Goal: Book appointment/travel/reservation

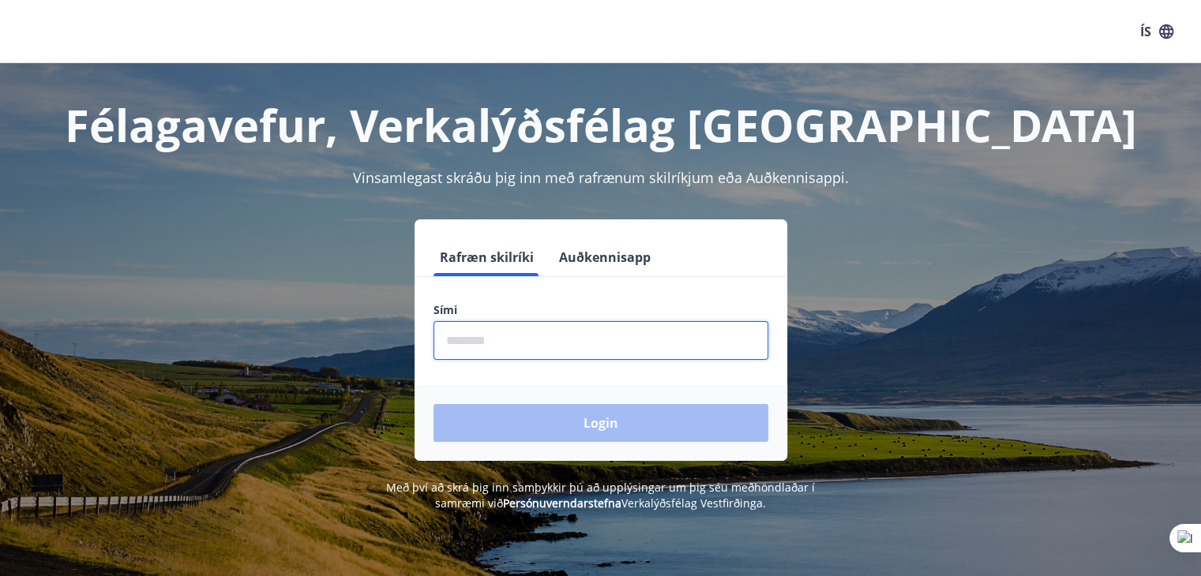
click at [502, 330] on input "phone" at bounding box center [600, 340] width 335 height 39
type input "********"
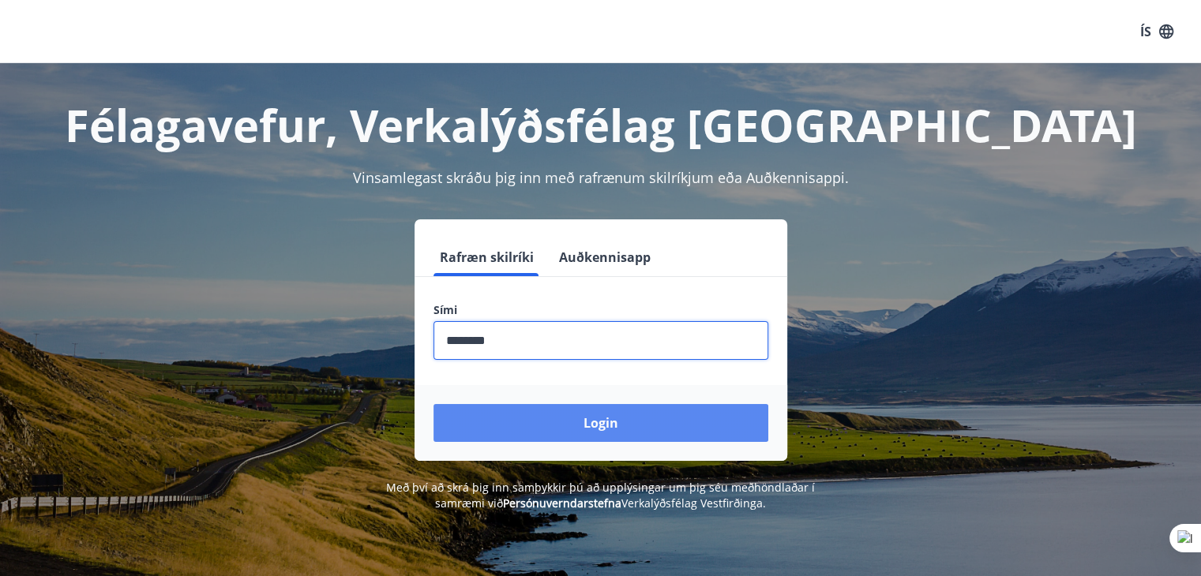
click at [620, 422] on button "Login" at bounding box center [600, 423] width 335 height 38
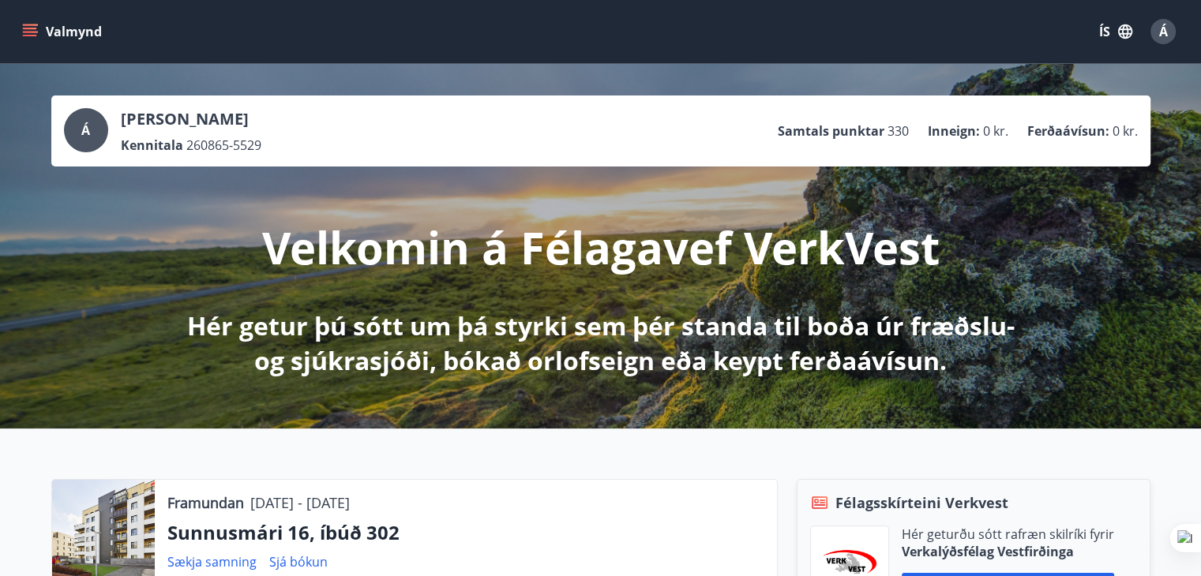
click at [21, 35] on button "Valmynd" at bounding box center [63, 31] width 89 height 28
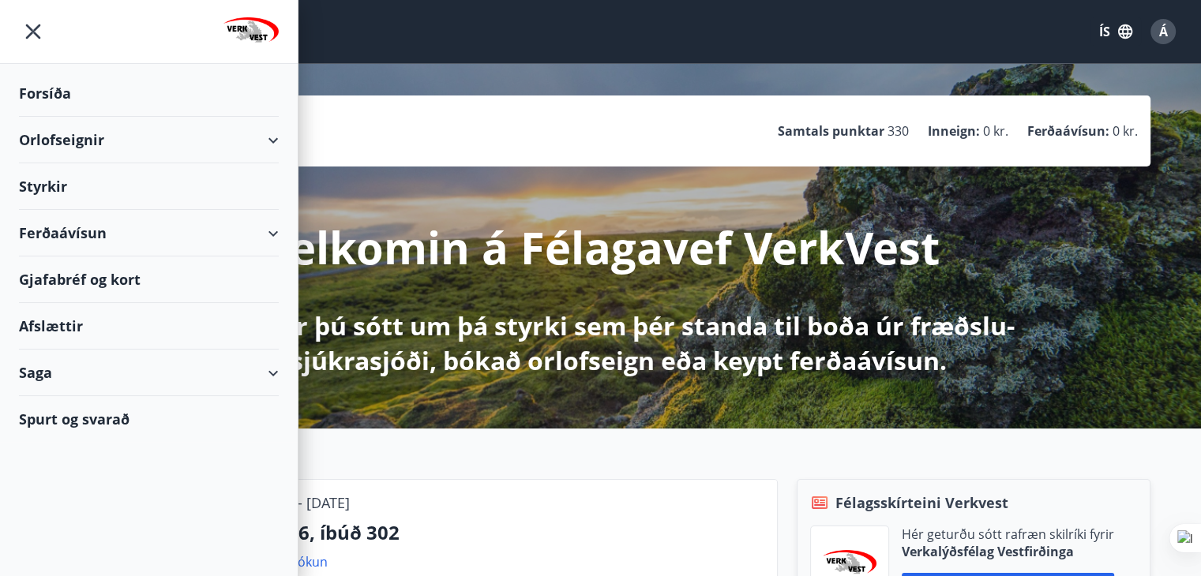
click at [57, 146] on div "Orlofseignir" at bounding box center [149, 140] width 260 height 47
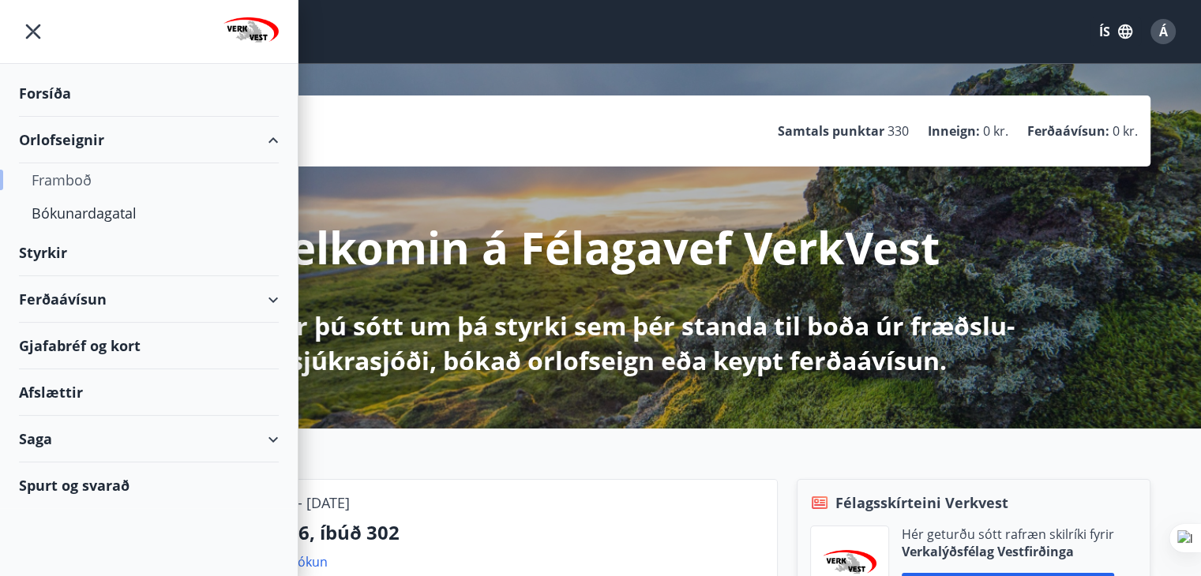
click at [62, 178] on div "Framboð" at bounding box center [149, 179] width 234 height 33
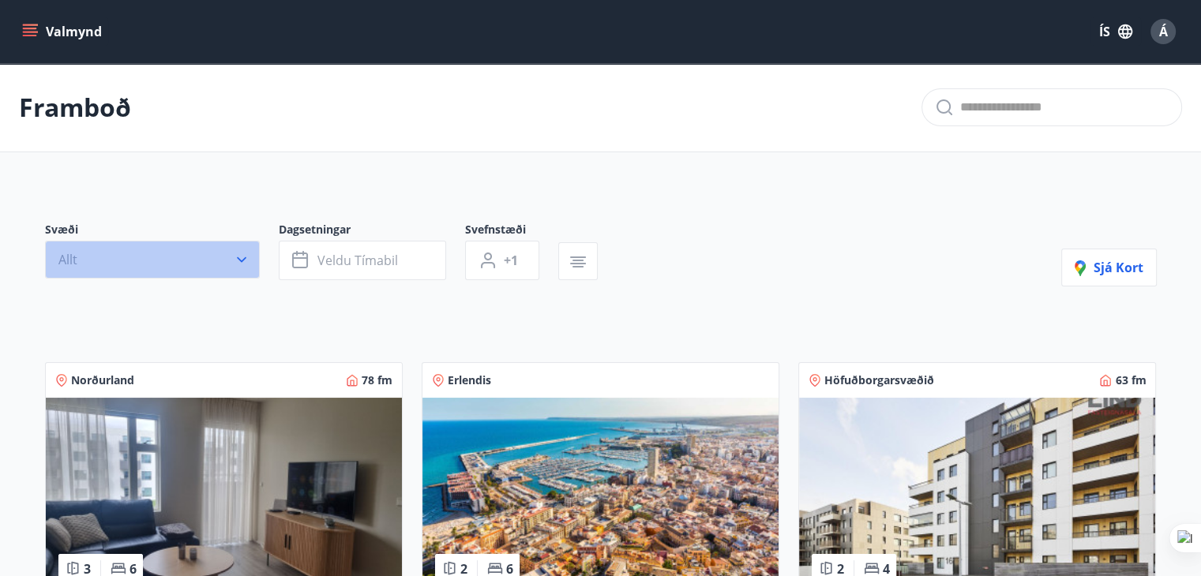
click at [234, 257] on icon "button" at bounding box center [242, 260] width 16 height 16
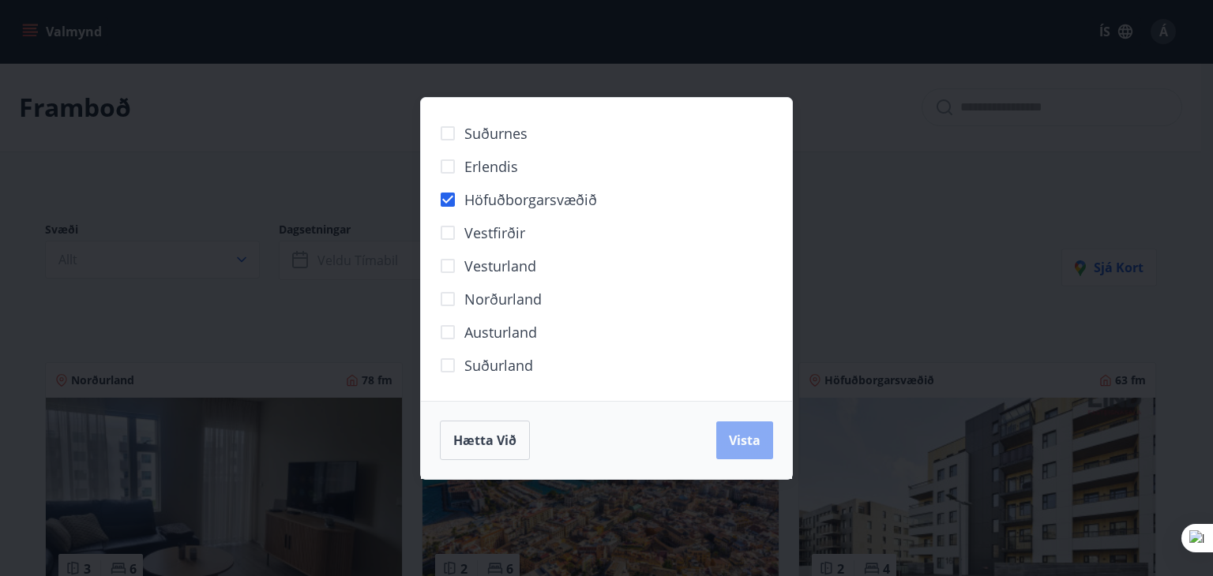
click at [749, 437] on span "Vista" at bounding box center [745, 440] width 32 height 17
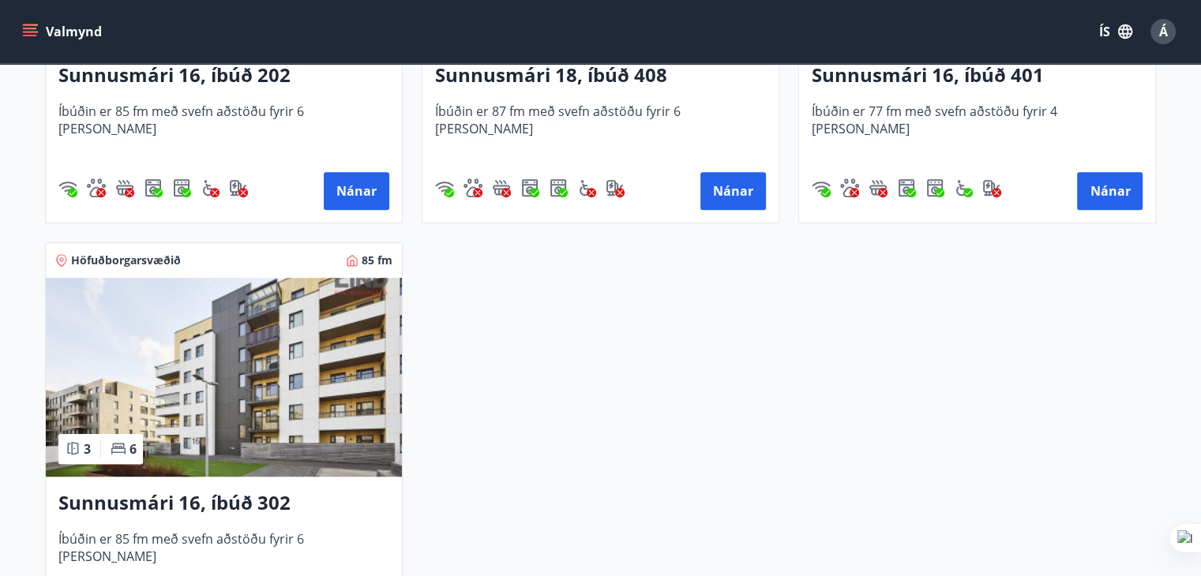
scroll to position [1026, 0]
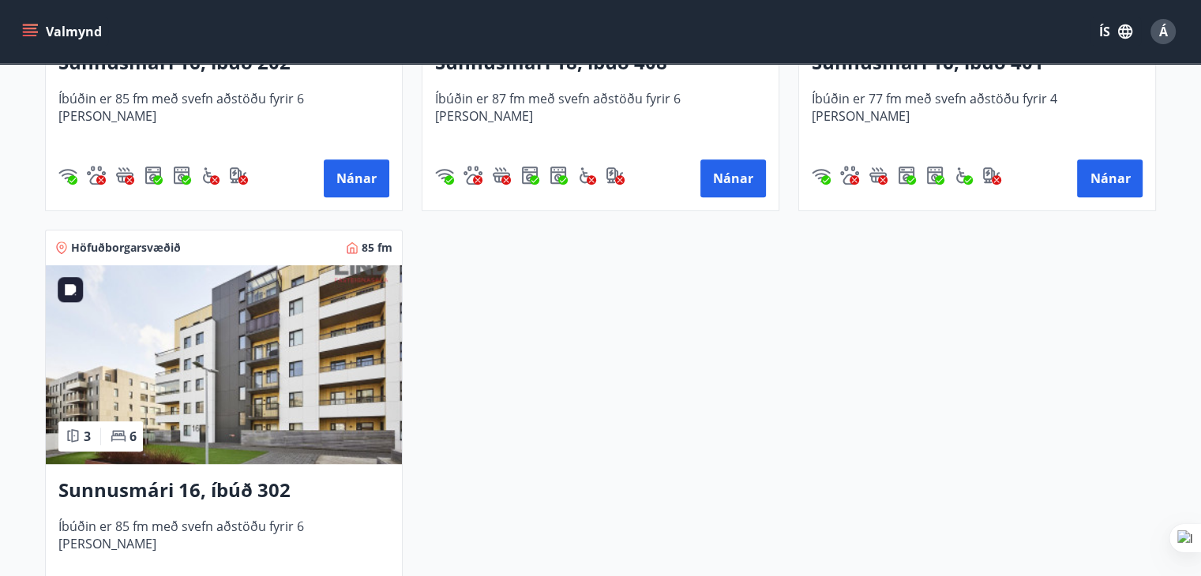
click at [287, 396] on img at bounding box center [224, 364] width 356 height 199
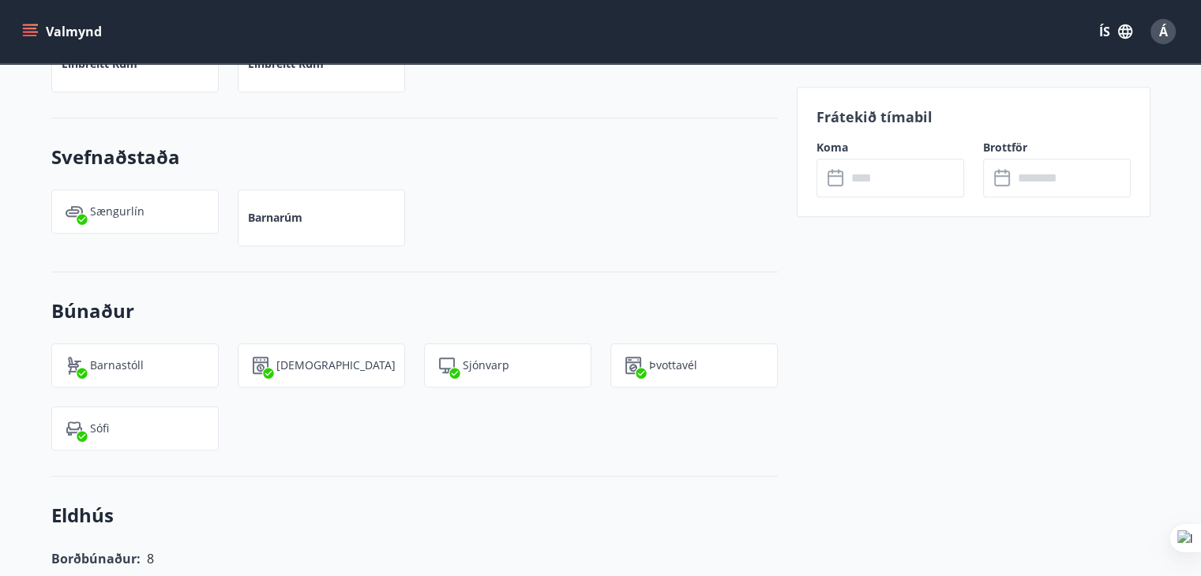
scroll to position [936, 0]
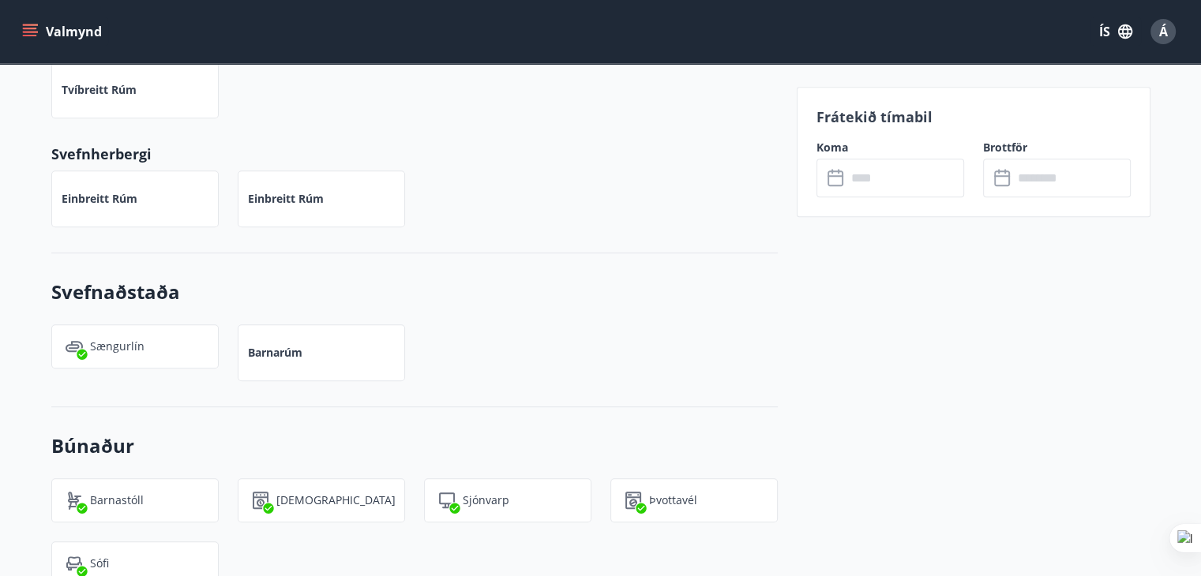
click at [898, 174] on input "text" at bounding box center [905, 178] width 118 height 39
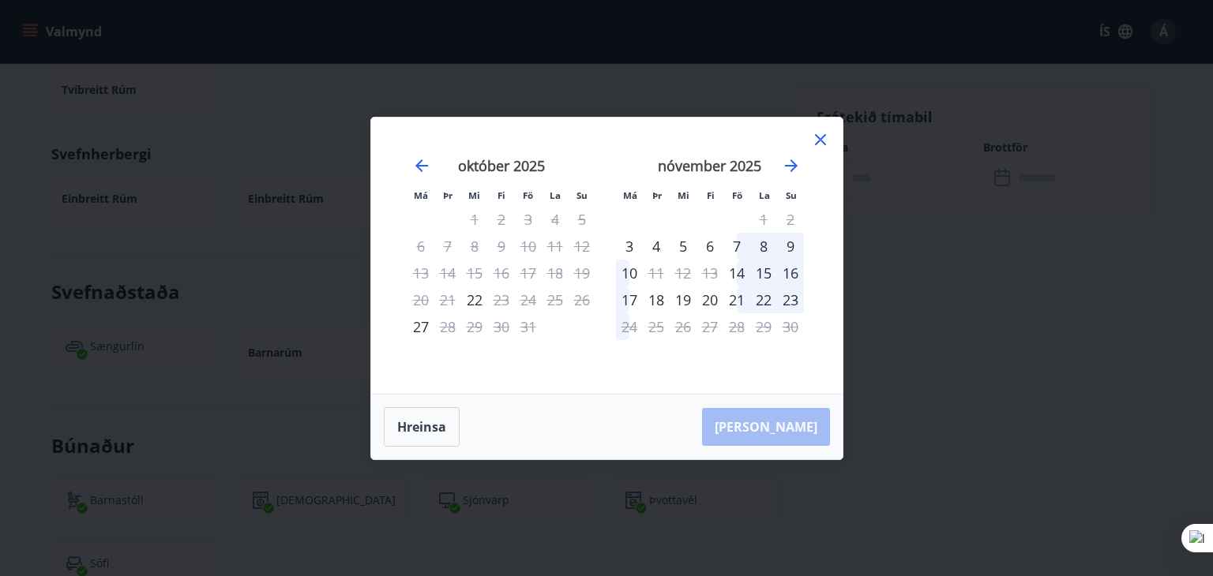
click at [818, 137] on icon at bounding box center [820, 139] width 11 height 11
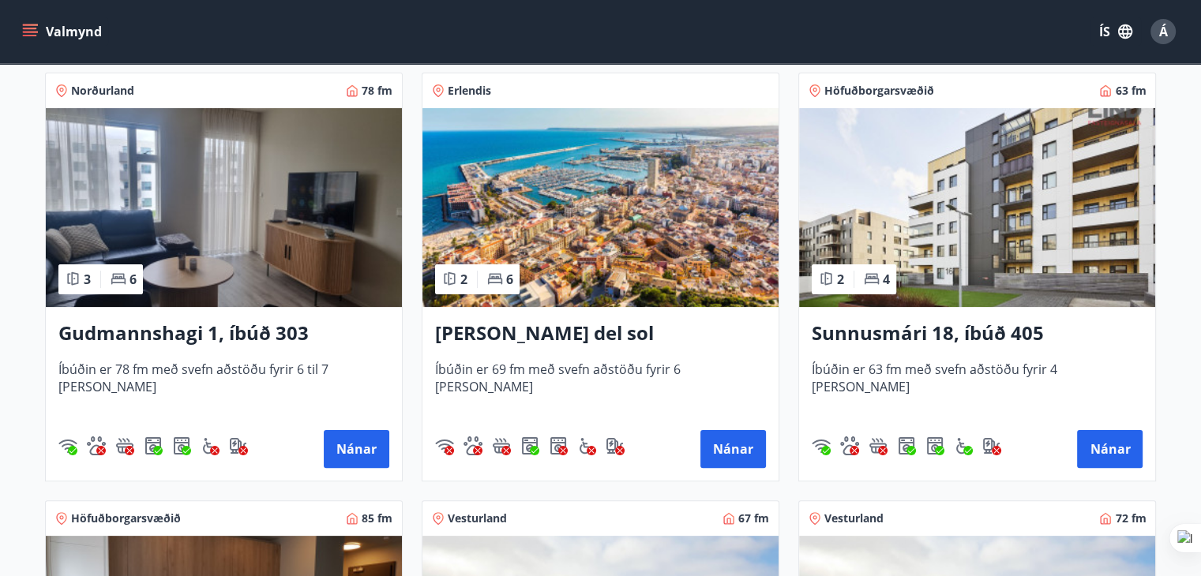
scroll to position [316, 0]
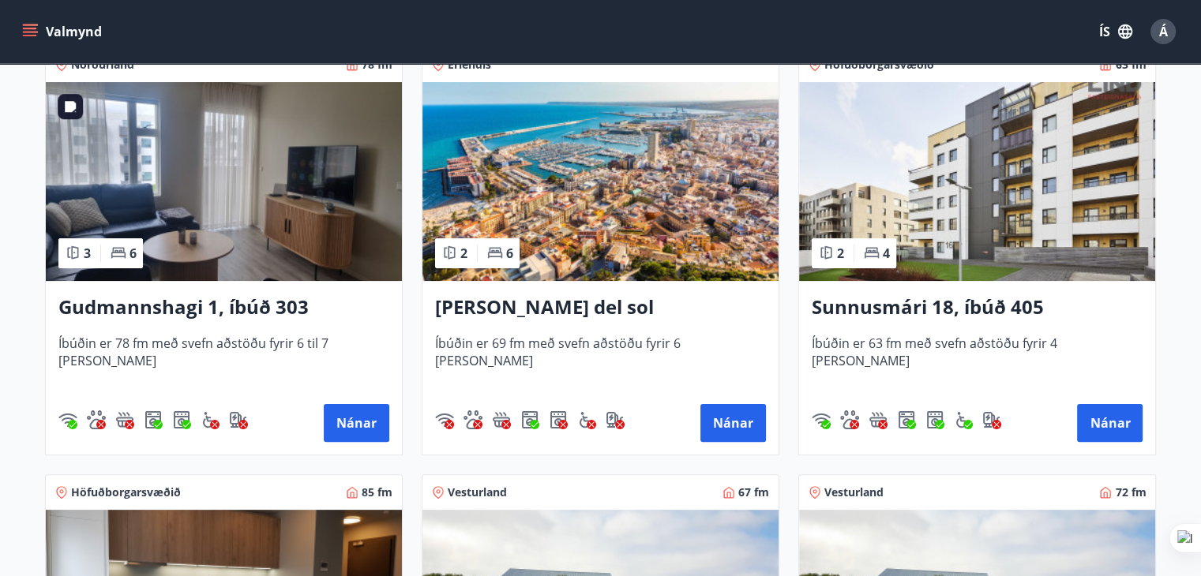
click at [249, 209] on img at bounding box center [224, 181] width 356 height 199
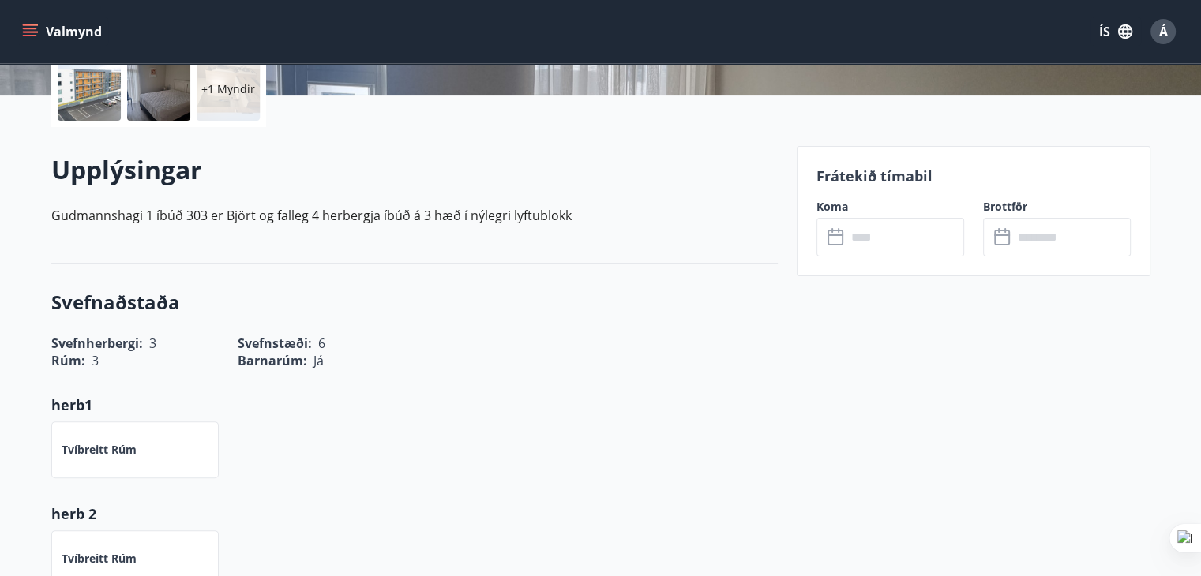
scroll to position [395, 0]
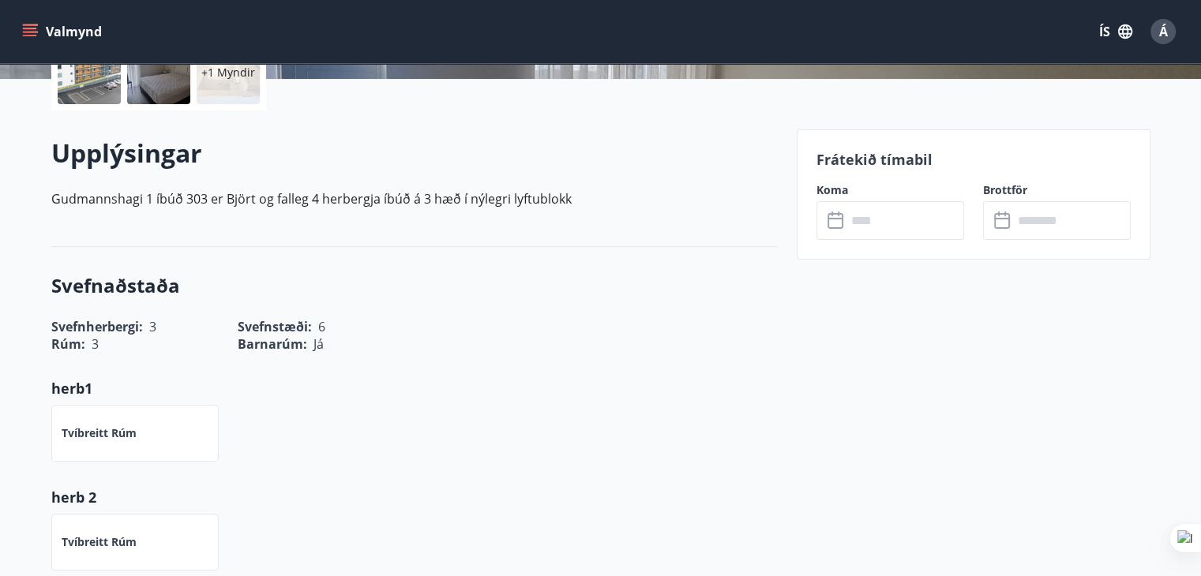
click at [906, 230] on input "text" at bounding box center [905, 220] width 118 height 39
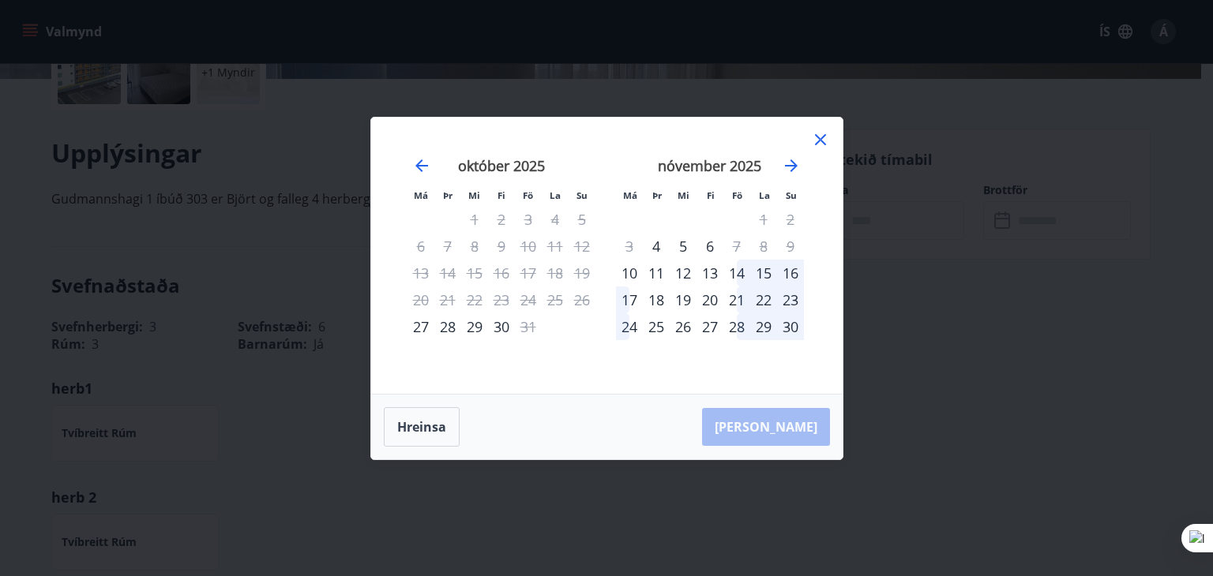
click at [821, 134] on icon at bounding box center [820, 139] width 19 height 19
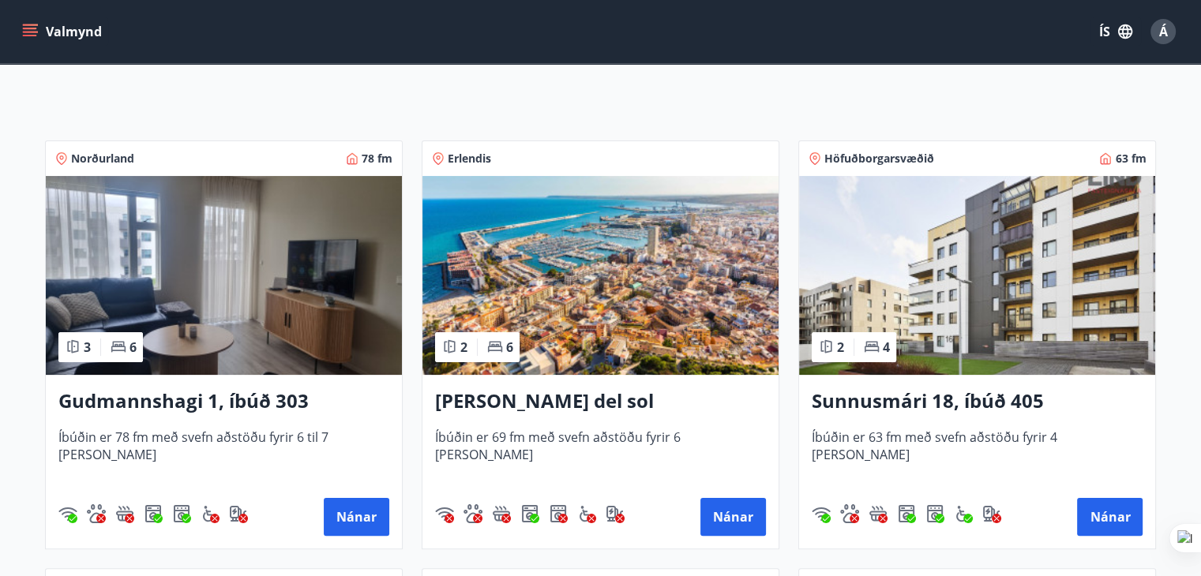
scroll to position [237, 0]
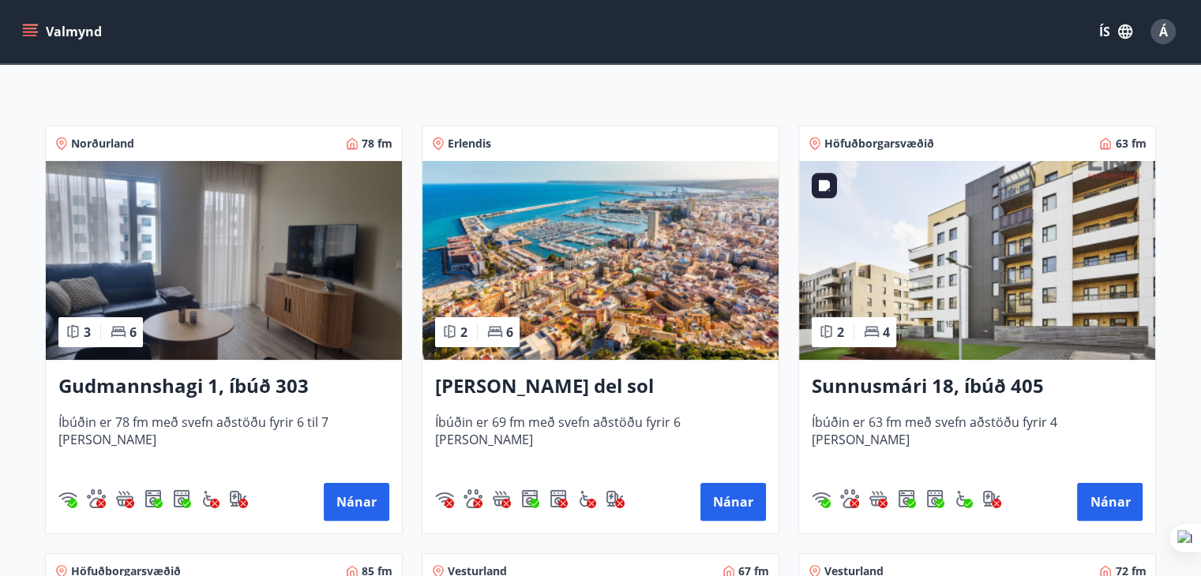
click at [947, 279] on img at bounding box center [977, 260] width 356 height 199
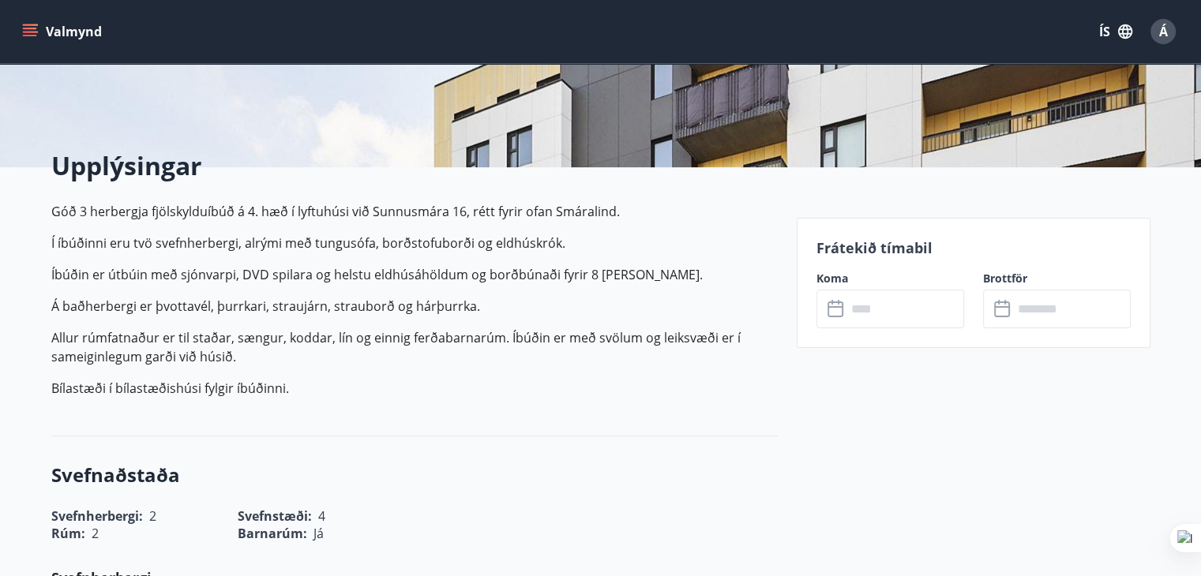
scroll to position [316, 0]
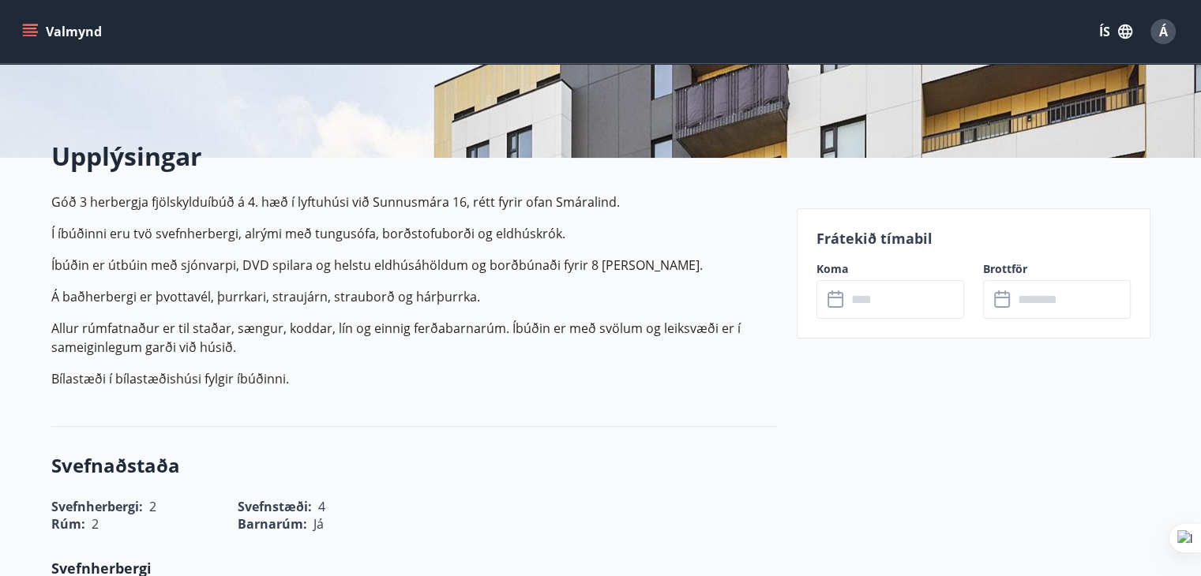
click at [877, 303] on input "text" at bounding box center [905, 299] width 118 height 39
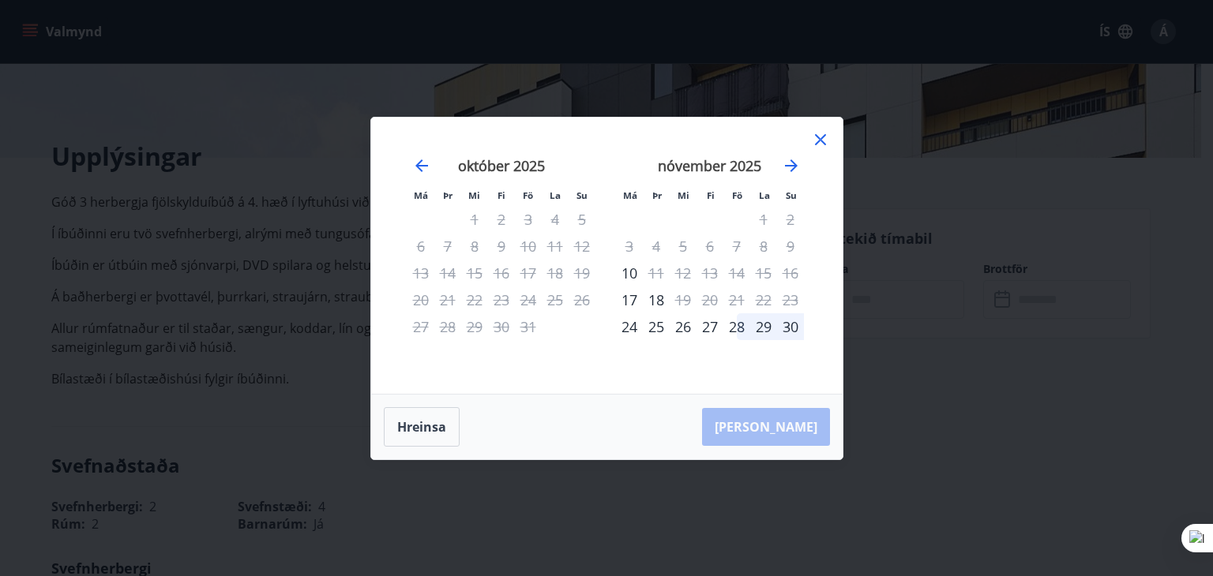
click at [821, 137] on icon at bounding box center [820, 139] width 11 height 11
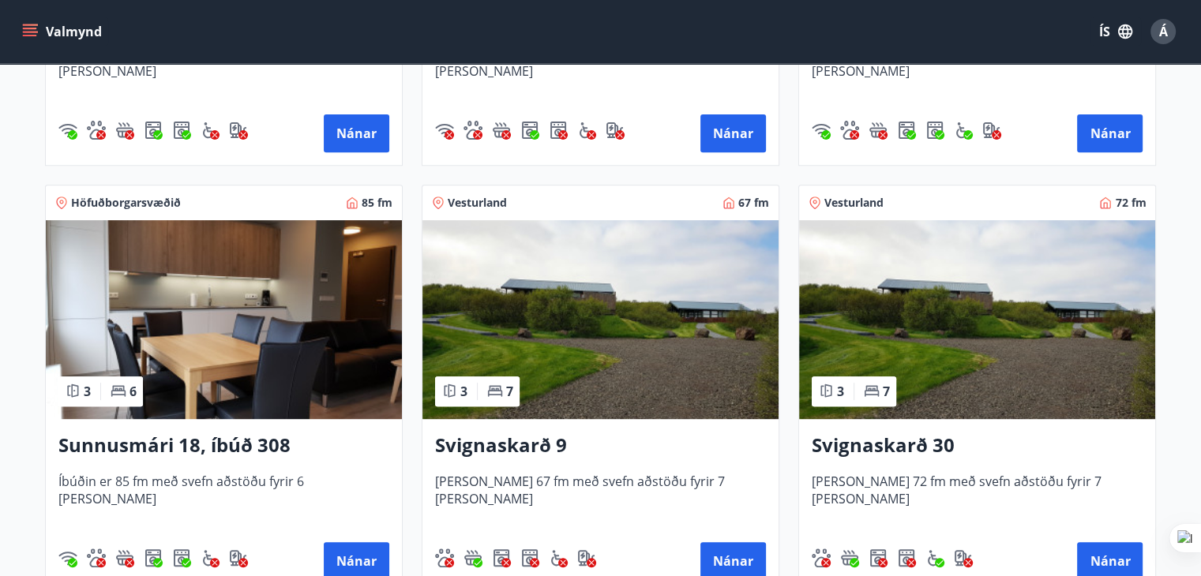
scroll to position [632, 0]
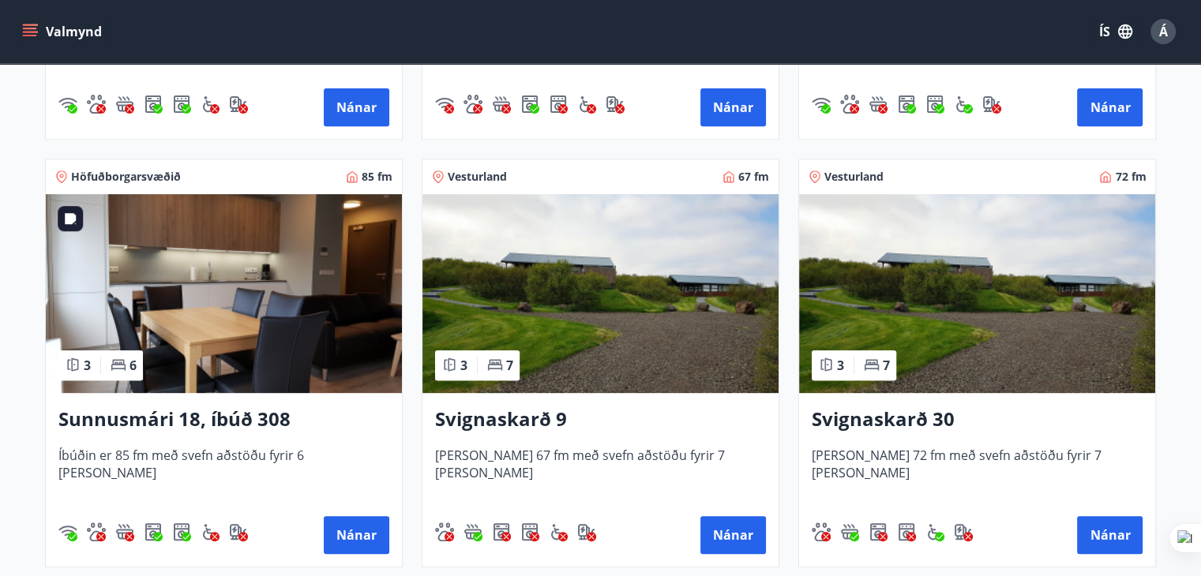
click at [209, 287] on img at bounding box center [224, 293] width 356 height 199
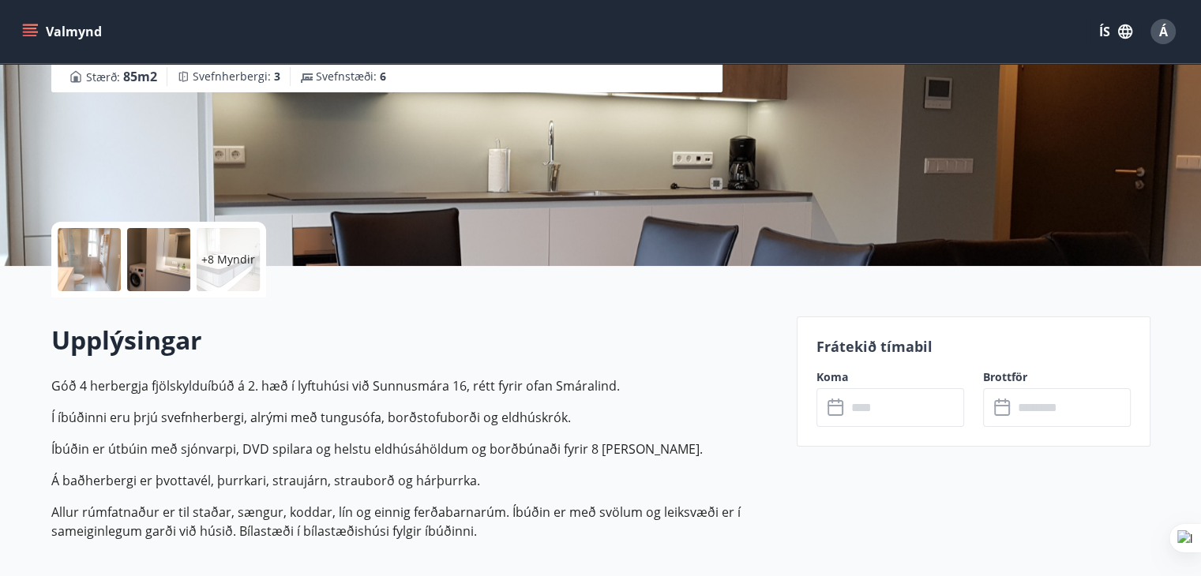
scroll to position [316, 0]
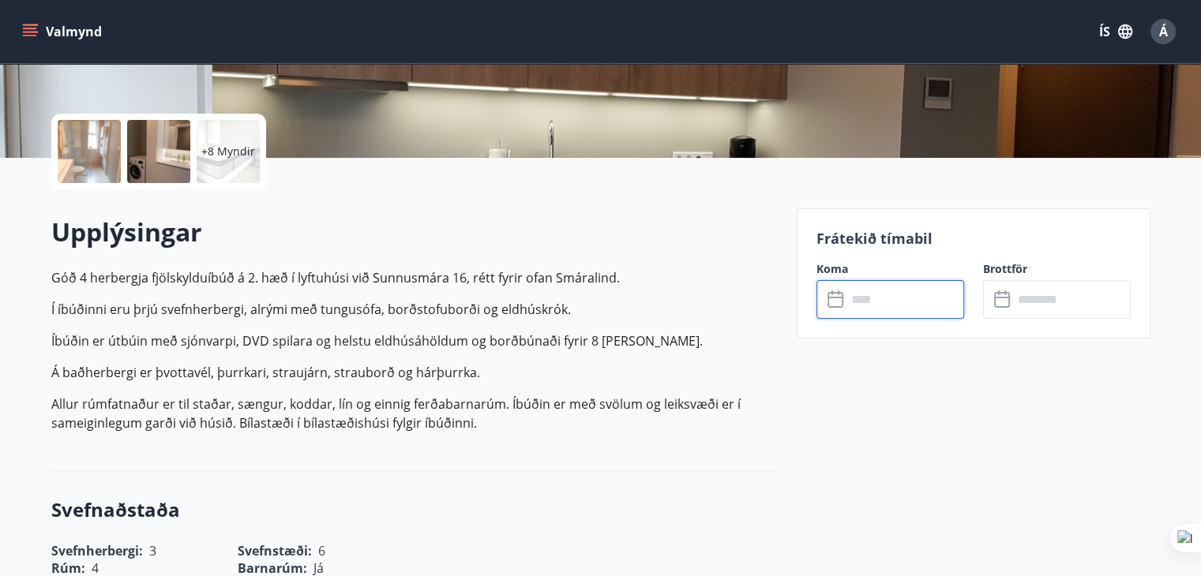
click at [894, 298] on input "text" at bounding box center [905, 299] width 118 height 39
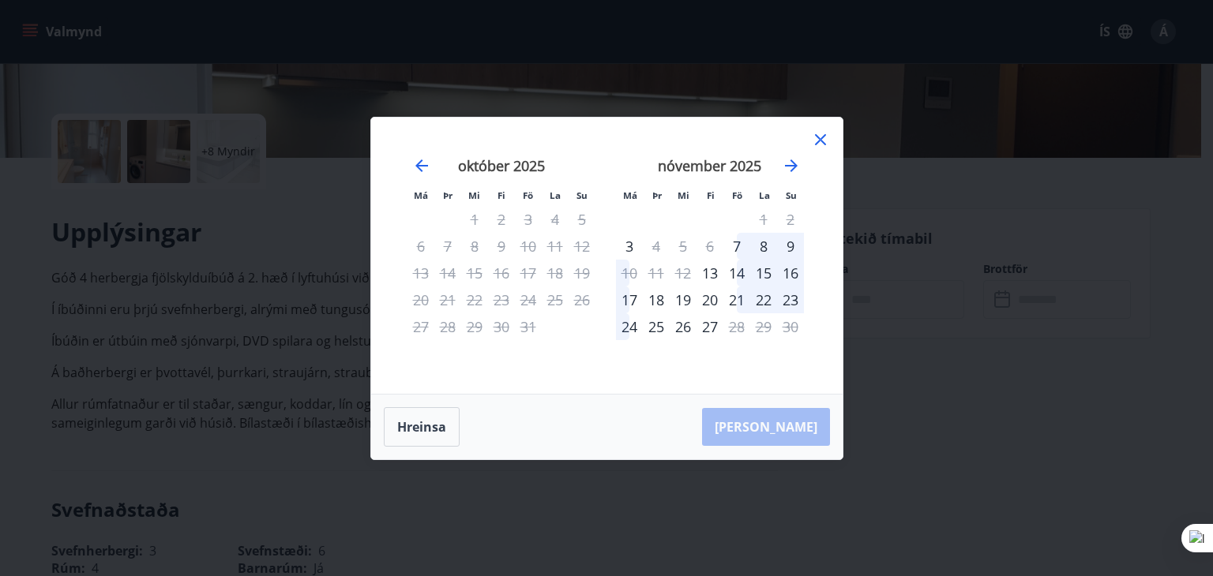
click at [819, 137] on icon at bounding box center [820, 139] width 19 height 19
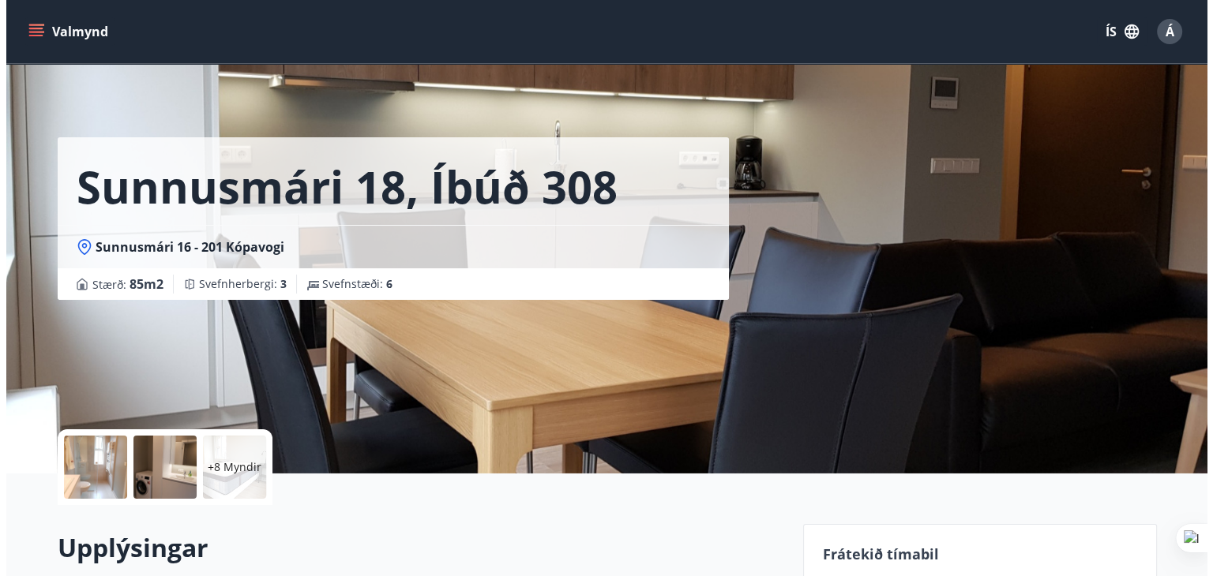
scroll to position [237, 0]
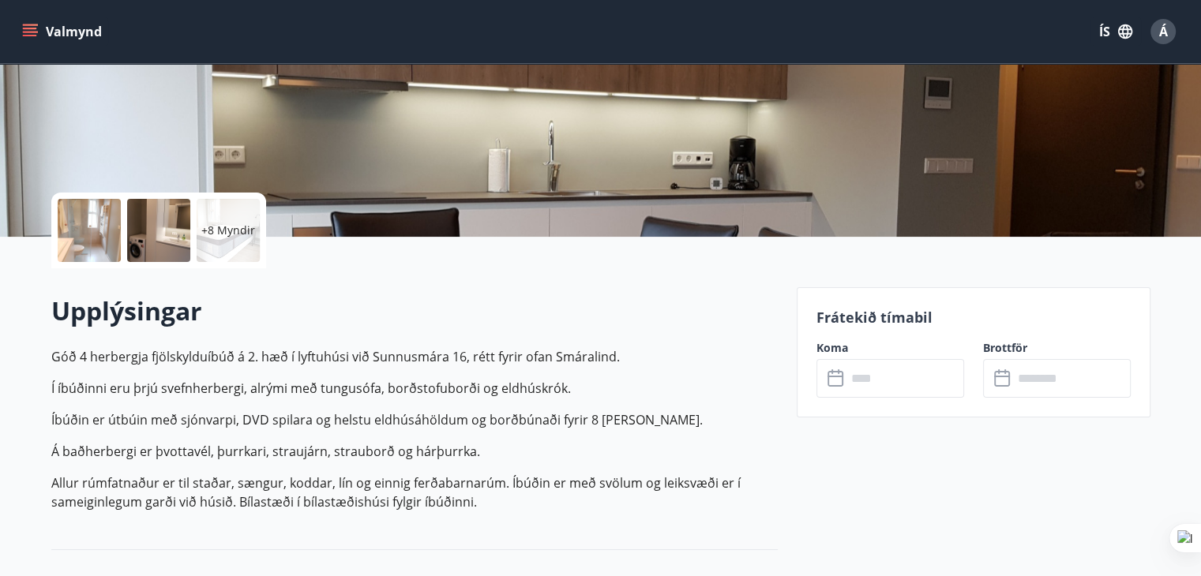
click at [81, 220] on div at bounding box center [89, 230] width 63 height 63
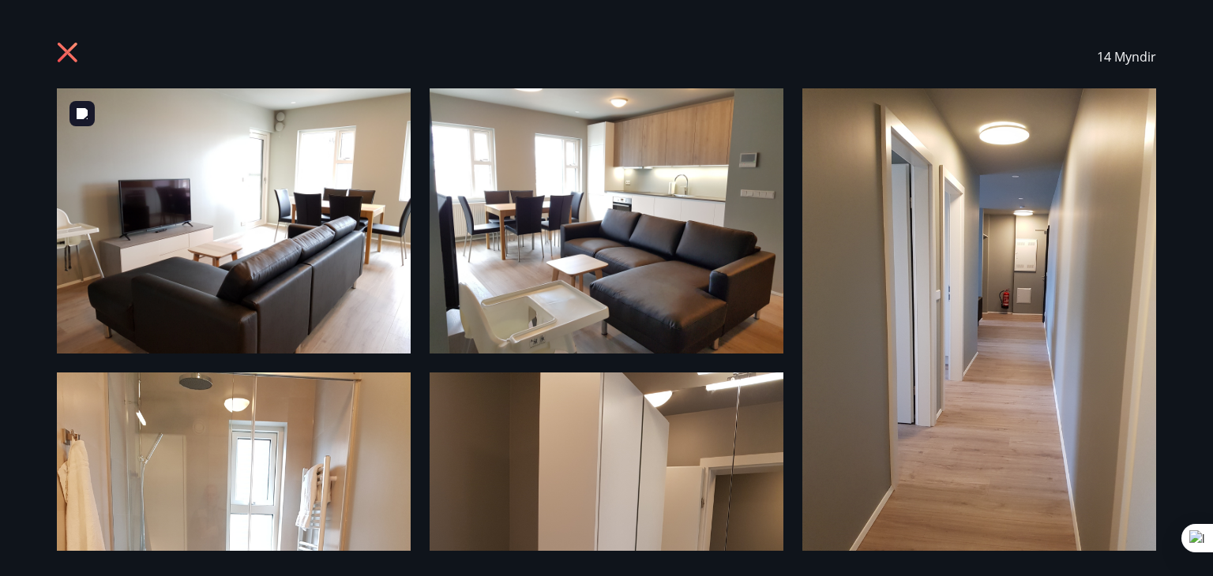
click at [246, 225] on img at bounding box center [234, 220] width 354 height 265
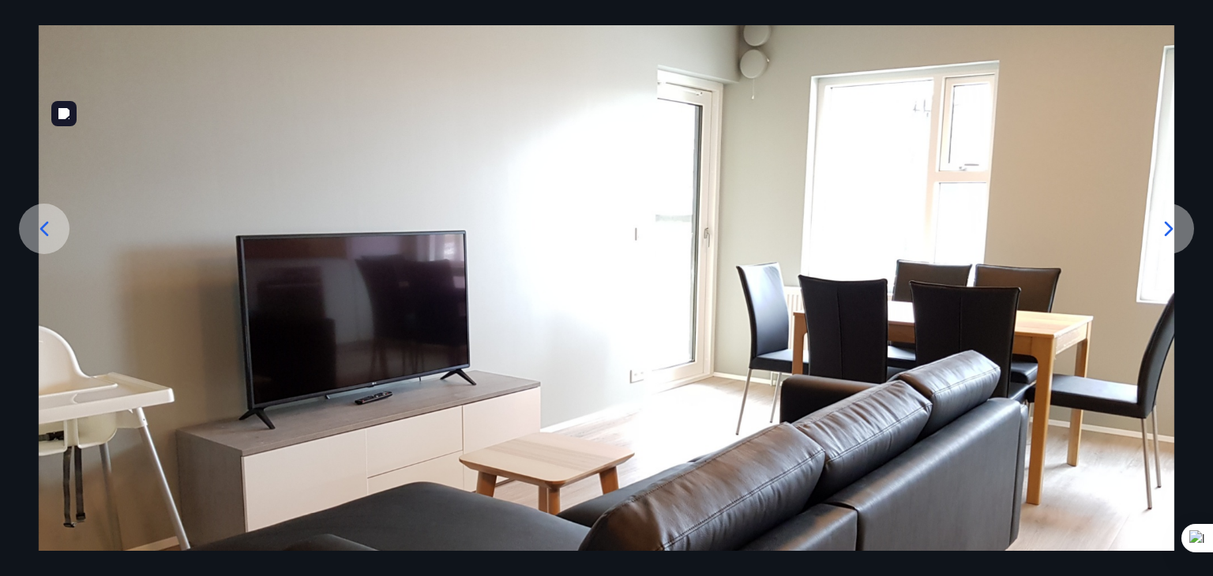
scroll to position [158, 0]
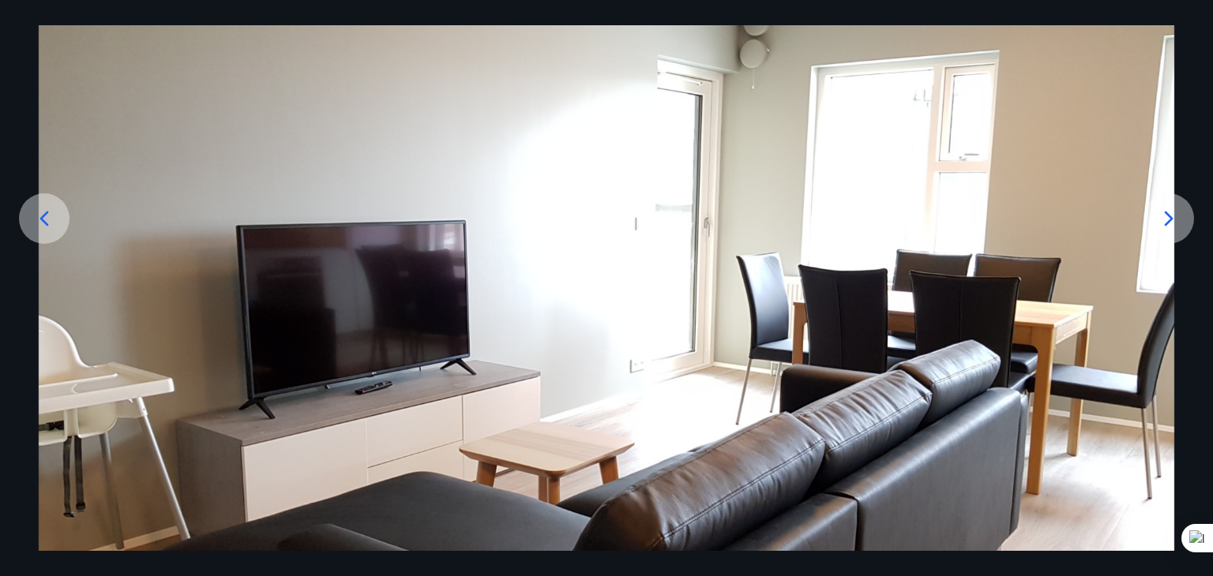
click at [1166, 221] on icon at bounding box center [1168, 218] width 25 height 25
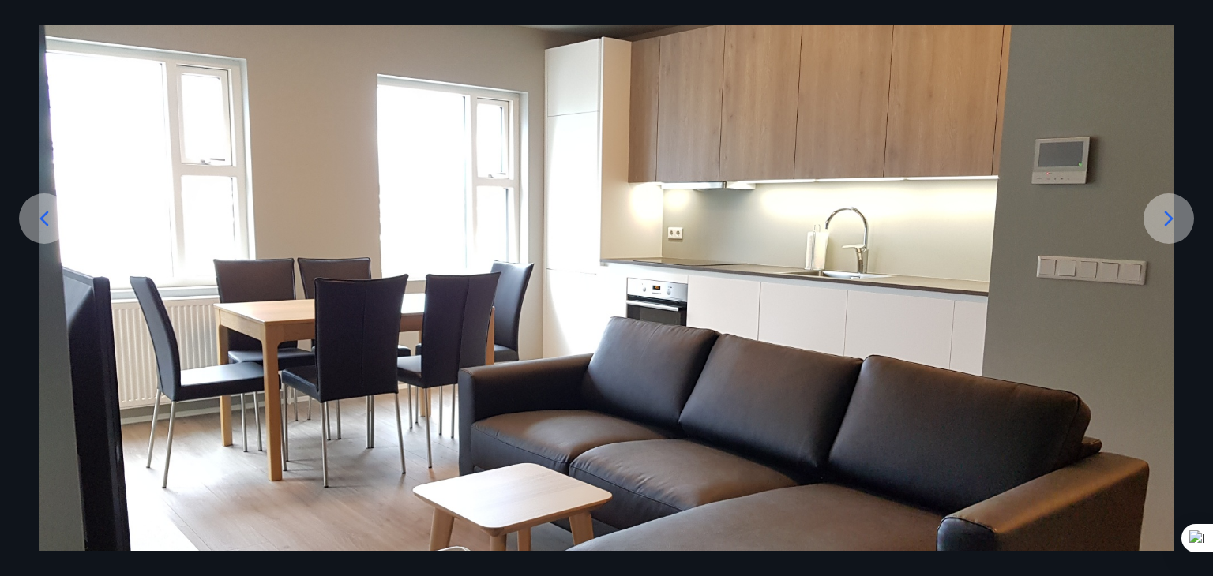
click at [1166, 221] on icon at bounding box center [1168, 218] width 25 height 25
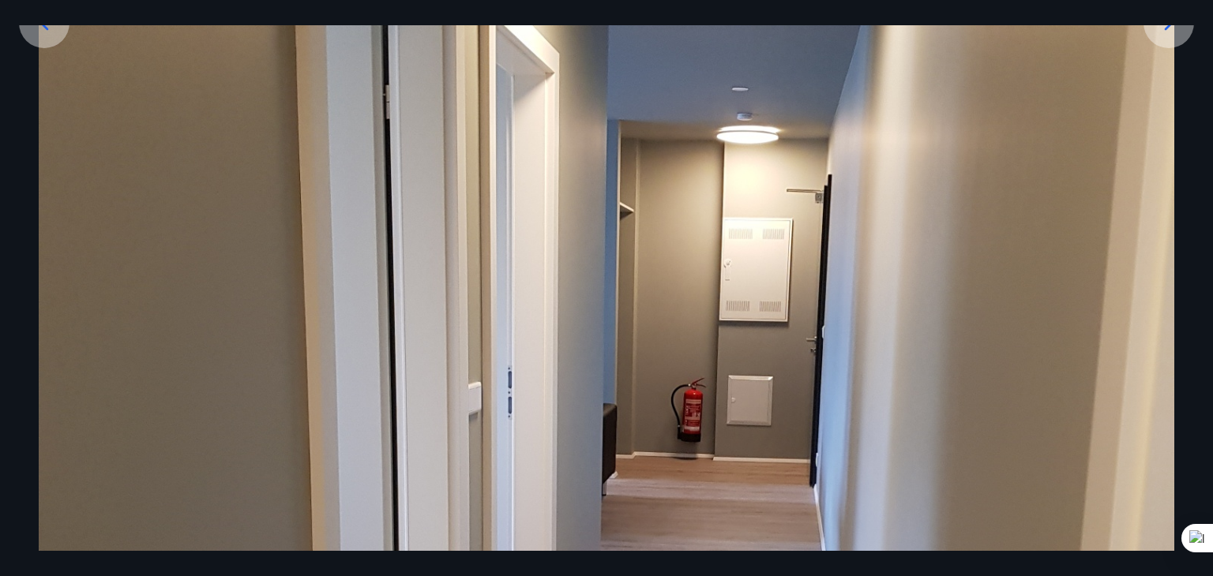
scroll to position [395, 0]
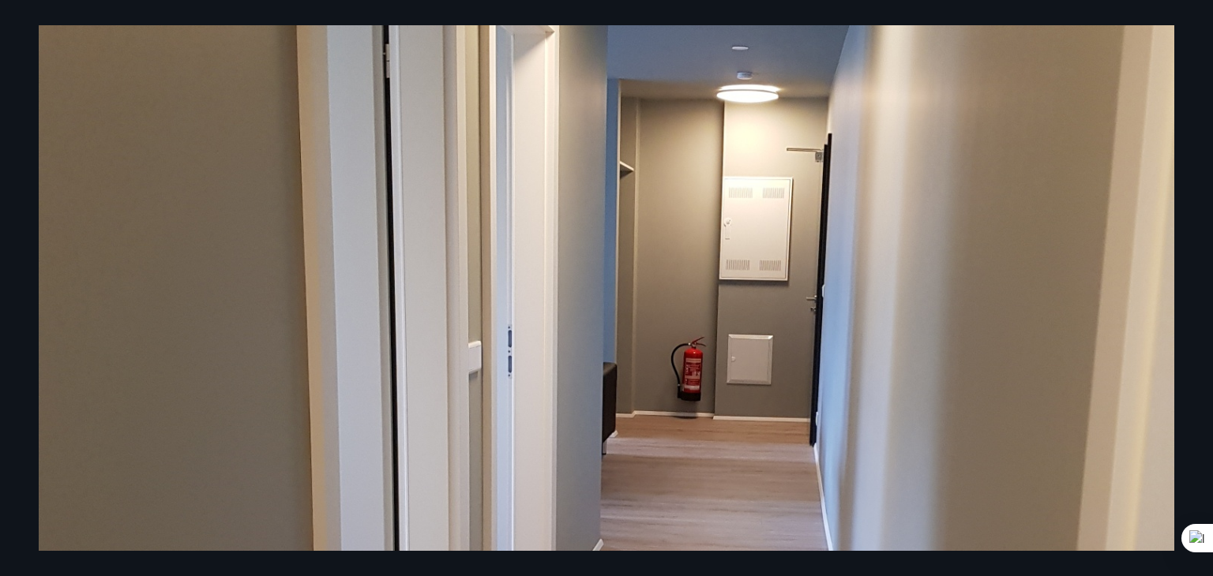
click at [1134, 317] on img at bounding box center [606, 450] width 1135 height 1513
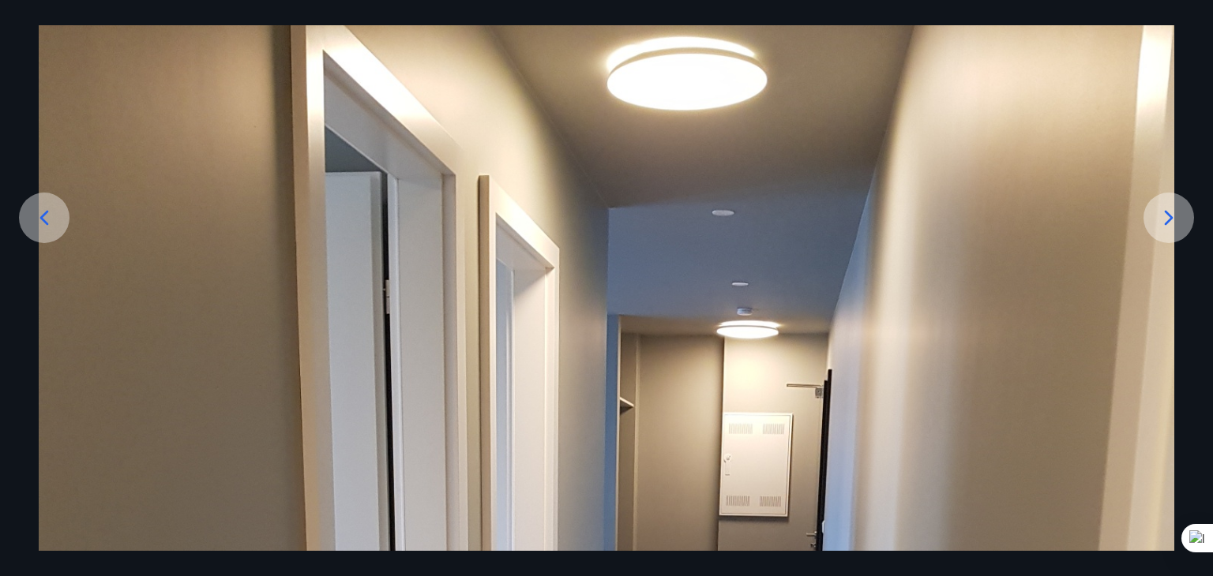
scroll to position [158, 0]
click at [1149, 227] on div at bounding box center [1168, 218] width 51 height 51
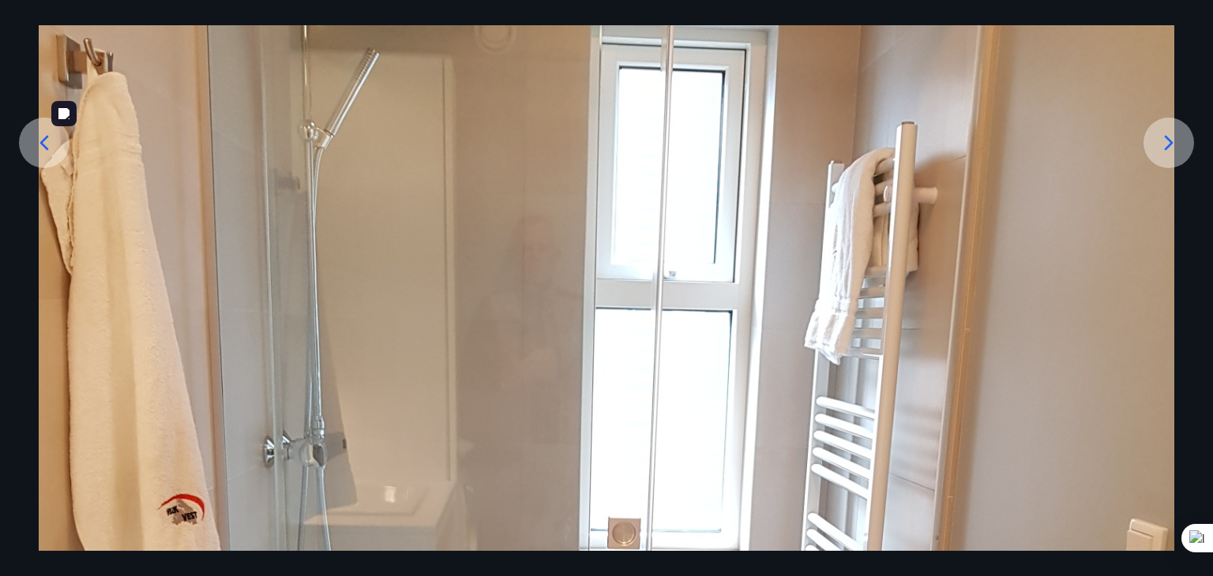
scroll to position [237, 0]
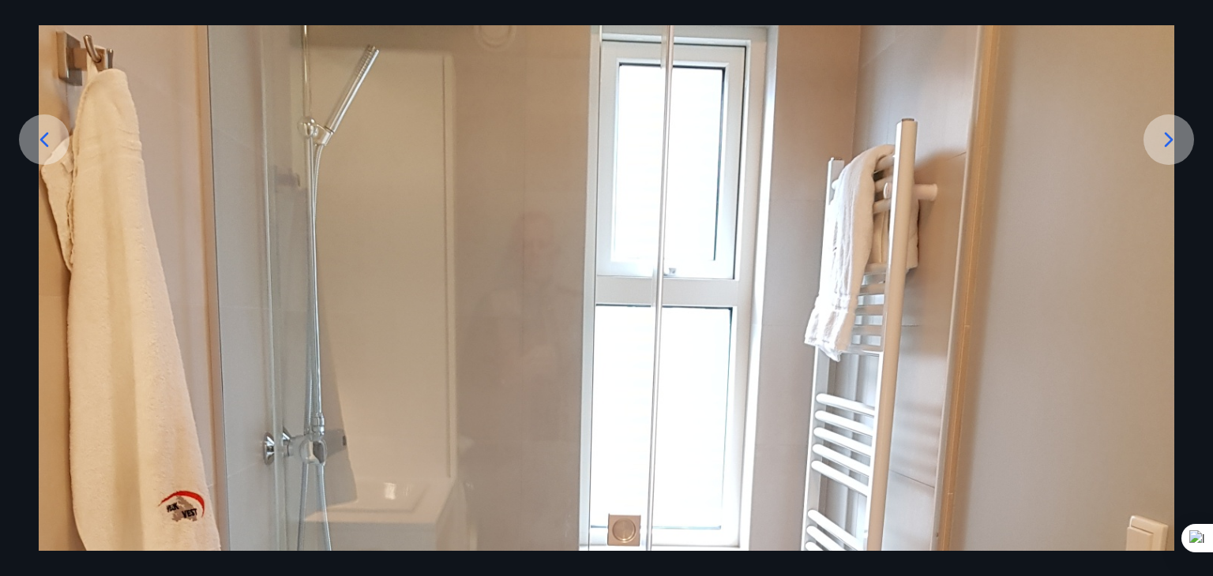
click at [1170, 145] on icon at bounding box center [1168, 139] width 25 height 25
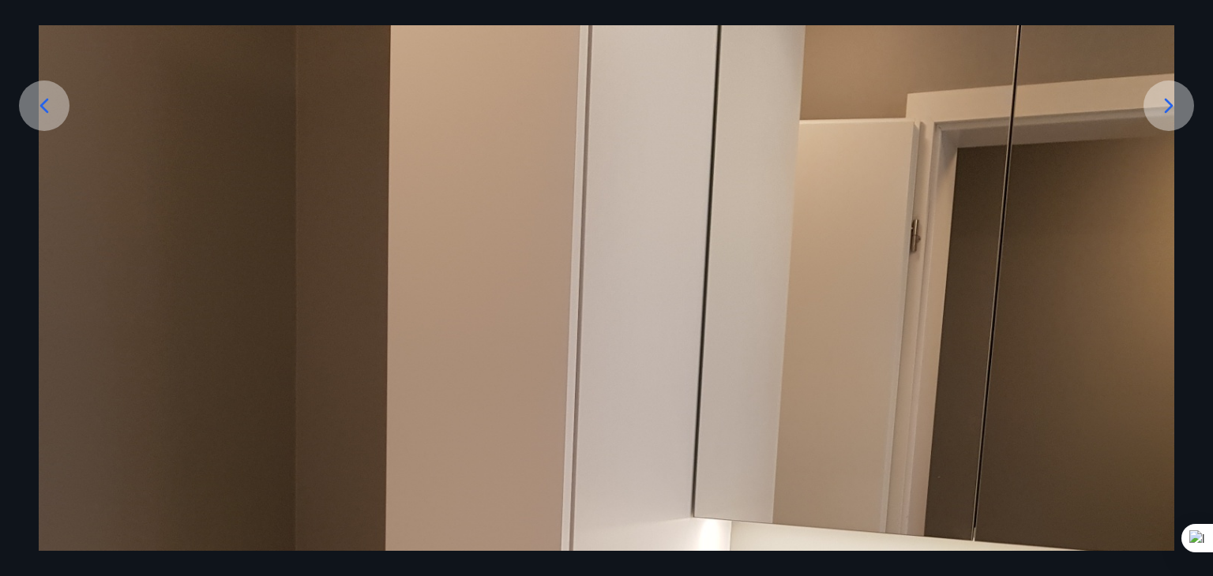
scroll to position [261, 0]
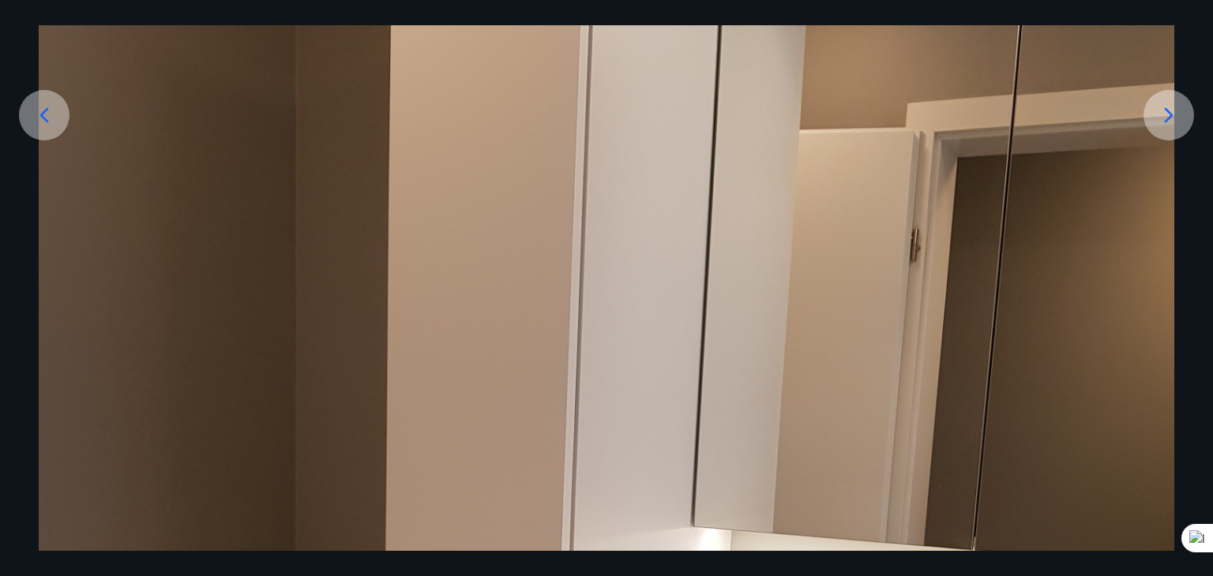
click at [1154, 133] on div at bounding box center [1168, 115] width 51 height 51
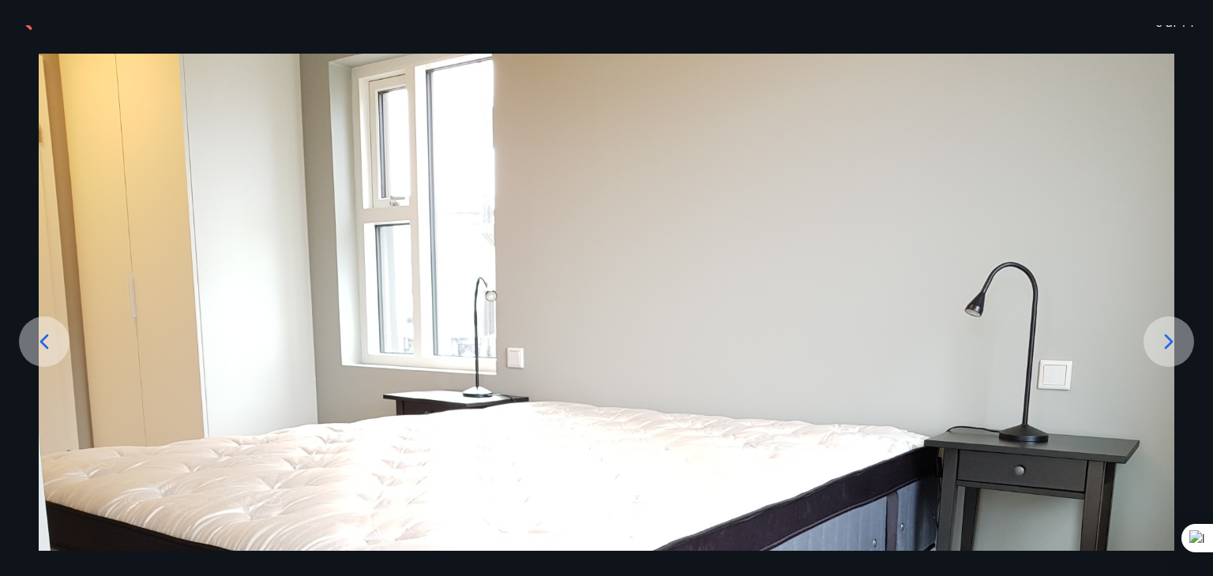
scroll to position [0, 0]
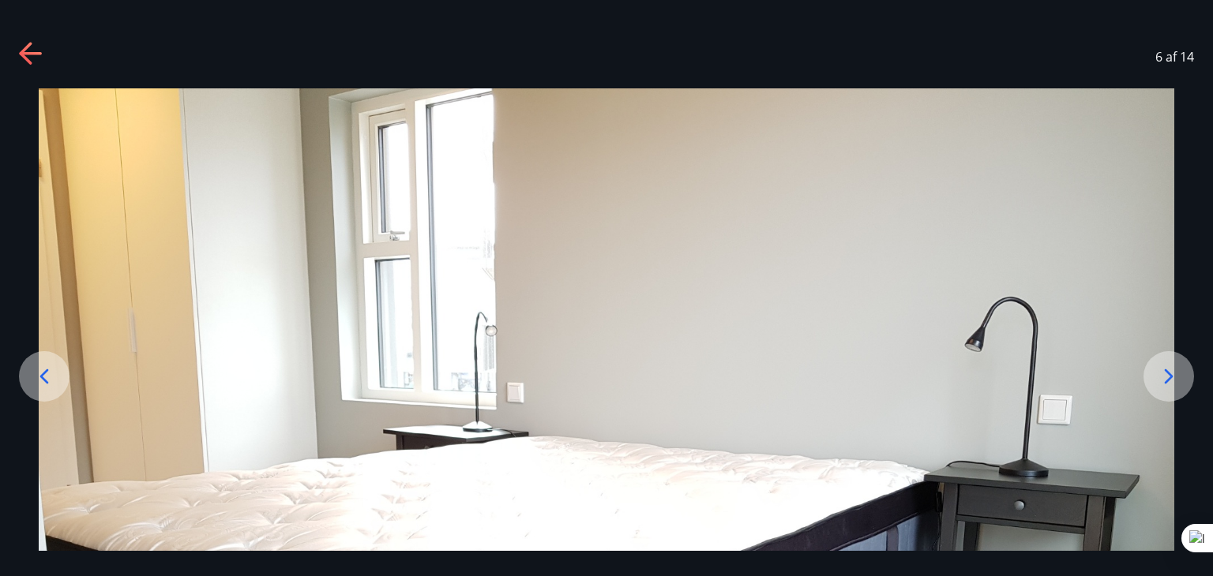
click at [1159, 377] on icon at bounding box center [1168, 376] width 25 height 25
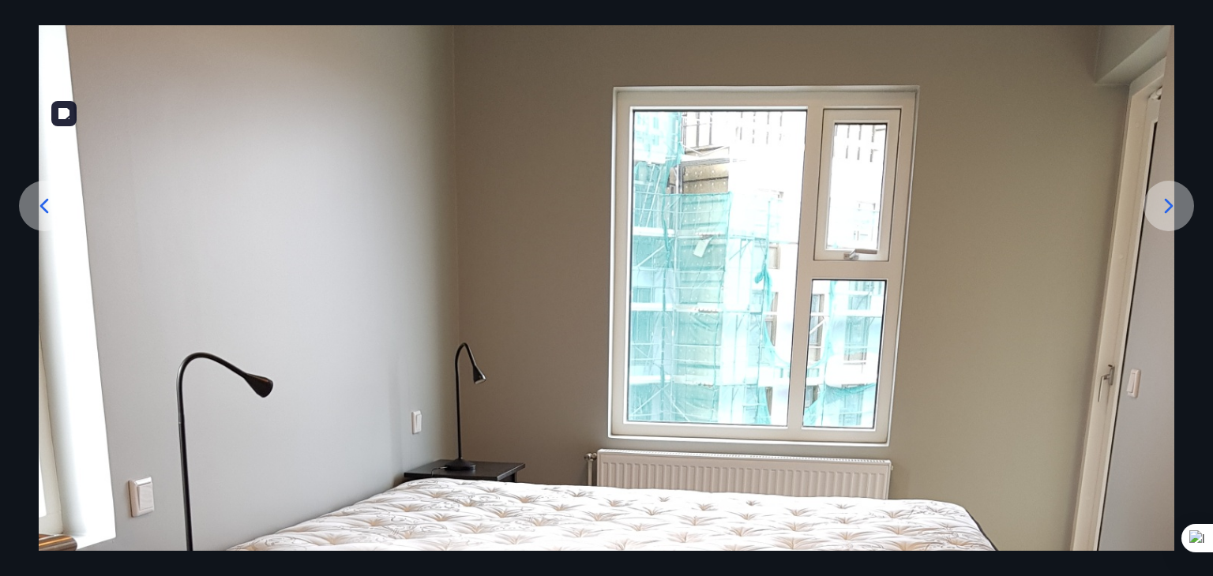
scroll to position [158, 0]
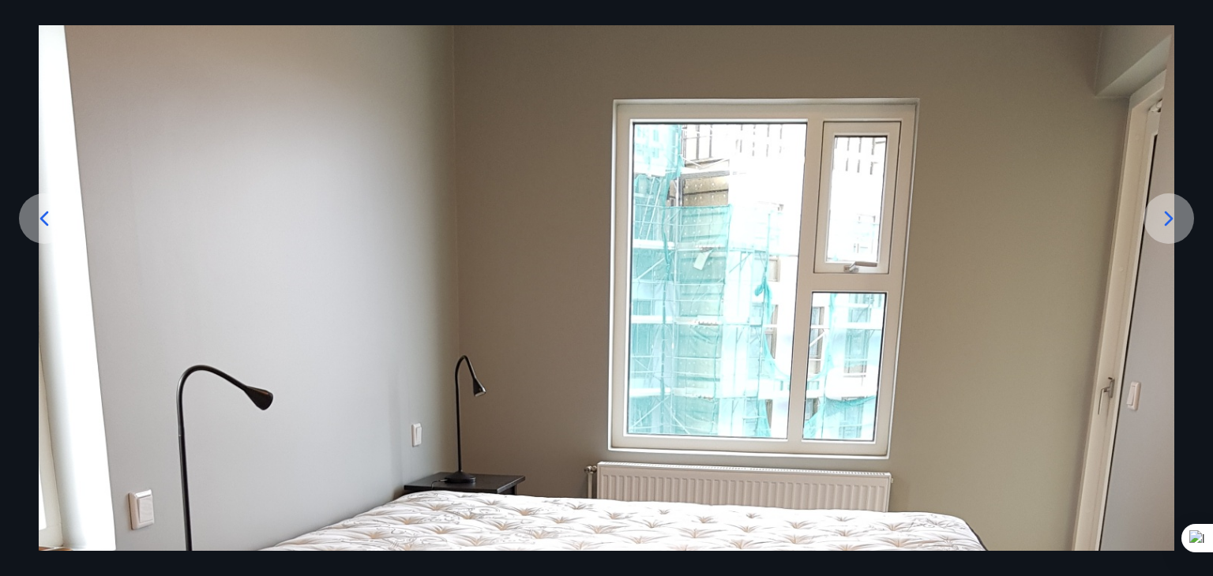
click at [1162, 224] on icon at bounding box center [1168, 218] width 25 height 25
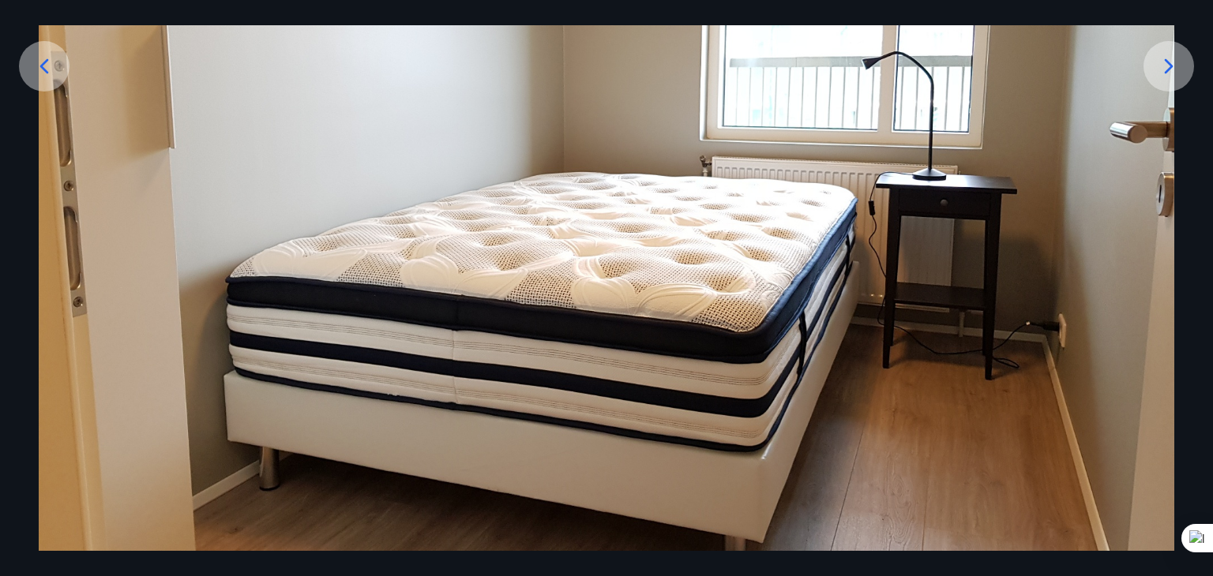
scroll to position [231, 0]
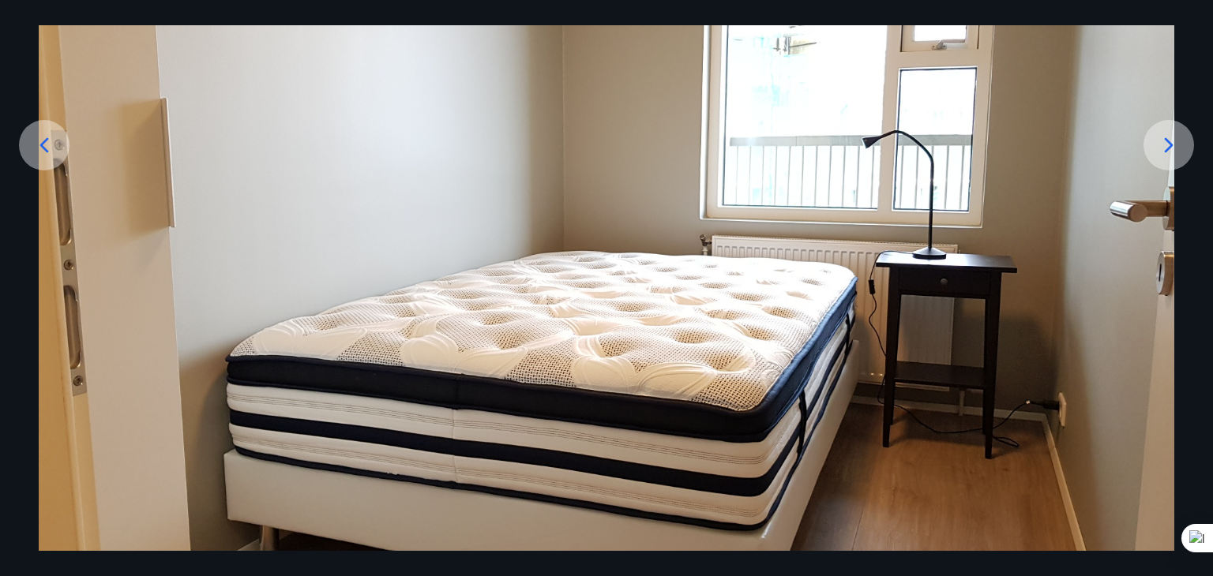
click at [1157, 162] on div at bounding box center [1168, 145] width 51 height 51
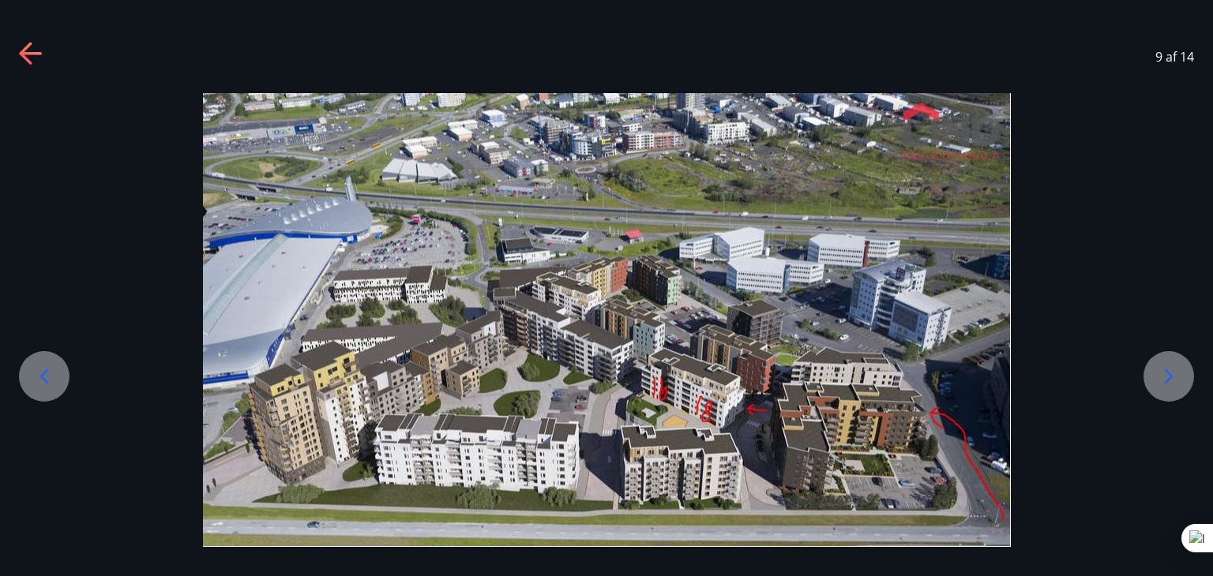
scroll to position [0, 0]
click at [1168, 375] on icon at bounding box center [1168, 376] width 25 height 25
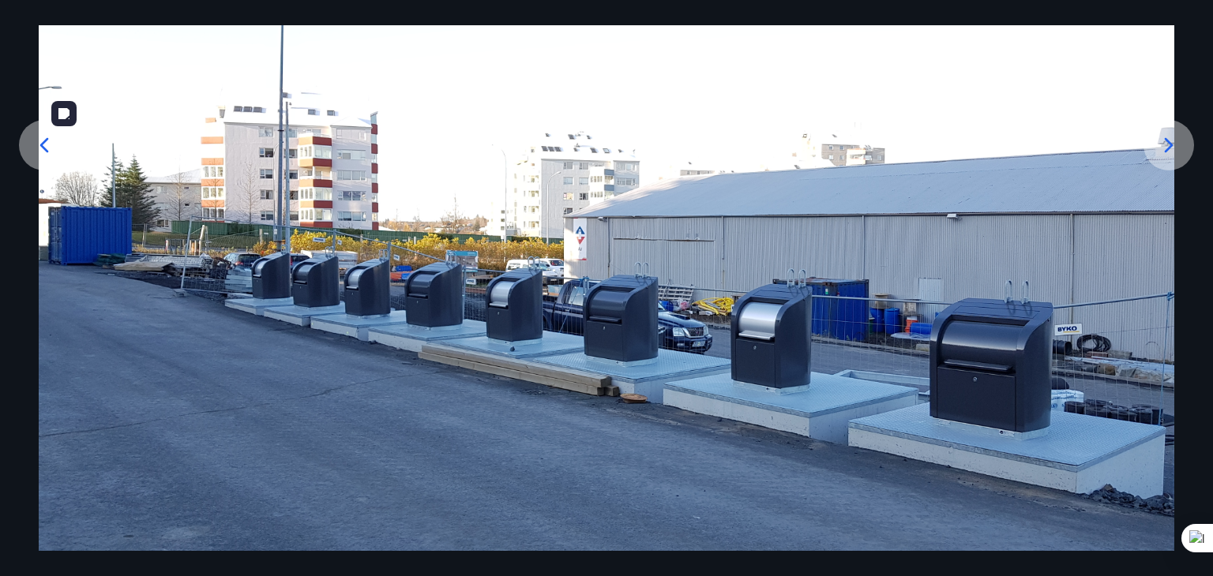
scroll to position [237, 0]
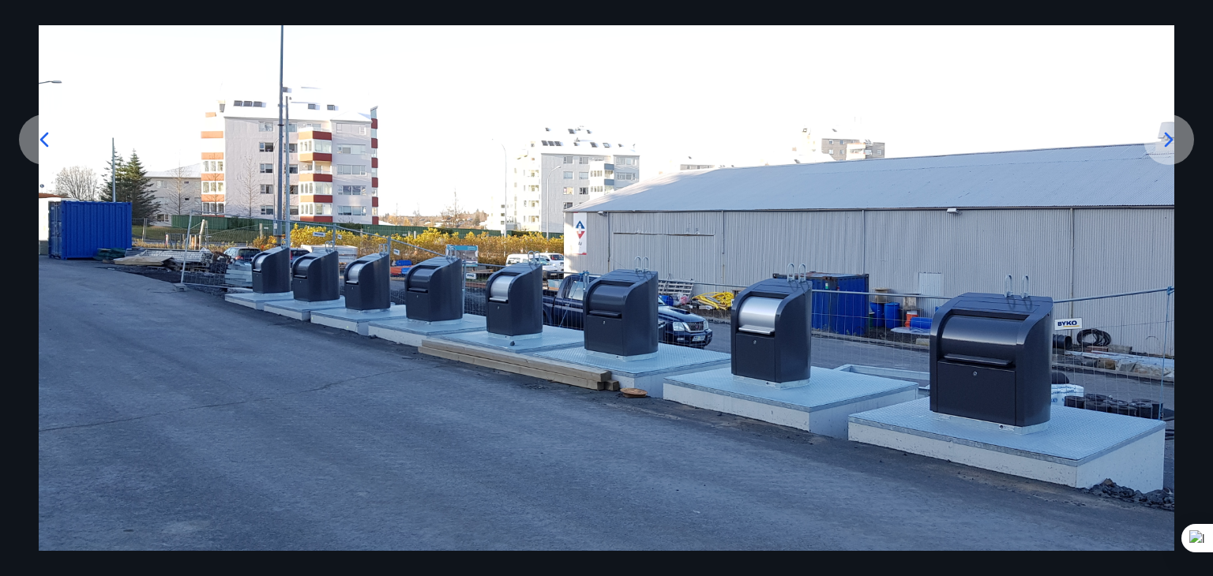
click at [1160, 144] on icon at bounding box center [1168, 139] width 25 height 25
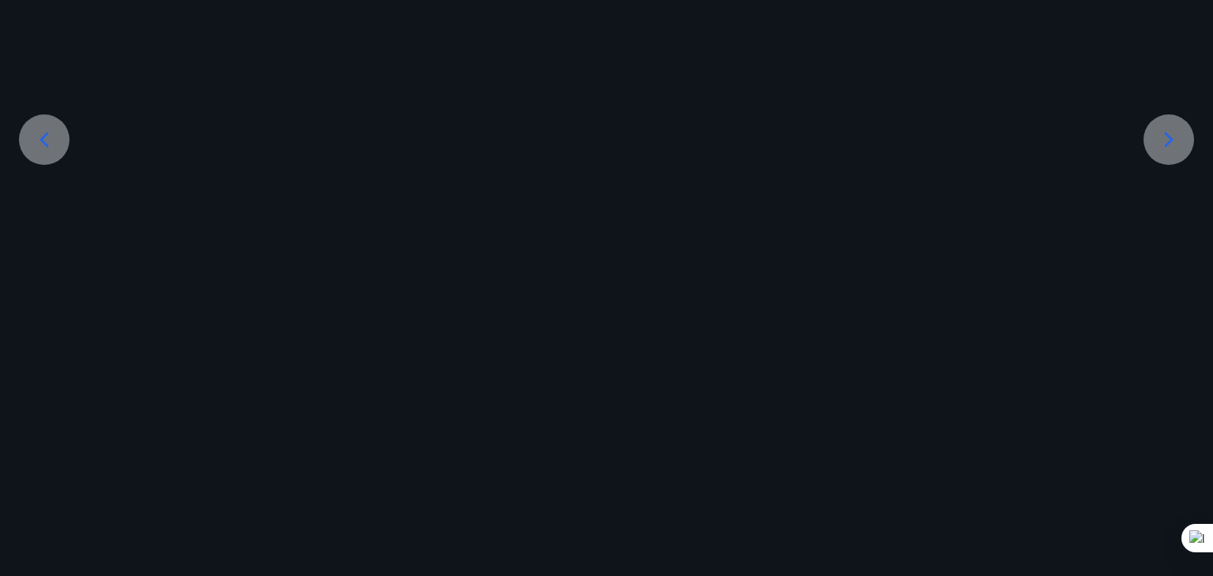
scroll to position [129, 0]
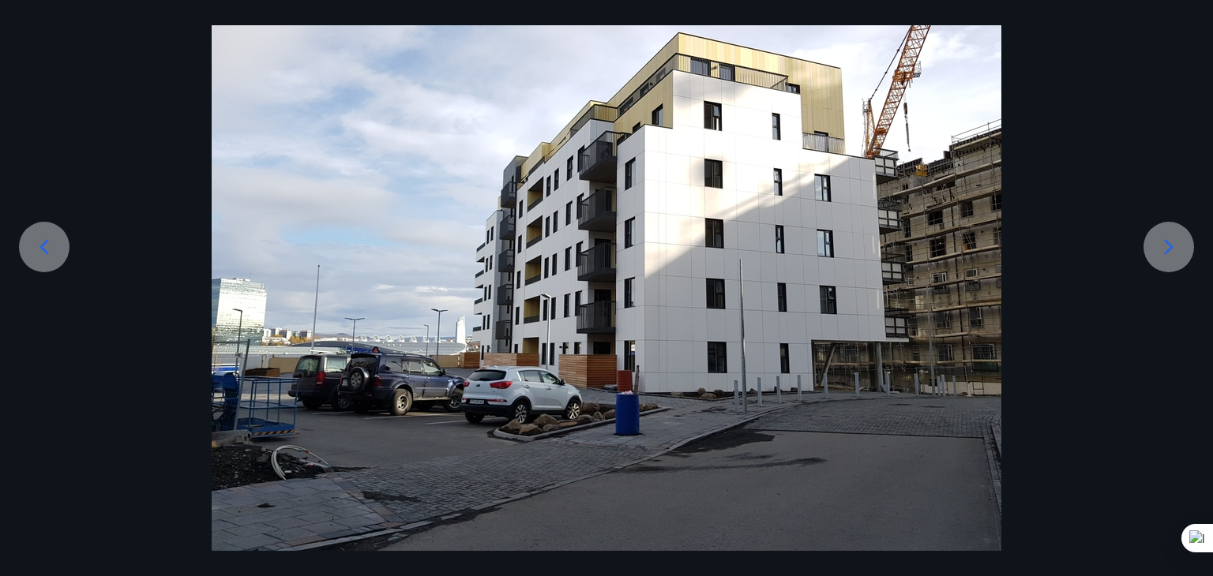
click at [1160, 144] on div at bounding box center [606, 255] width 1213 height 592
click at [1165, 247] on icon at bounding box center [1168, 246] width 25 height 25
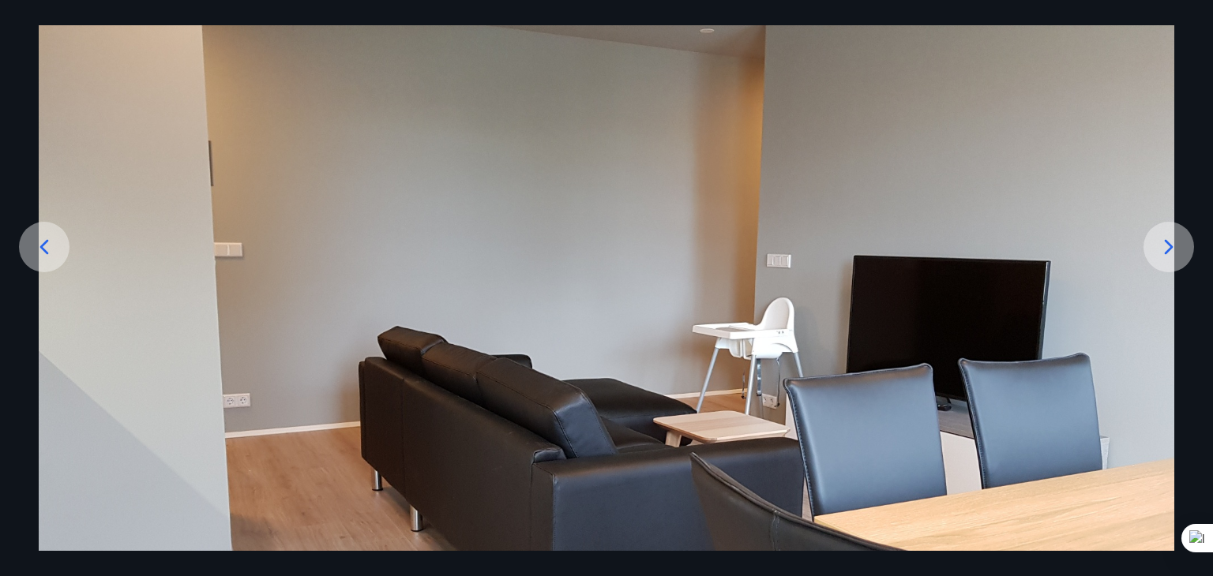
click at [1165, 247] on icon at bounding box center [1168, 246] width 25 height 25
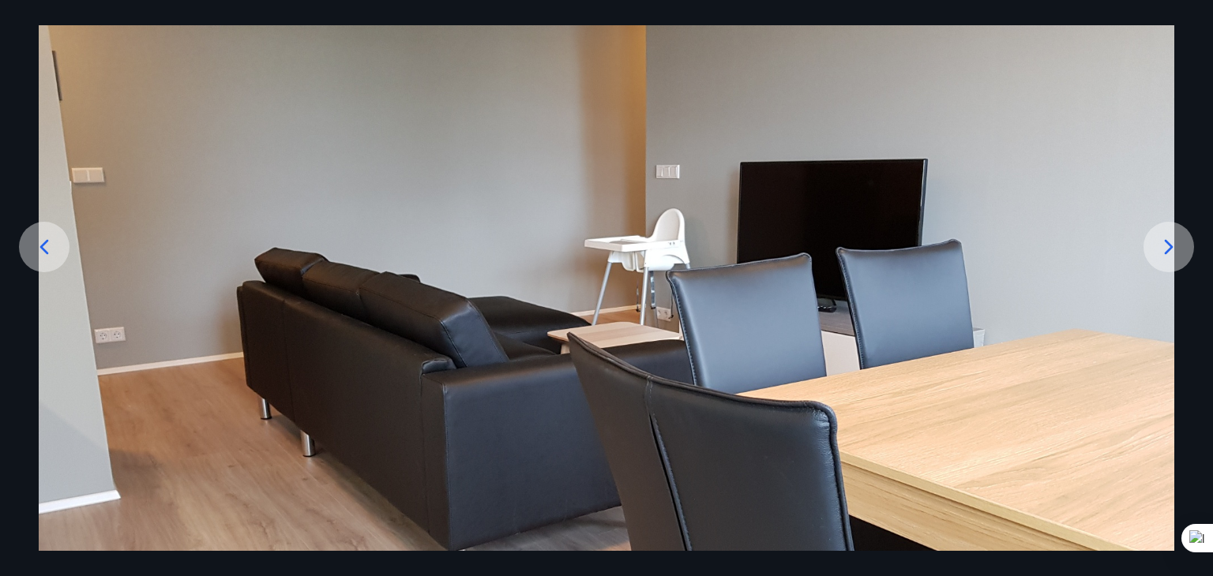
click at [1165, 247] on icon at bounding box center [1168, 246] width 25 height 25
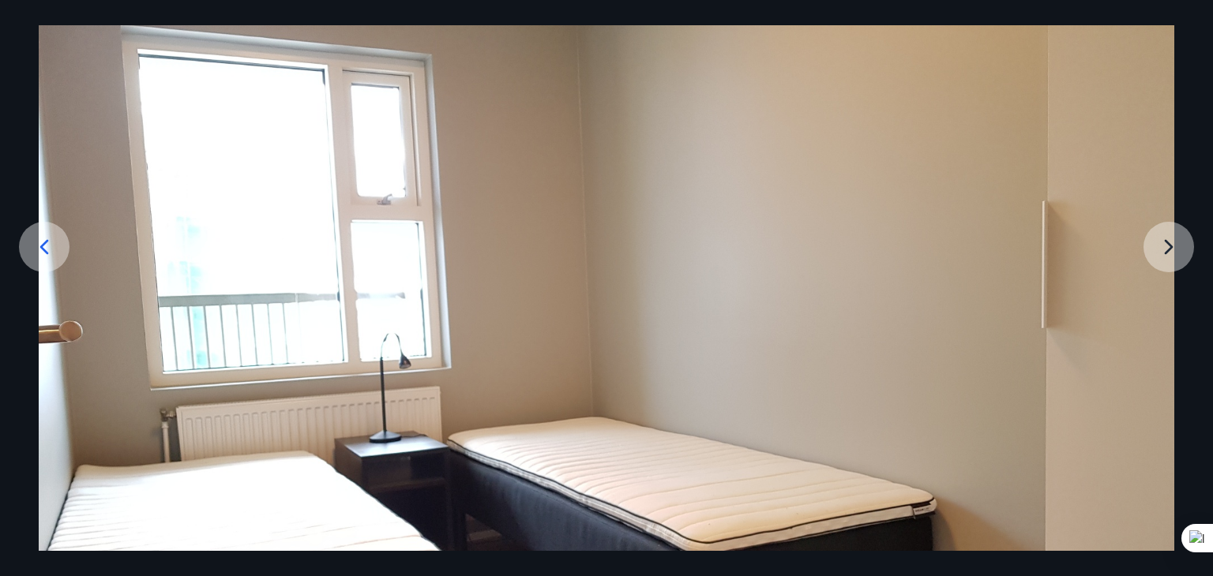
click at [1165, 247] on img at bounding box center [606, 385] width 1135 height 852
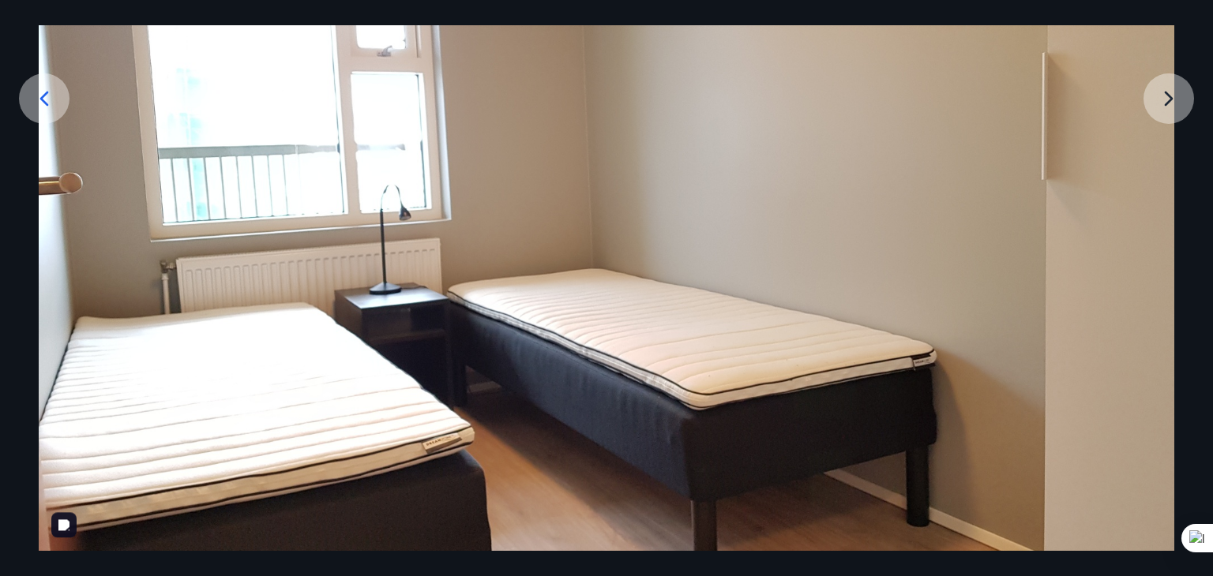
scroll to position [152, 0]
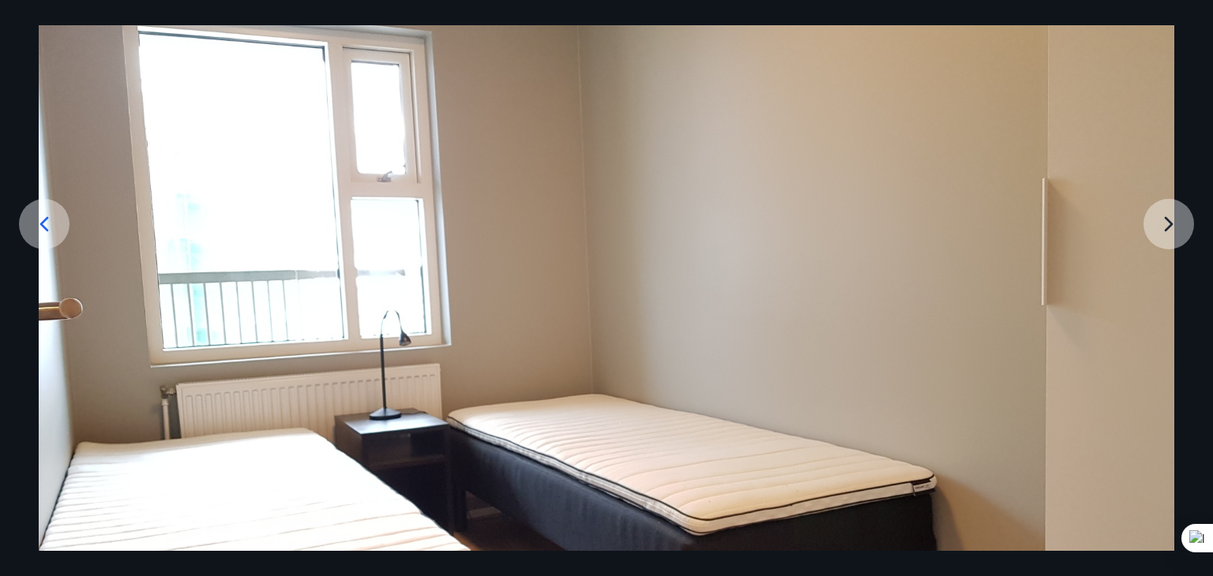
click at [35, 225] on icon at bounding box center [44, 224] width 25 height 25
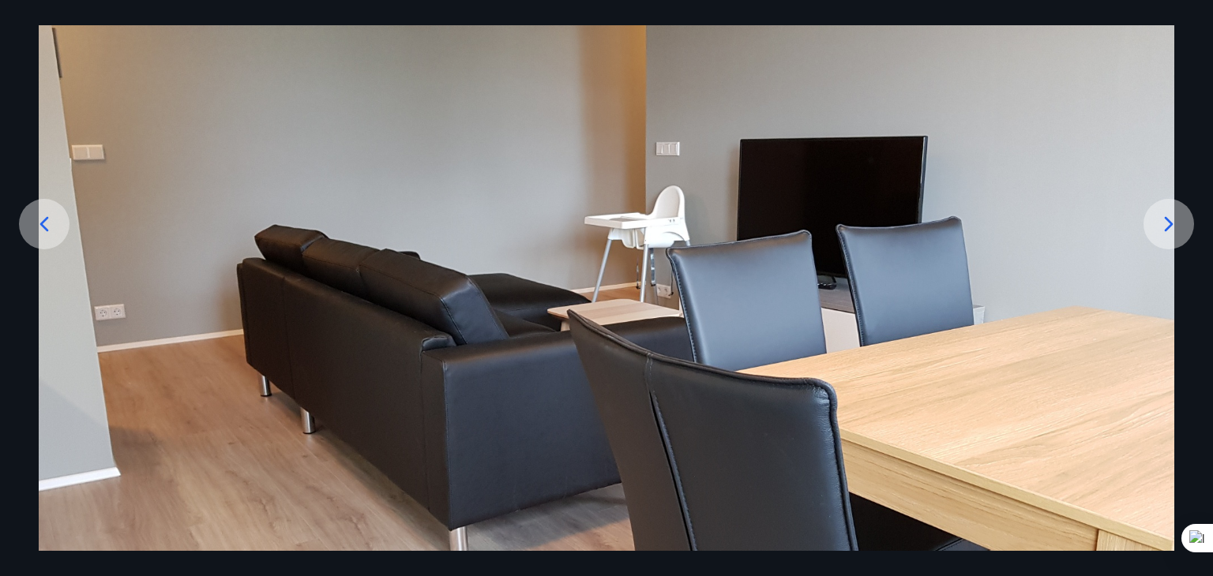
click at [36, 225] on icon at bounding box center [44, 224] width 25 height 25
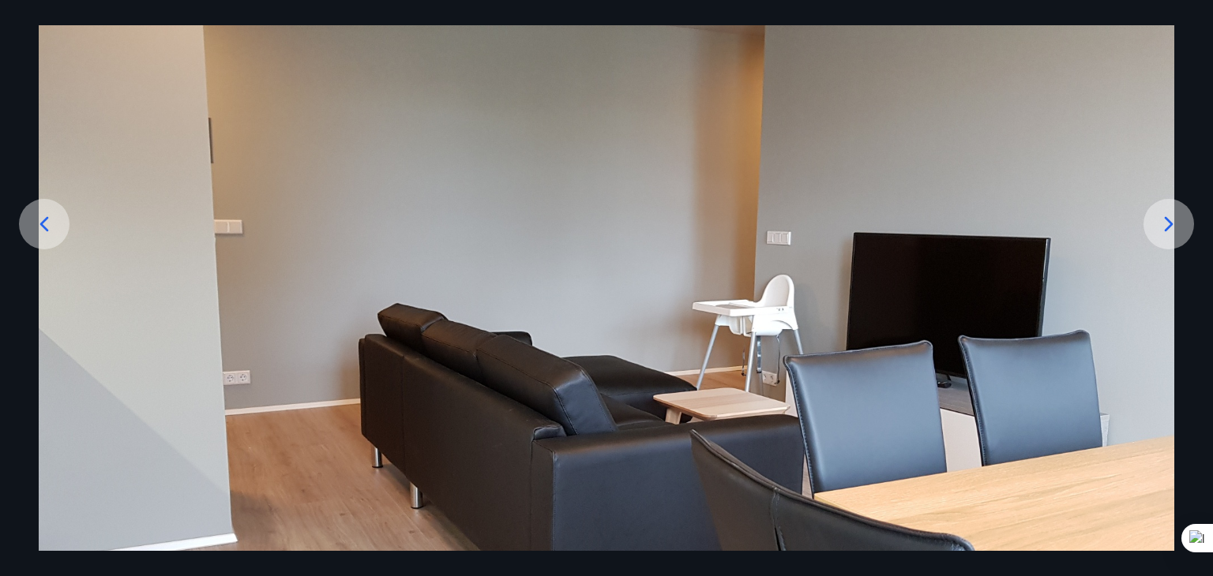
click at [36, 225] on icon at bounding box center [44, 224] width 25 height 25
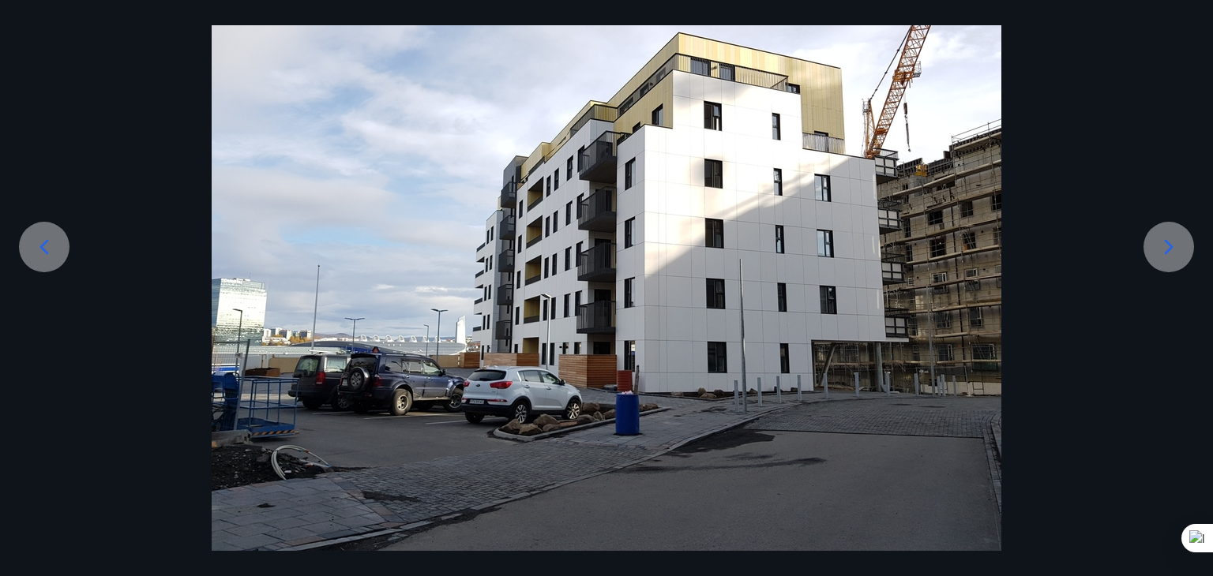
click at [36, 225] on div at bounding box center [44, 247] width 51 height 51
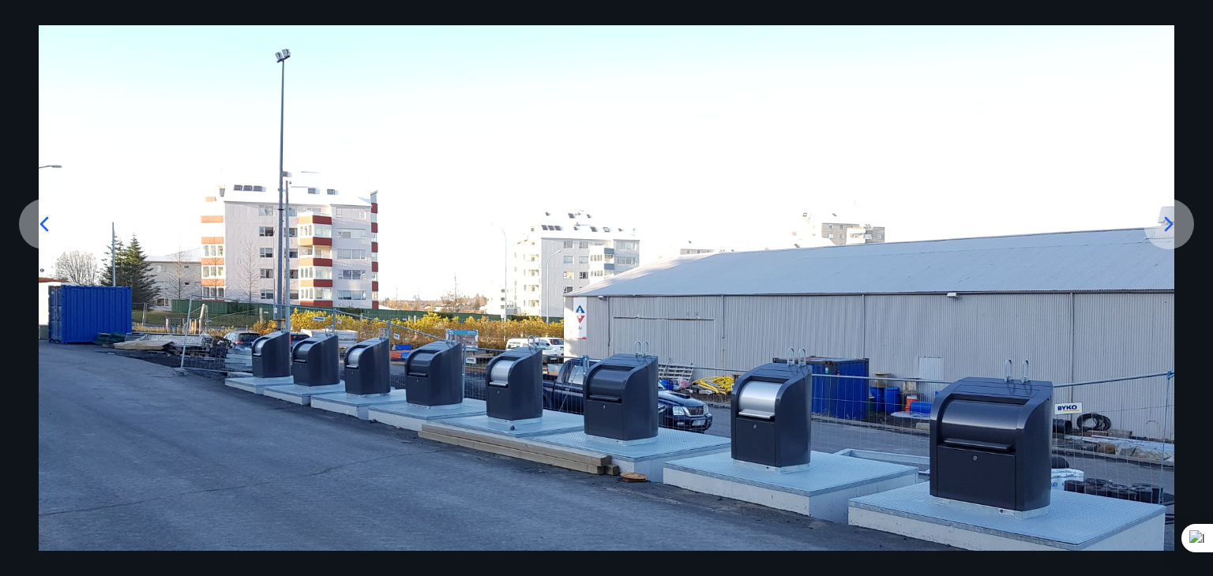
click at [36, 225] on icon at bounding box center [44, 224] width 25 height 25
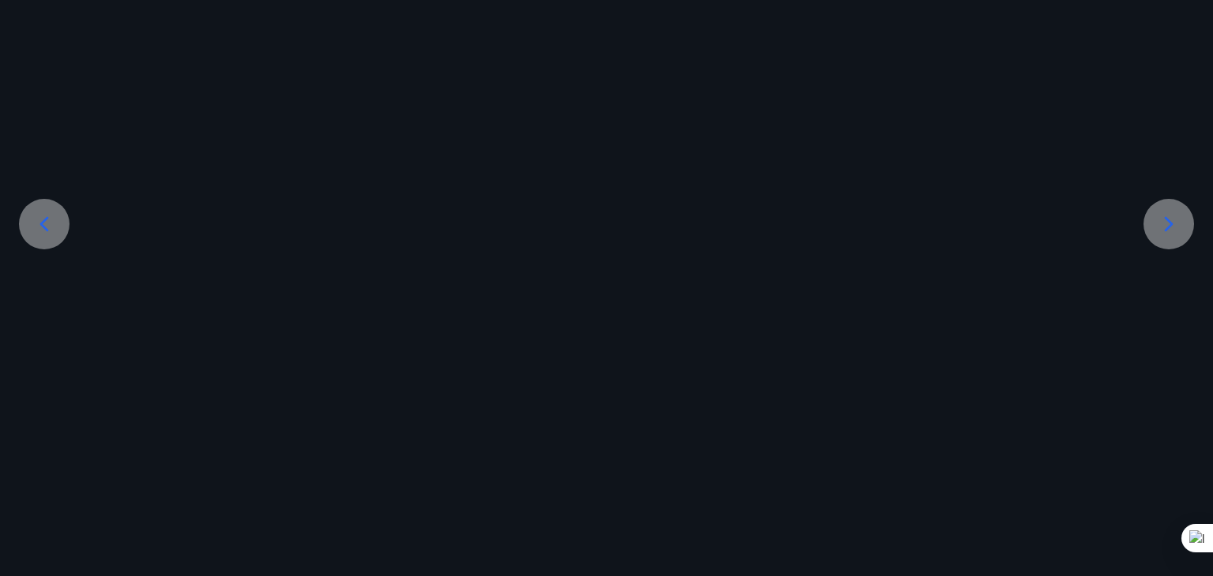
scroll to position [0, 0]
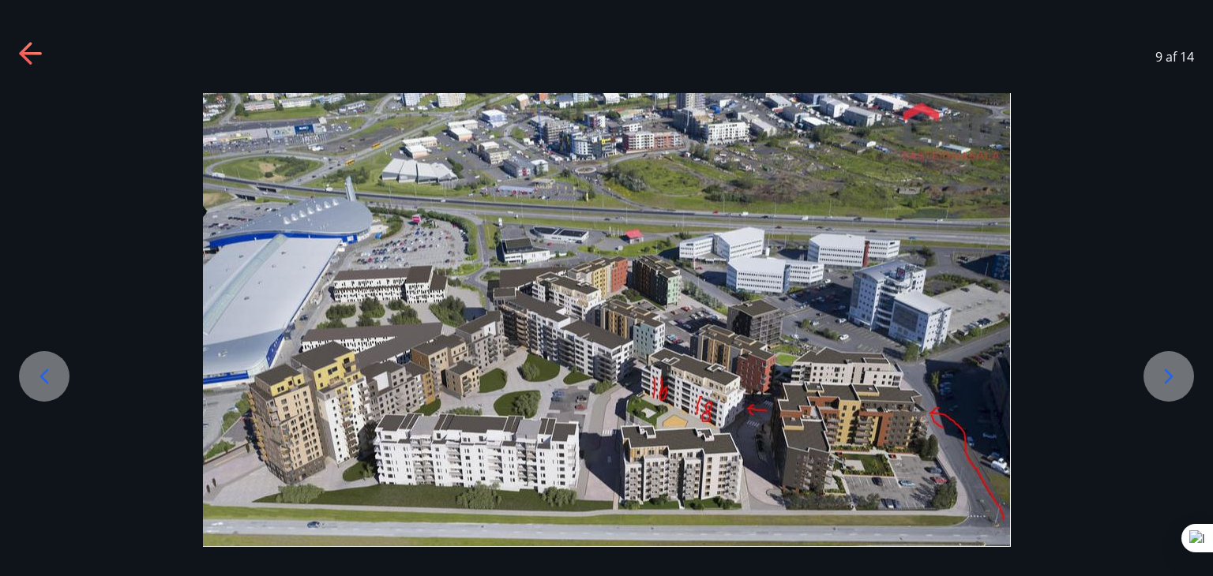
click at [36, 225] on div at bounding box center [606, 320] width 1213 height 454
click at [48, 366] on icon at bounding box center [44, 376] width 25 height 25
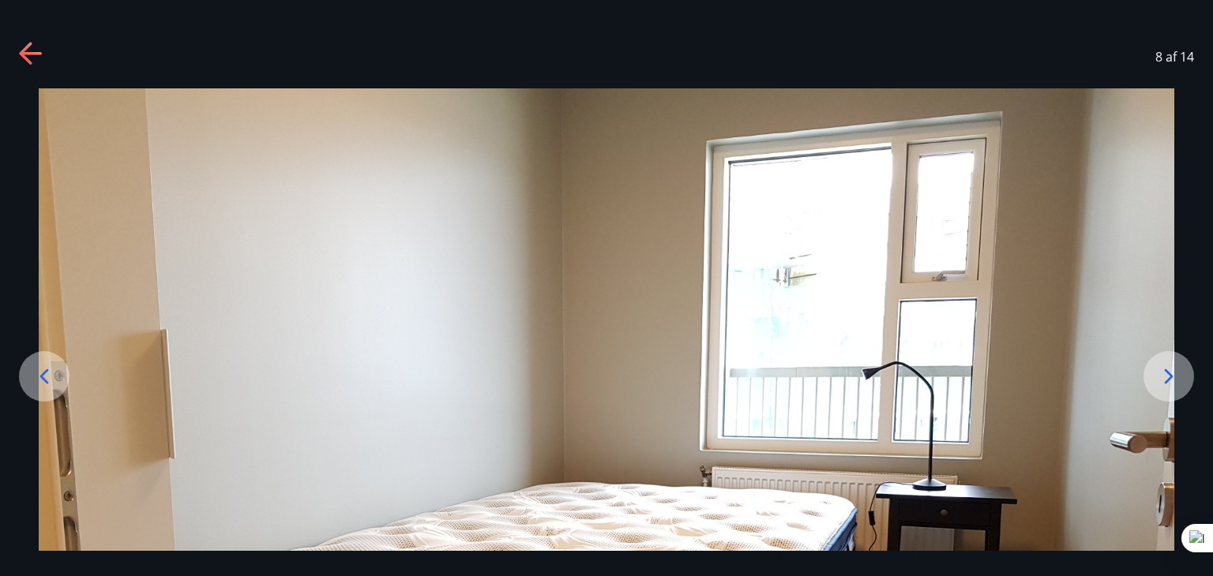
click at [48, 366] on icon at bounding box center [44, 376] width 25 height 25
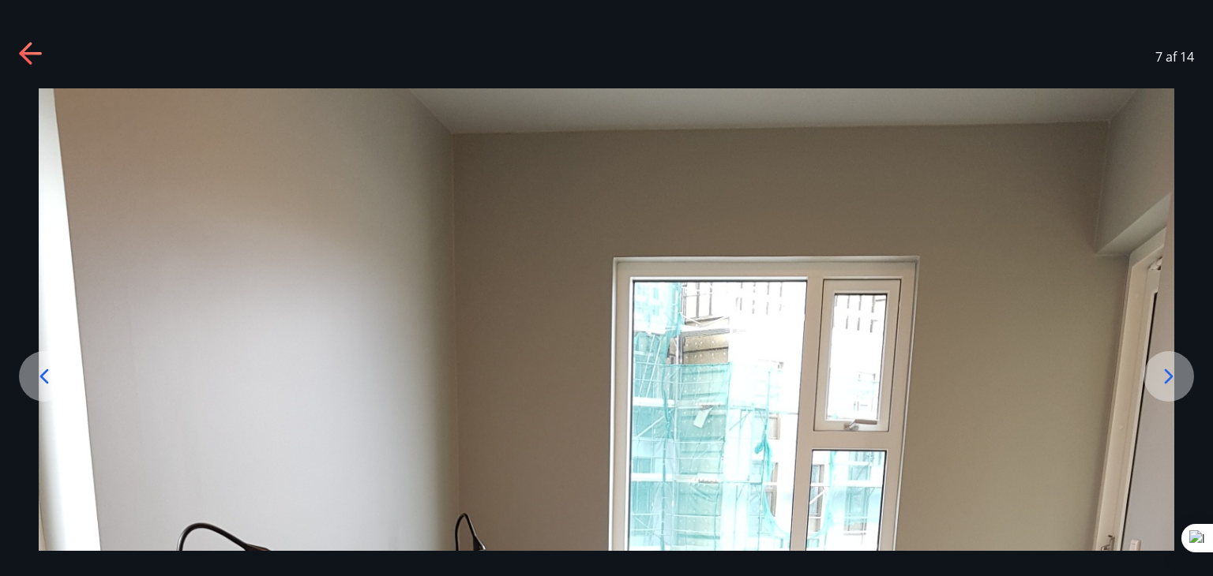
click at [48, 366] on icon at bounding box center [44, 376] width 25 height 25
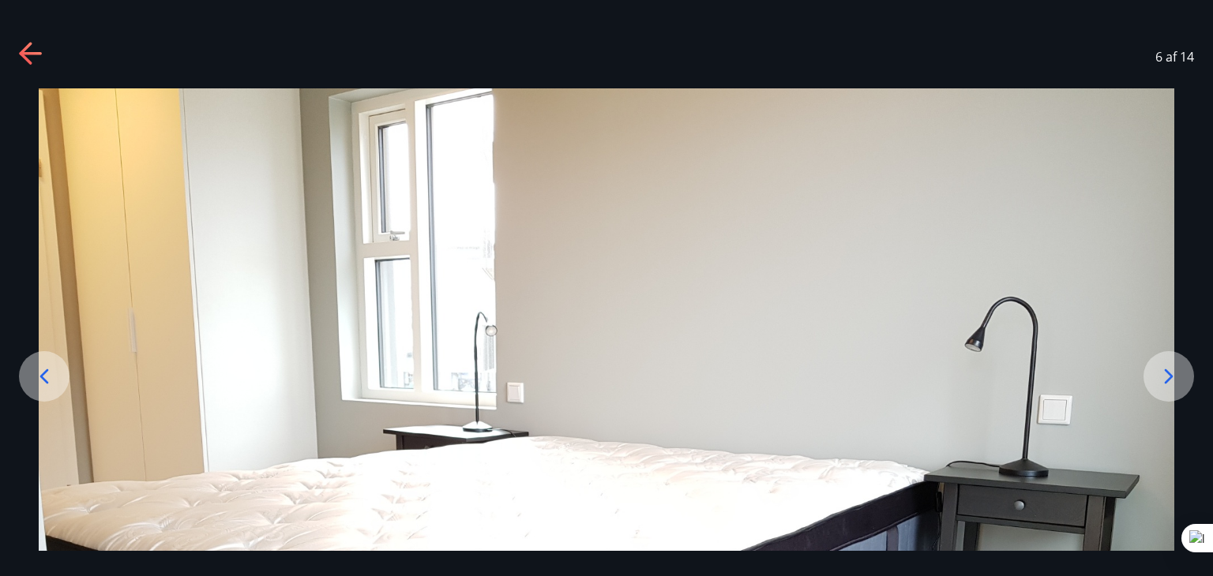
click at [48, 366] on icon at bounding box center [44, 376] width 25 height 25
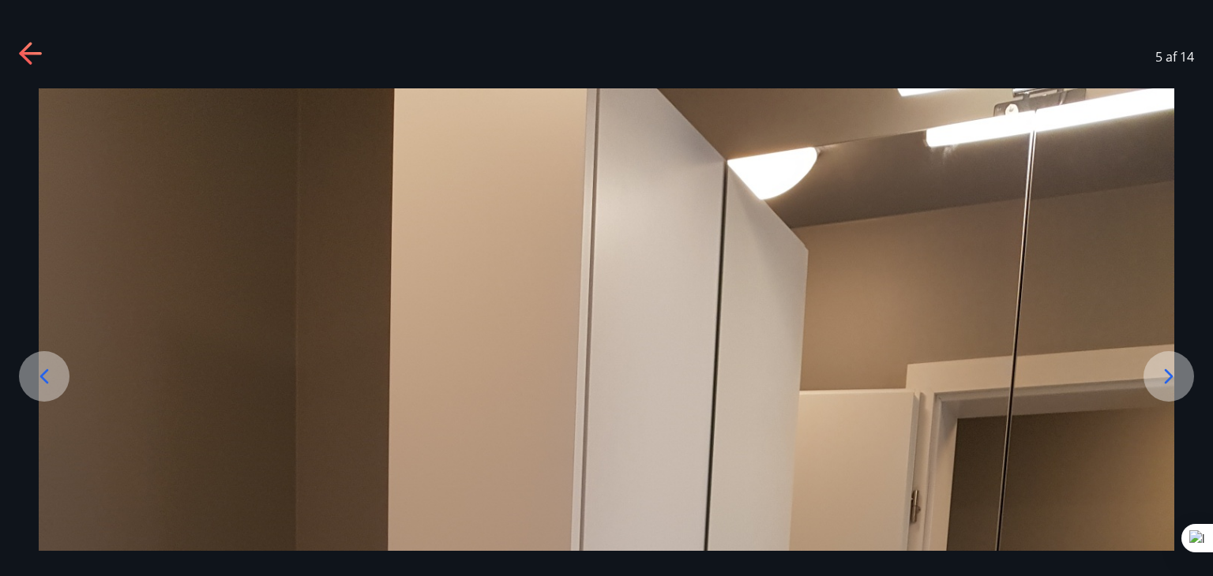
click at [48, 366] on icon at bounding box center [44, 376] width 25 height 25
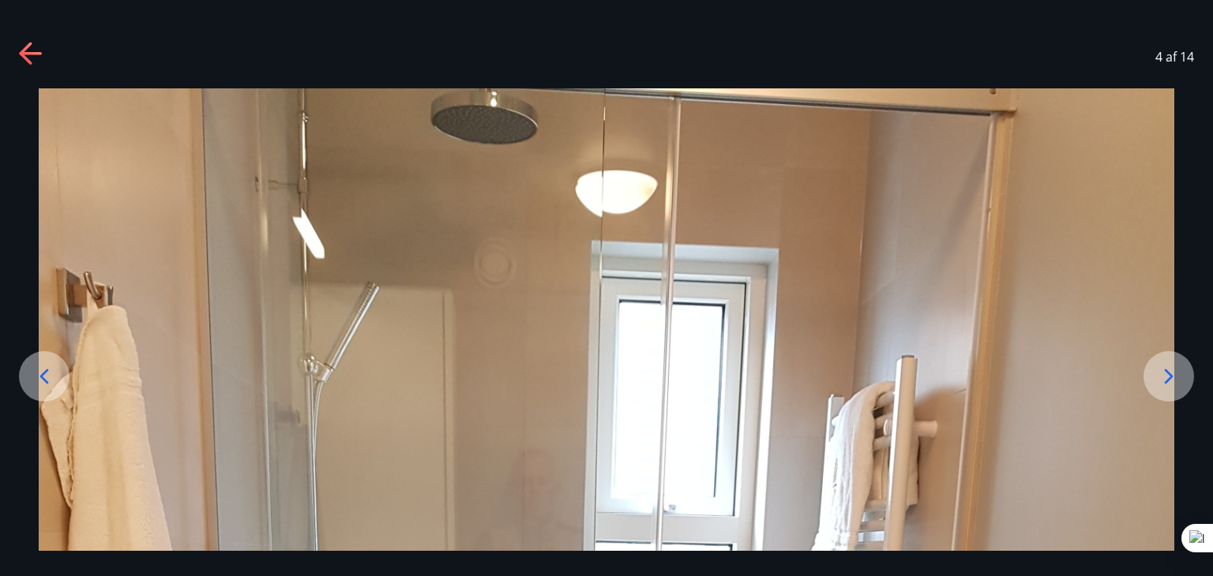
click at [48, 366] on icon at bounding box center [44, 376] width 25 height 25
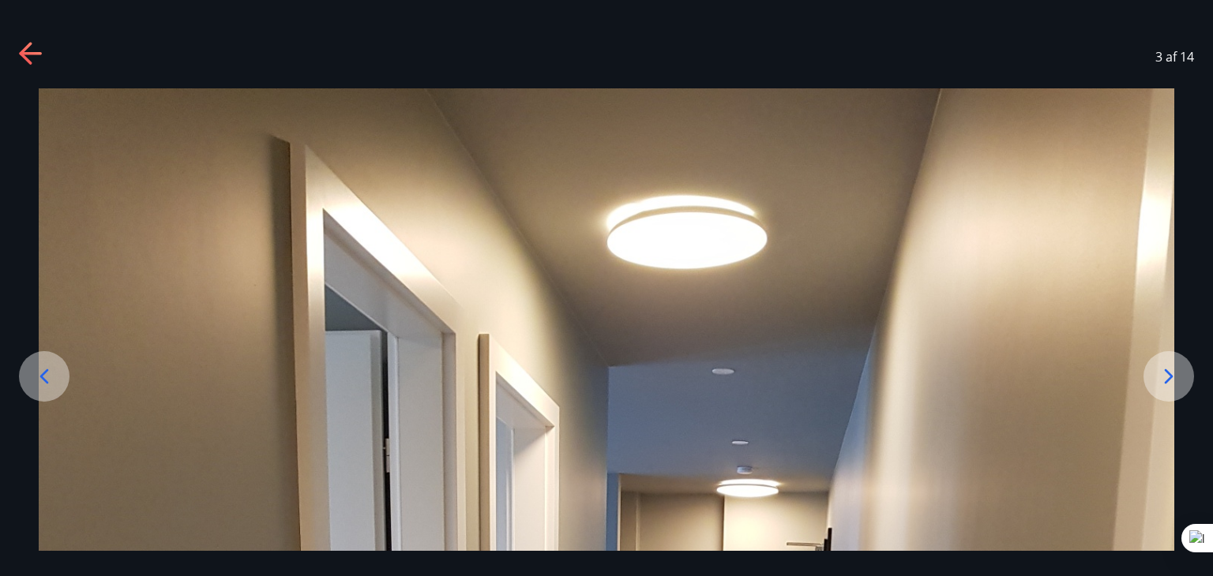
click at [48, 366] on icon at bounding box center [44, 376] width 25 height 25
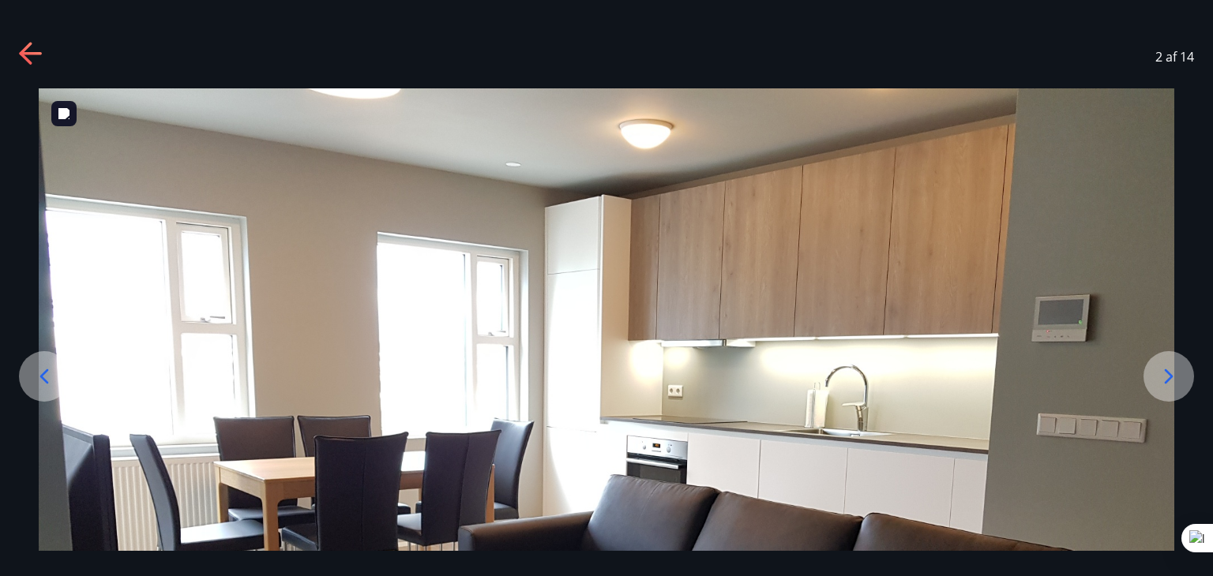
scroll to position [158, 0]
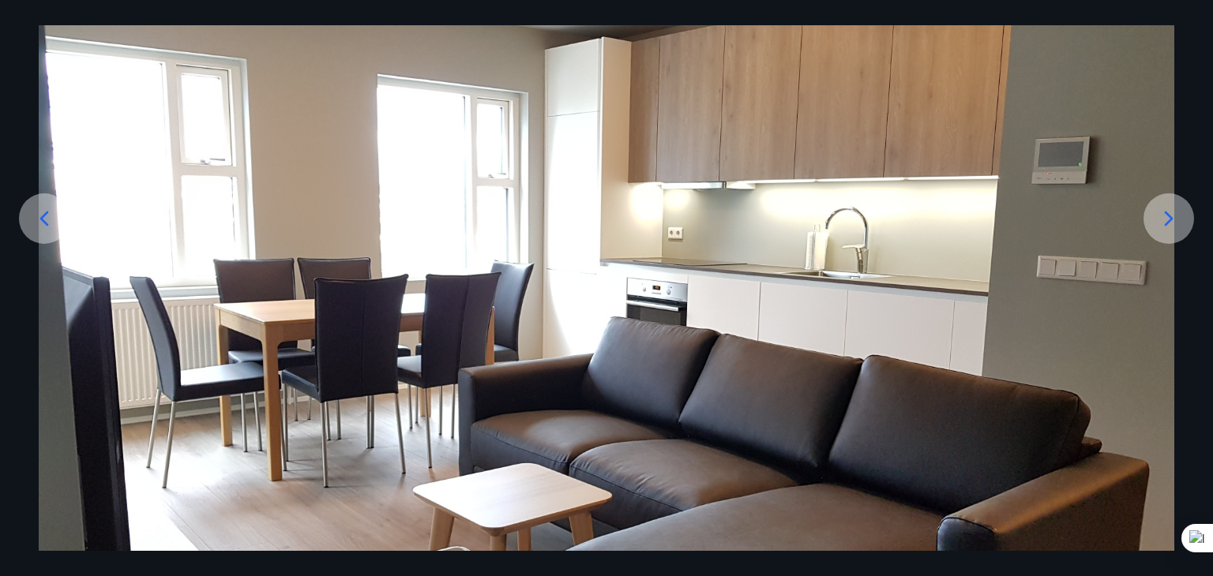
click at [34, 219] on icon at bounding box center [44, 218] width 25 height 25
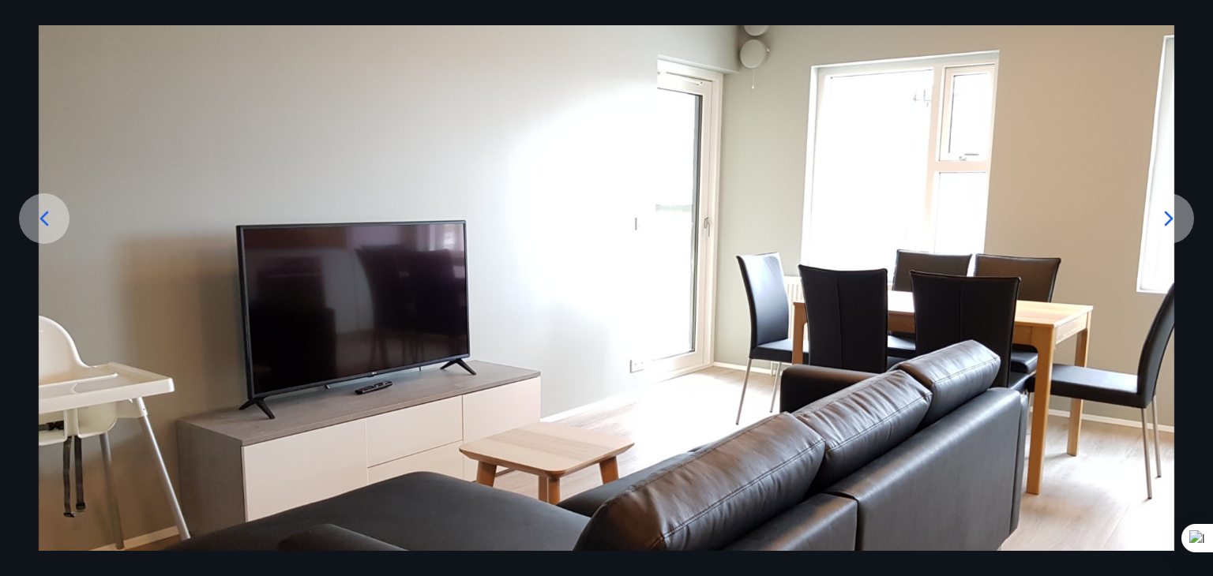
click at [35, 223] on icon at bounding box center [44, 218] width 25 height 25
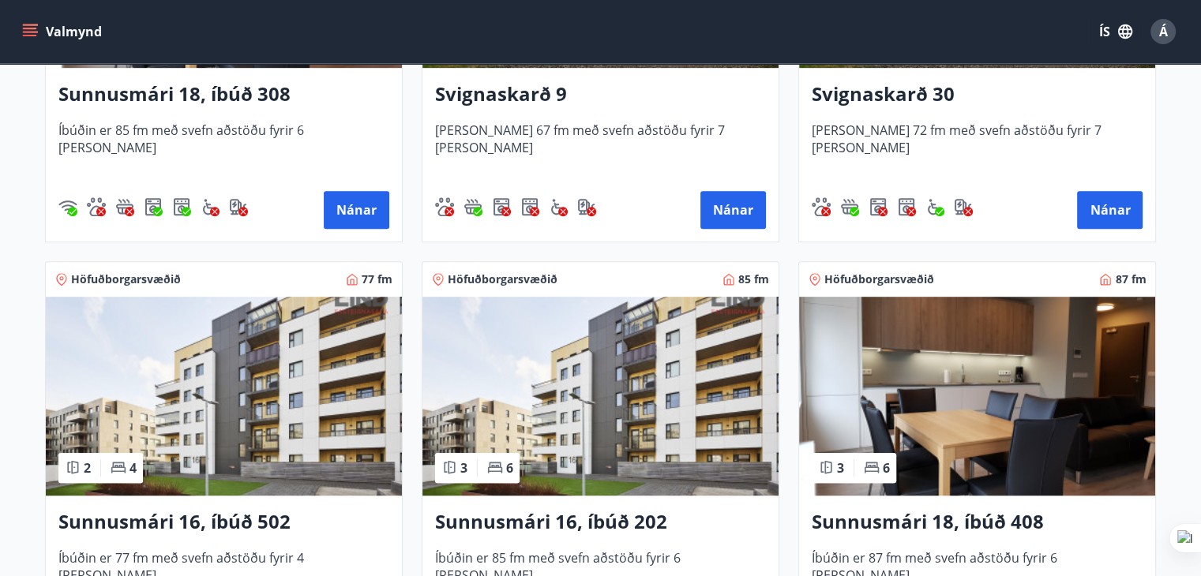
scroll to position [1105, 0]
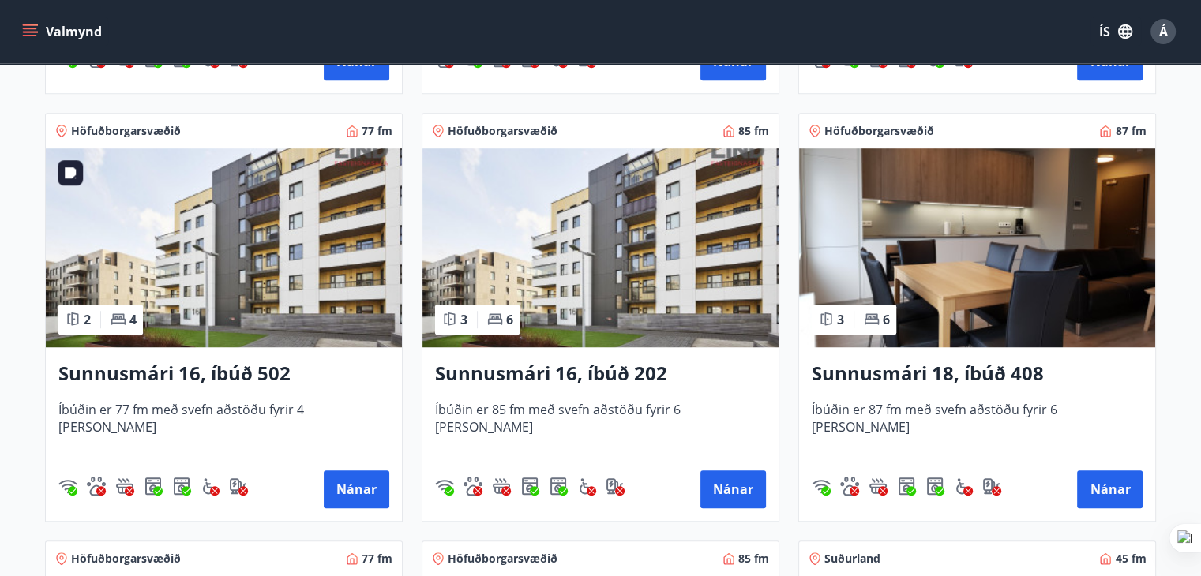
click at [212, 260] on img at bounding box center [224, 247] width 356 height 199
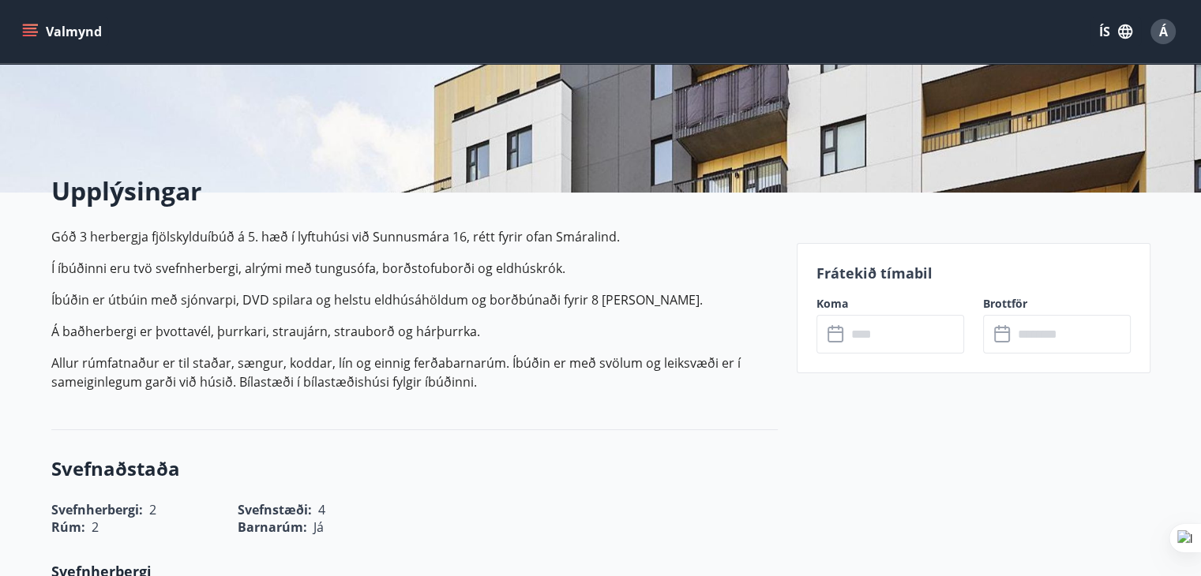
scroll to position [316, 0]
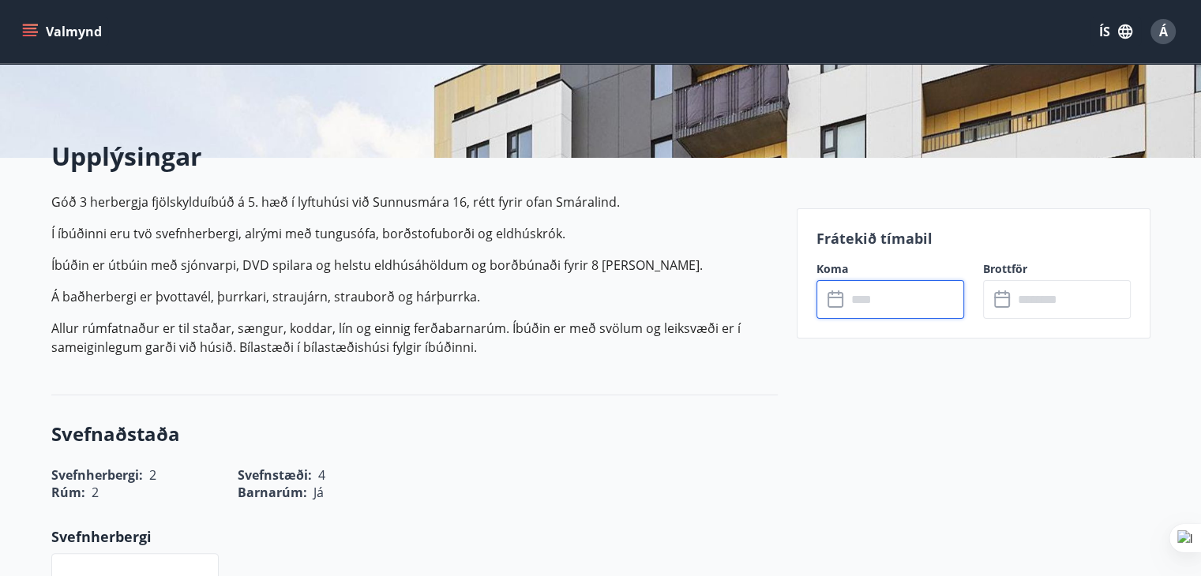
click at [873, 300] on input "text" at bounding box center [905, 299] width 118 height 39
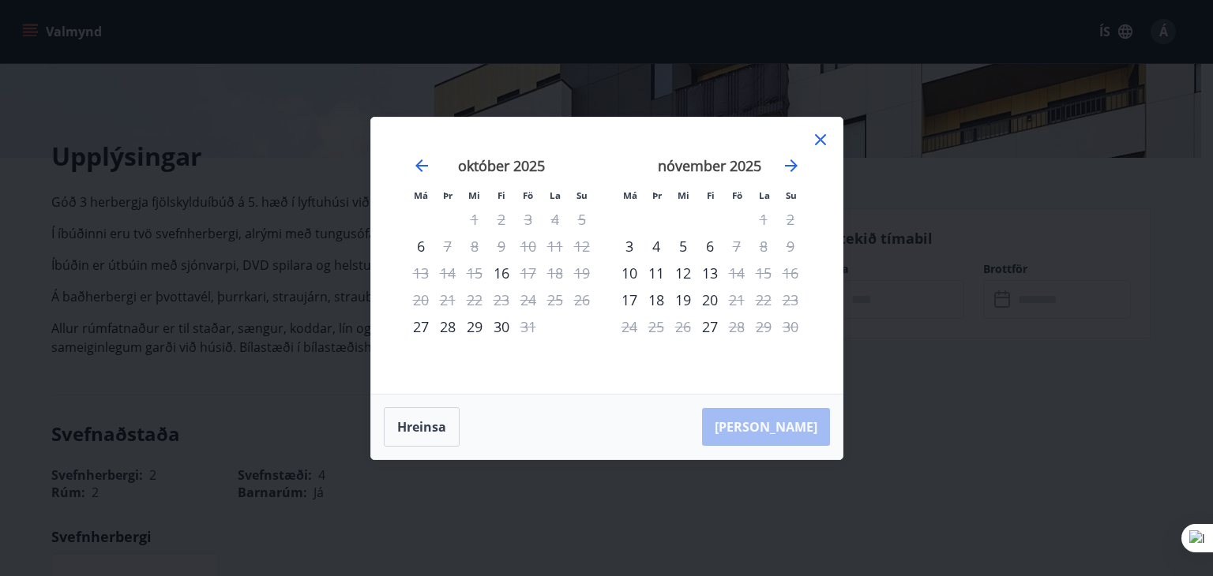
click at [821, 143] on icon at bounding box center [820, 139] width 19 height 19
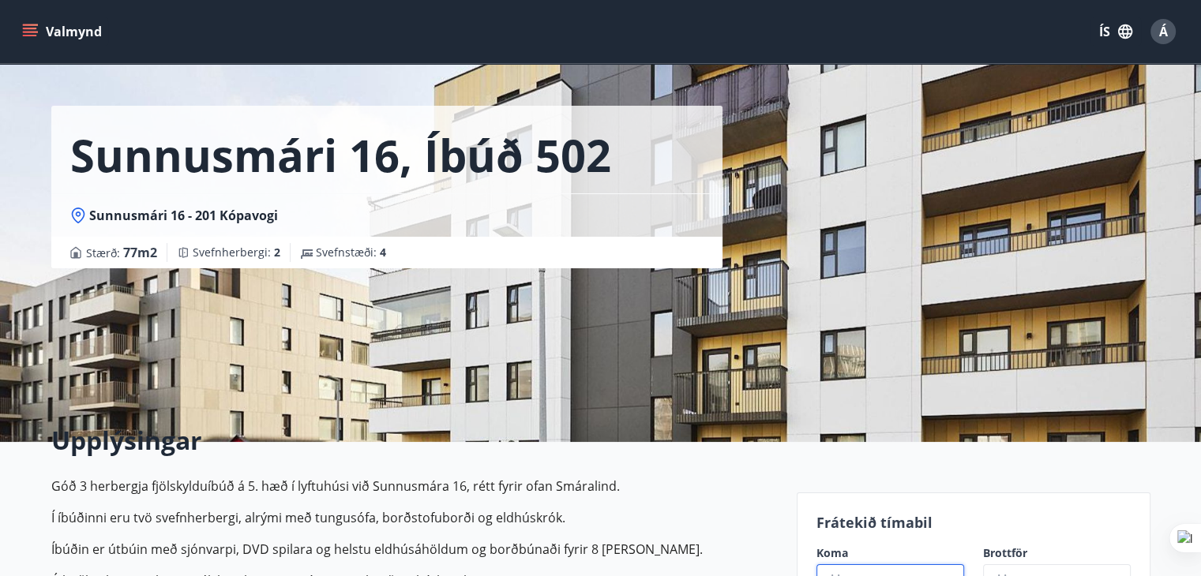
scroll to position [0, 0]
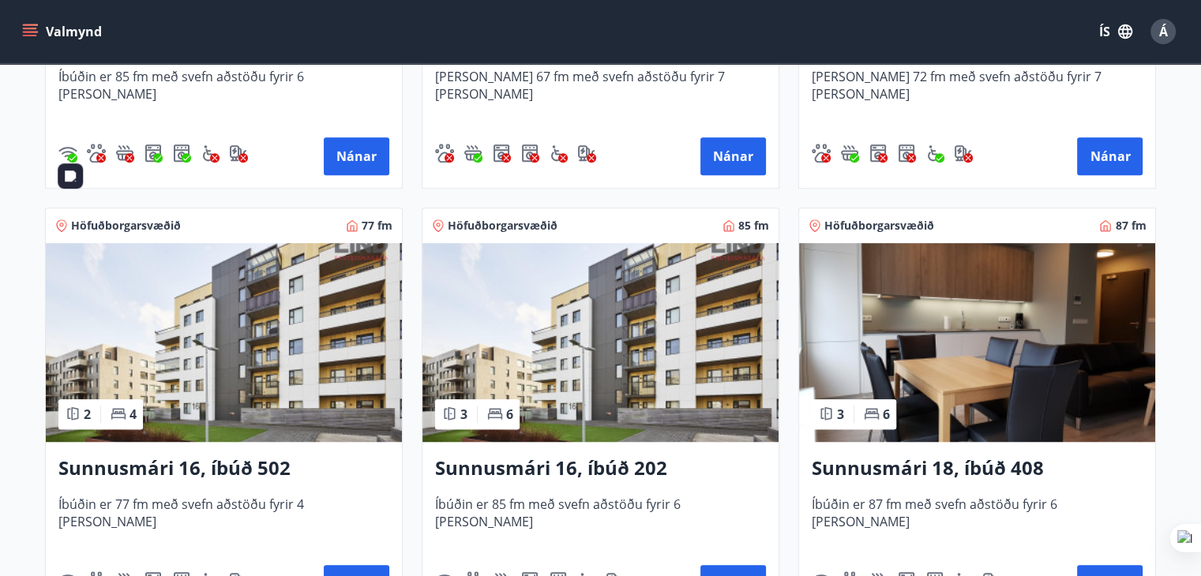
scroll to position [1105, 0]
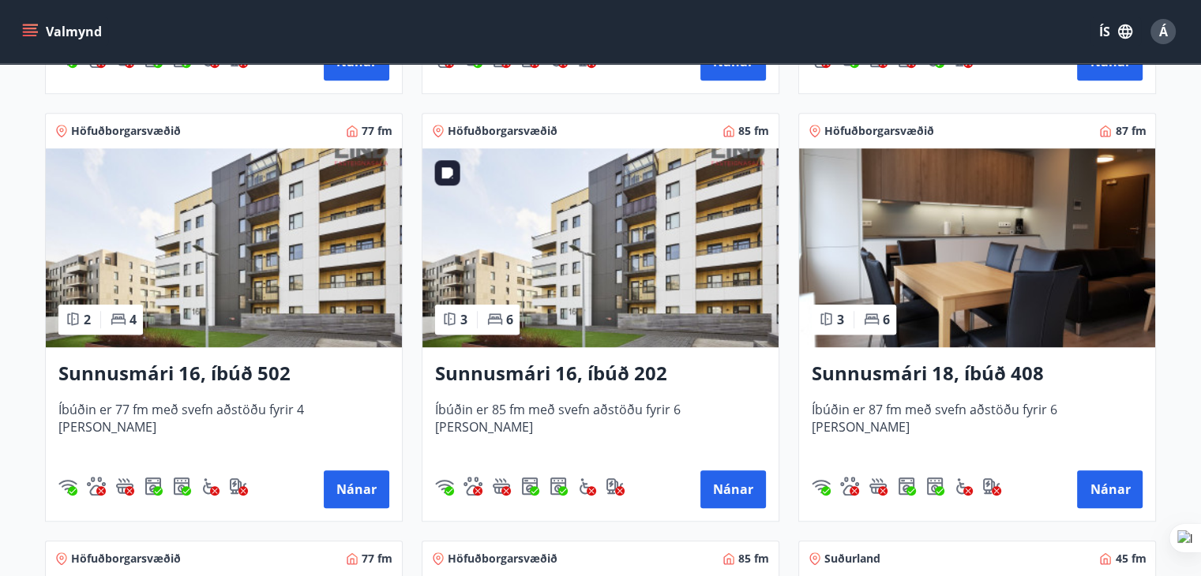
click at [575, 248] on img at bounding box center [600, 247] width 356 height 199
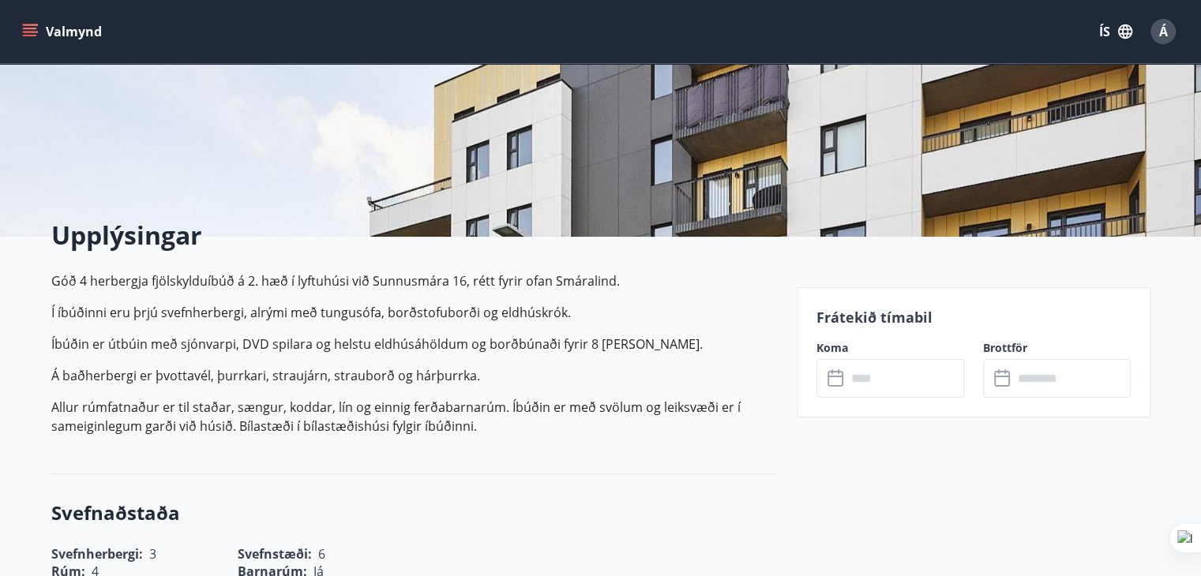
scroll to position [316, 0]
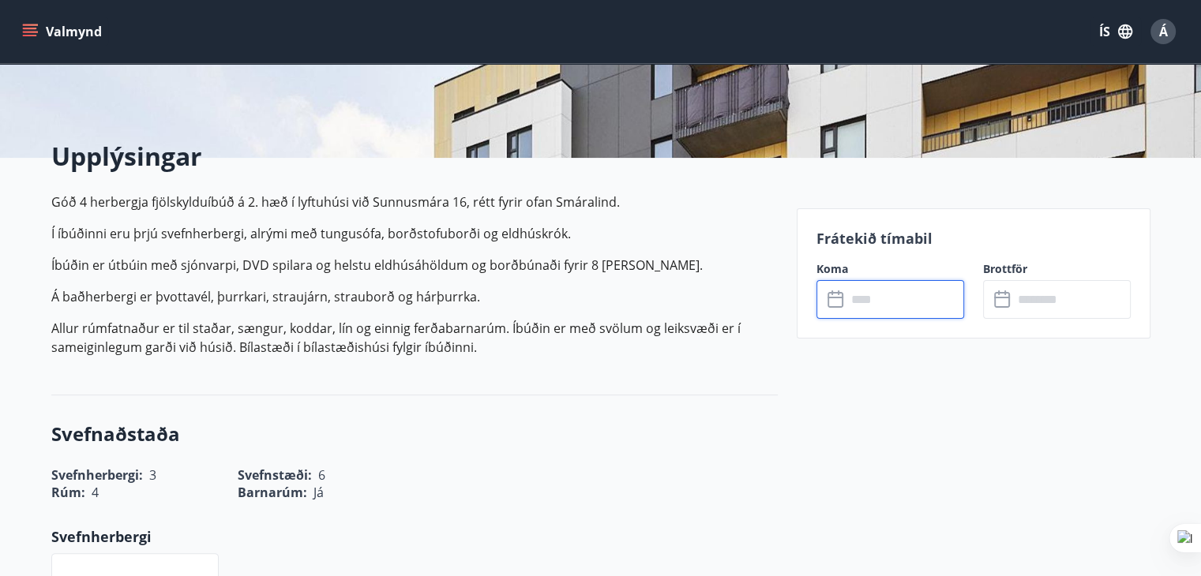
click at [882, 302] on input "text" at bounding box center [905, 299] width 118 height 39
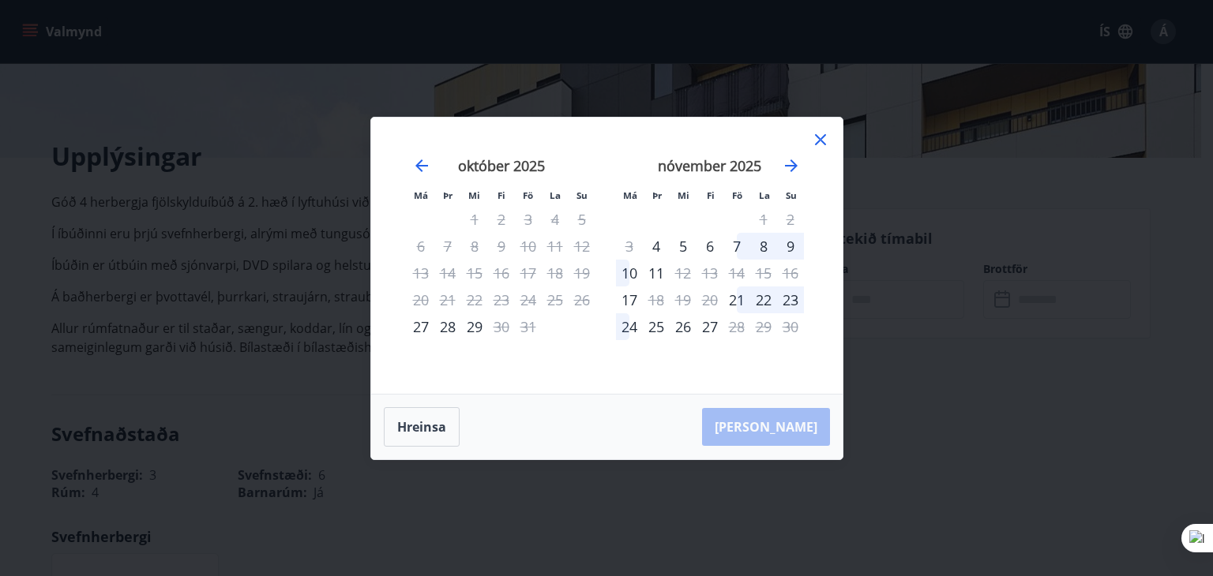
click at [817, 139] on icon at bounding box center [820, 139] width 19 height 19
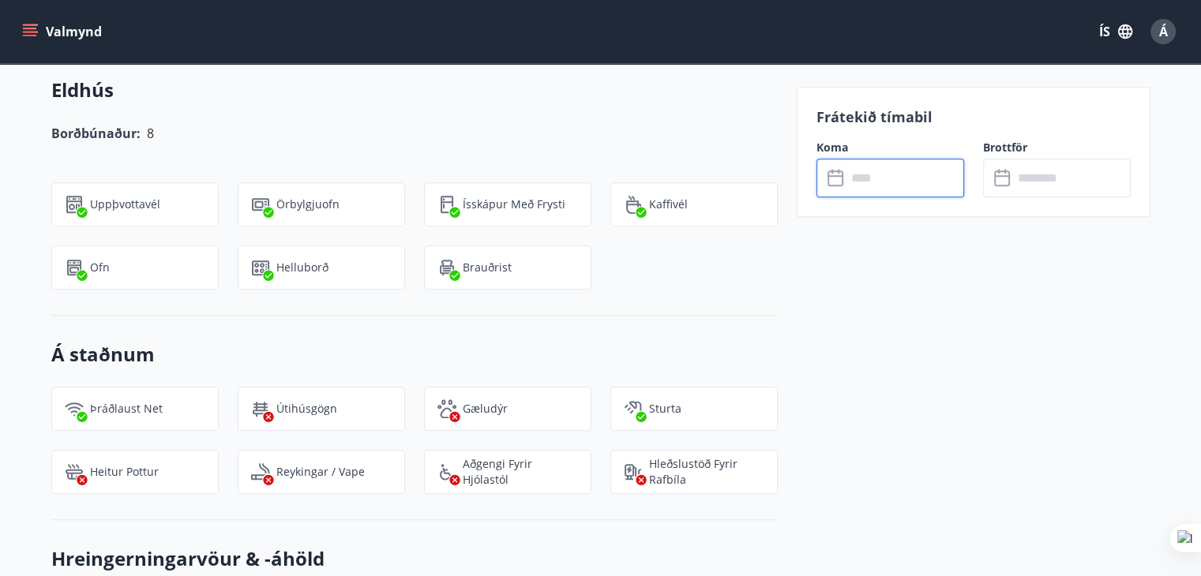
scroll to position [1500, 0]
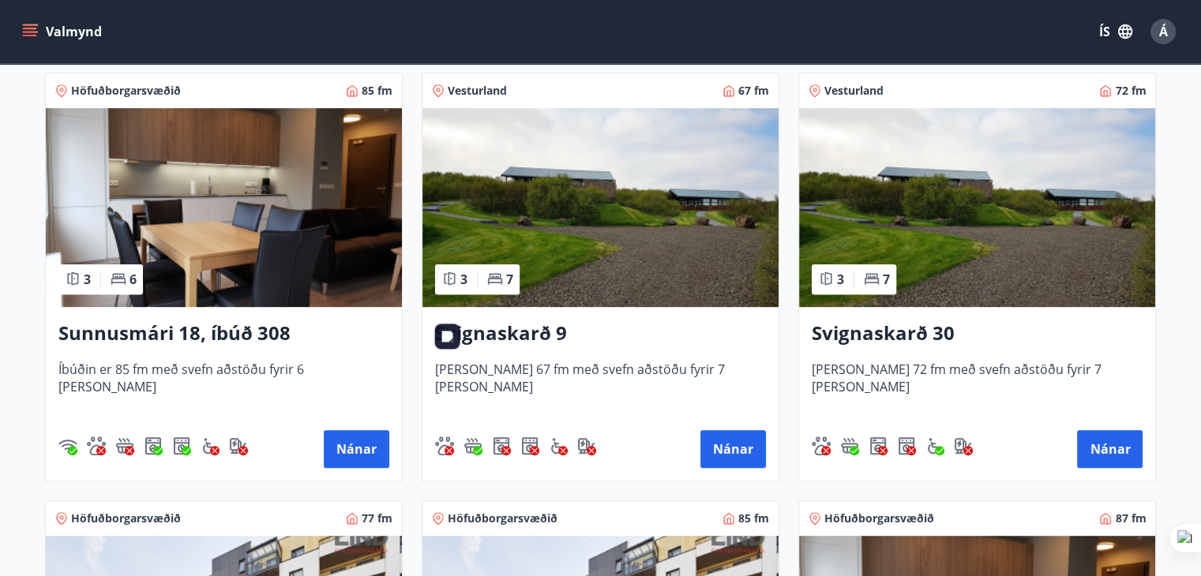
scroll to position [947, 0]
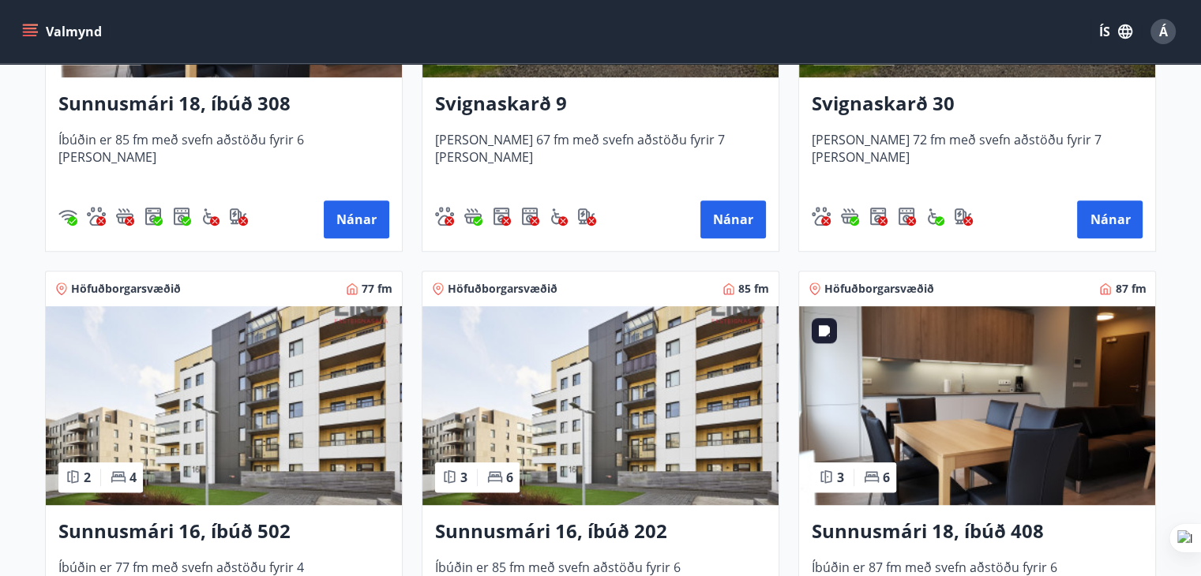
click at [994, 418] on img at bounding box center [977, 405] width 356 height 199
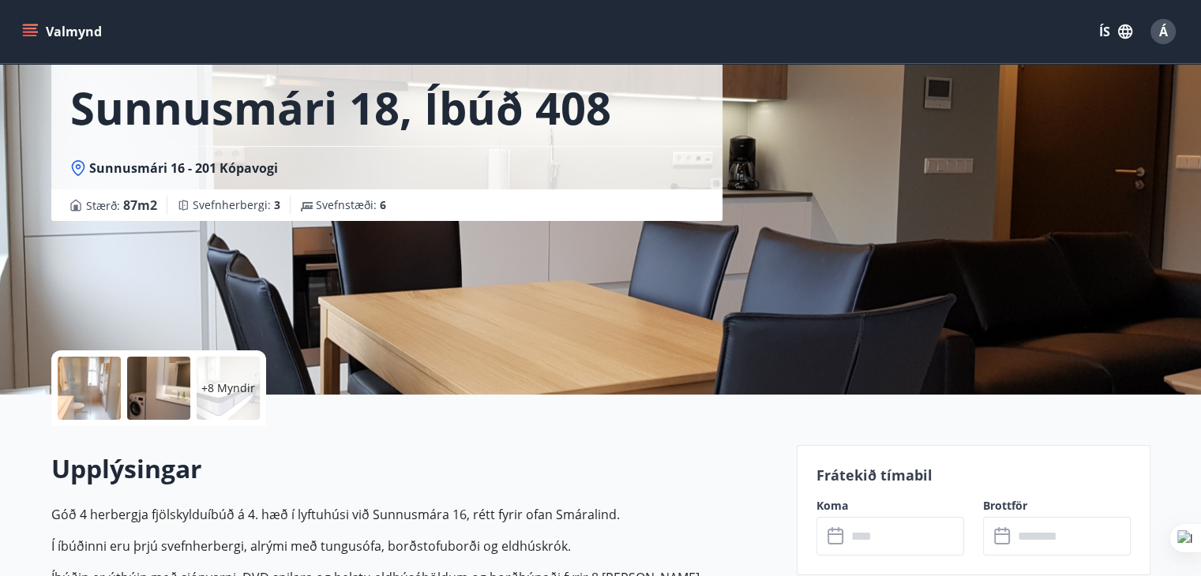
scroll to position [316, 0]
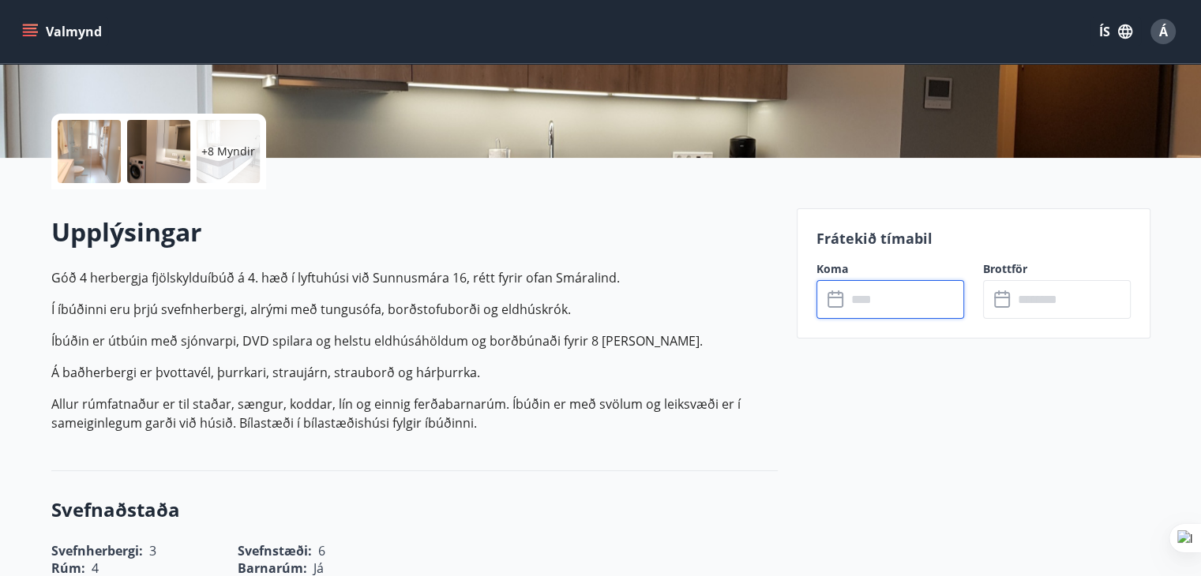
click at [917, 313] on input "text" at bounding box center [905, 299] width 118 height 39
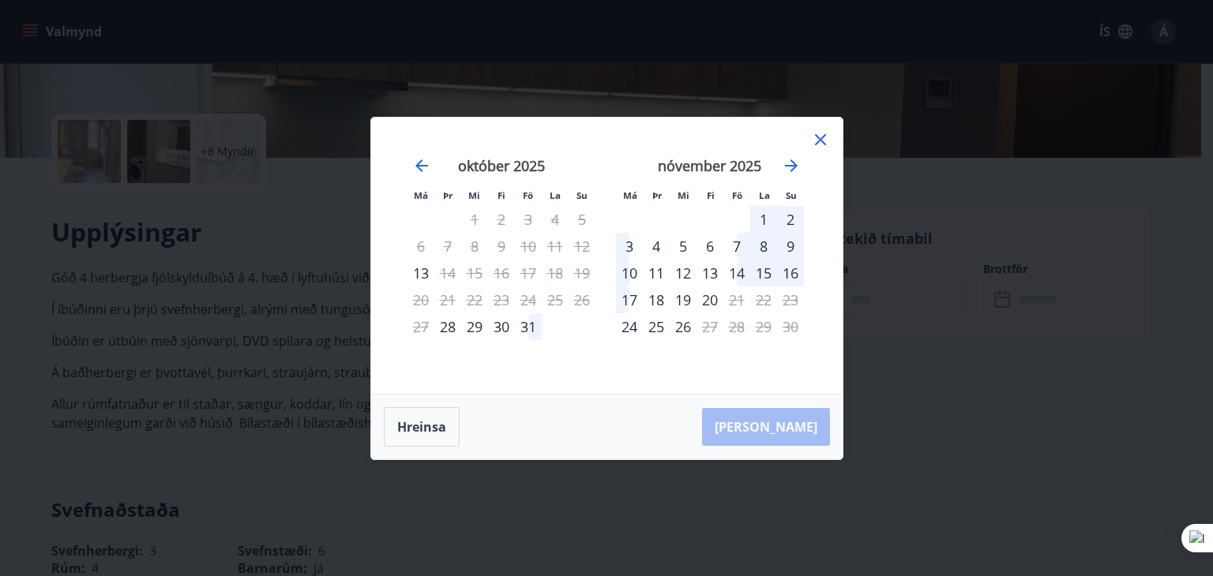
click at [818, 142] on icon at bounding box center [820, 139] width 19 height 19
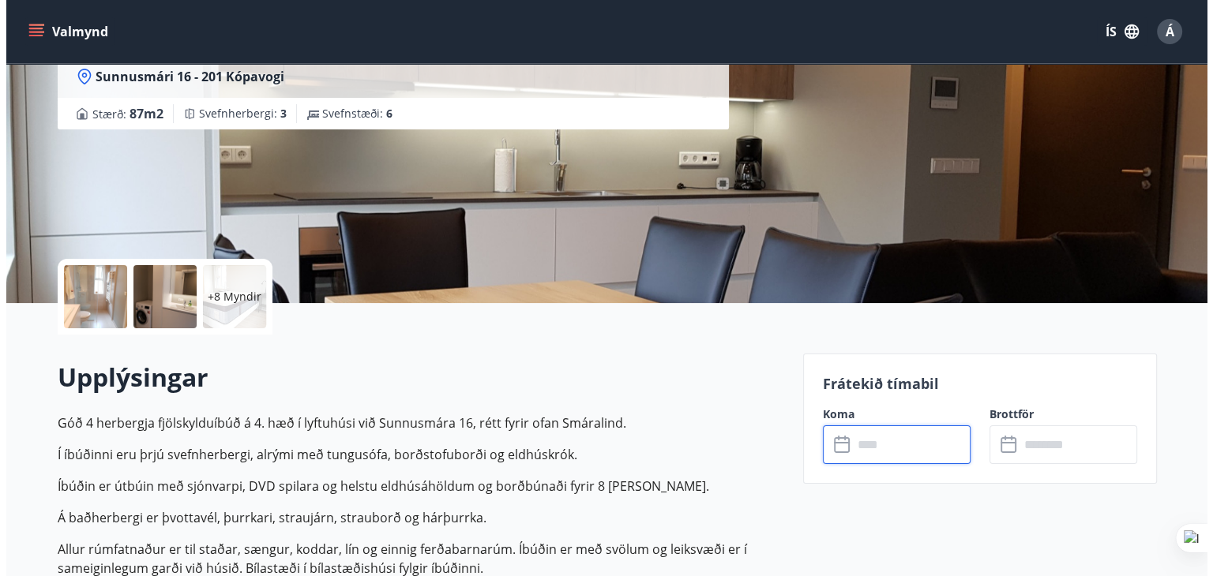
scroll to position [79, 0]
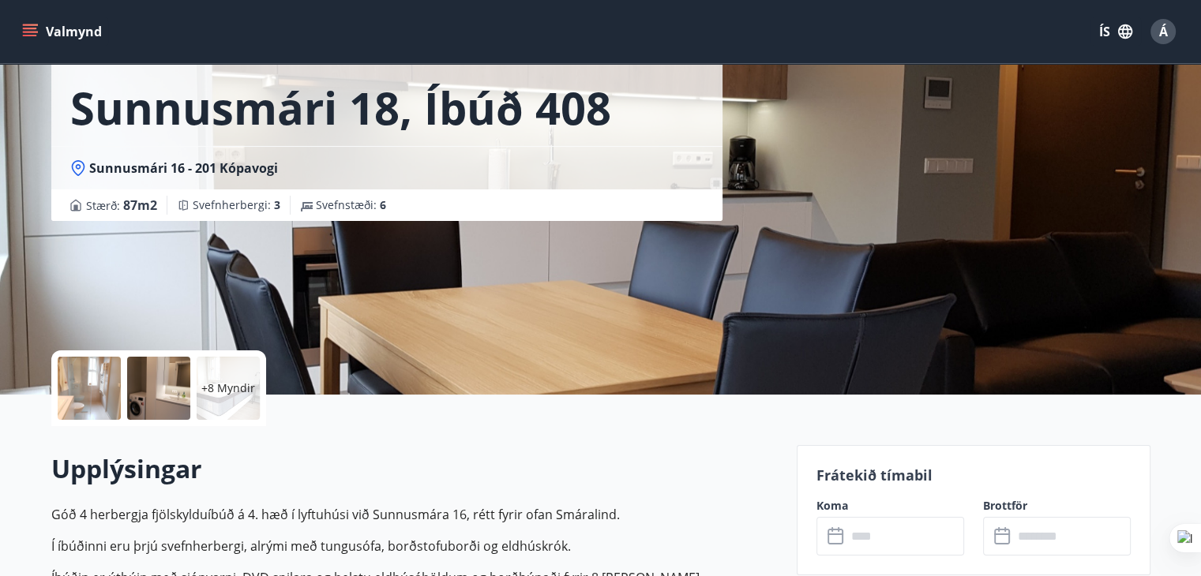
click at [98, 373] on div at bounding box center [89, 388] width 63 height 63
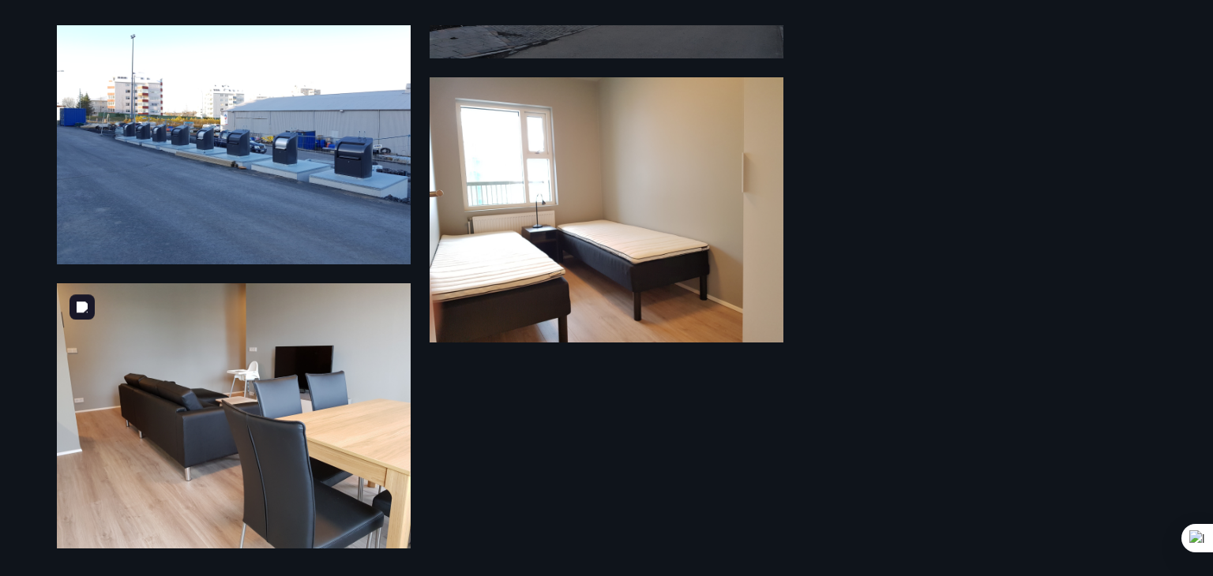
scroll to position [1357, 0]
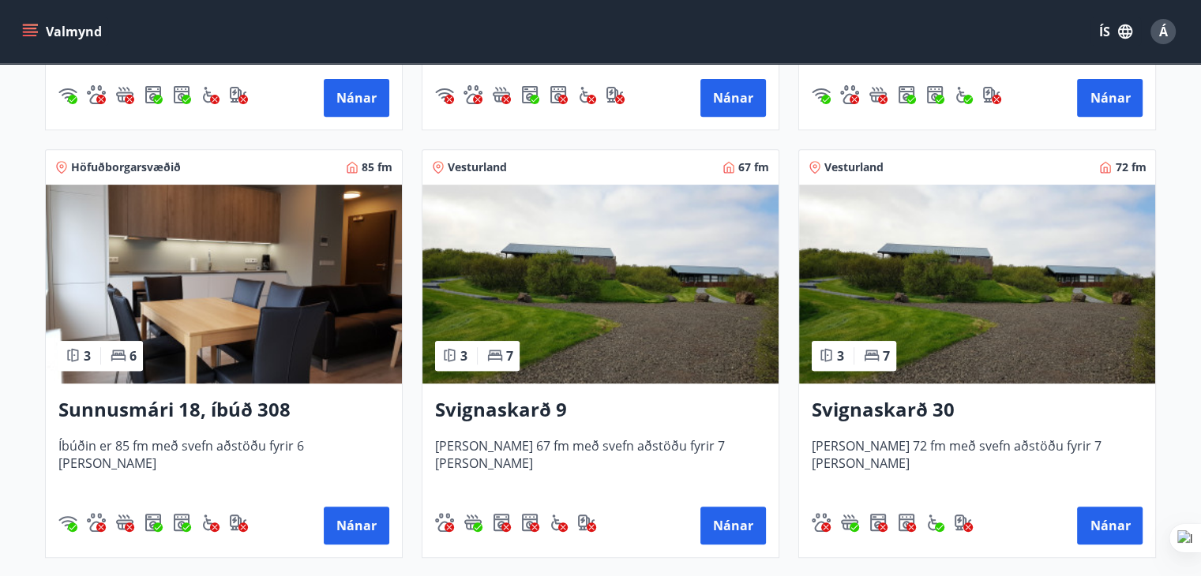
scroll to position [632, 0]
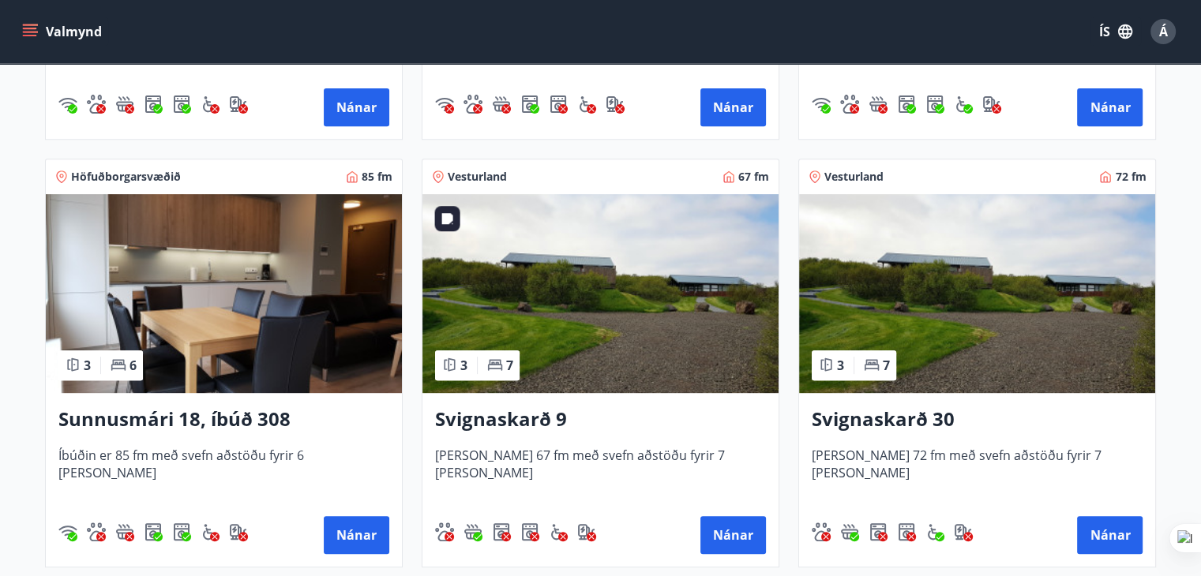
click at [594, 279] on img at bounding box center [600, 293] width 356 height 199
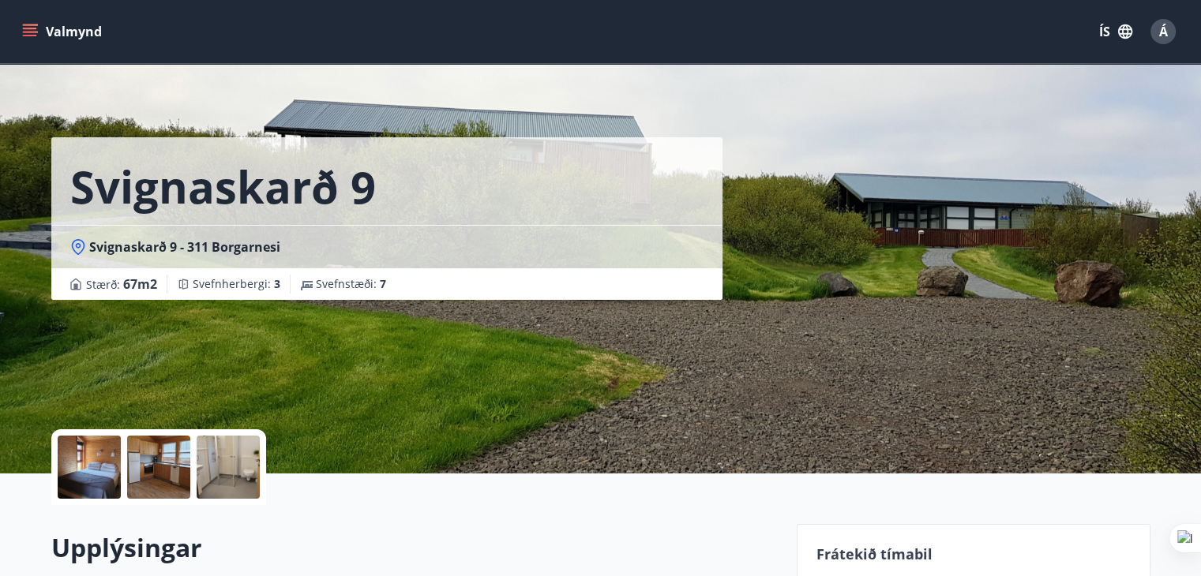
click at [88, 481] on div at bounding box center [89, 467] width 63 height 63
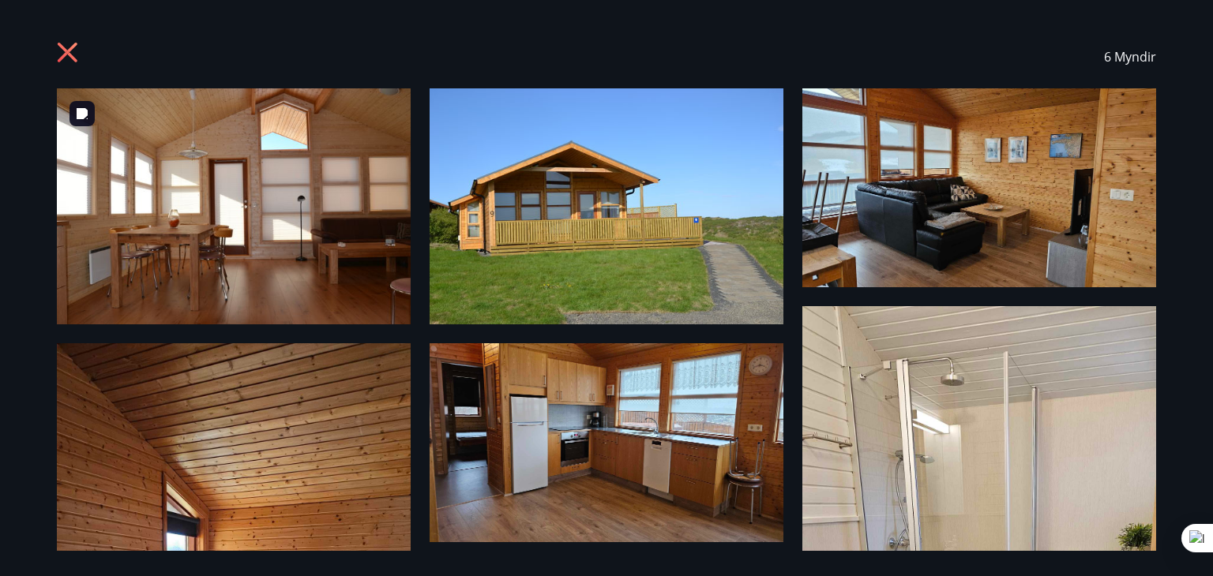
click at [285, 180] on img at bounding box center [234, 206] width 354 height 236
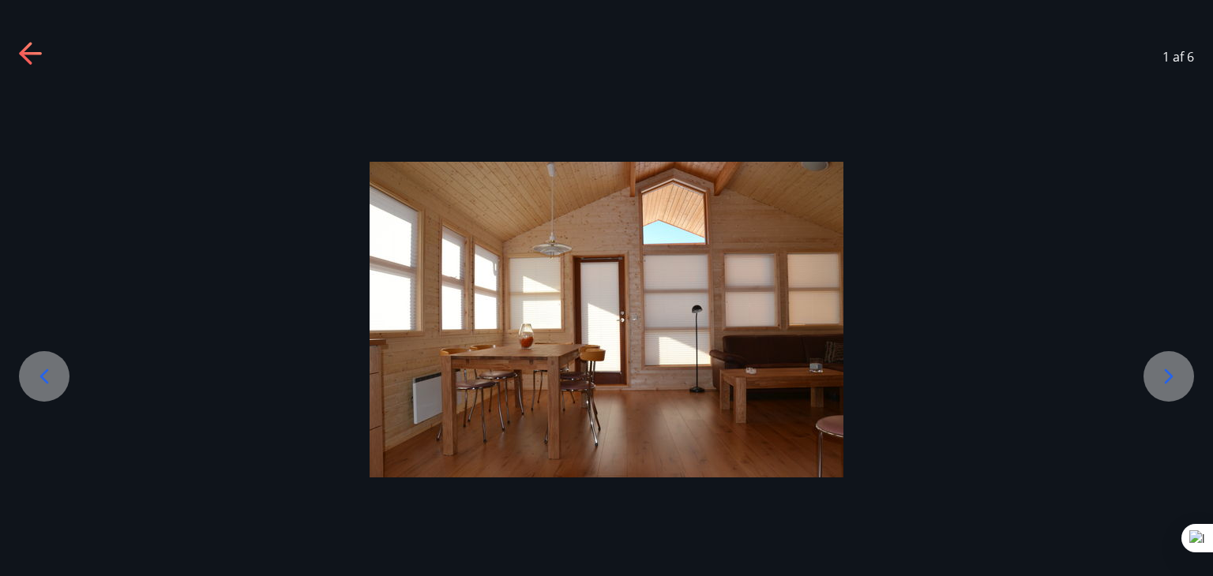
click at [1161, 377] on icon at bounding box center [1168, 376] width 25 height 25
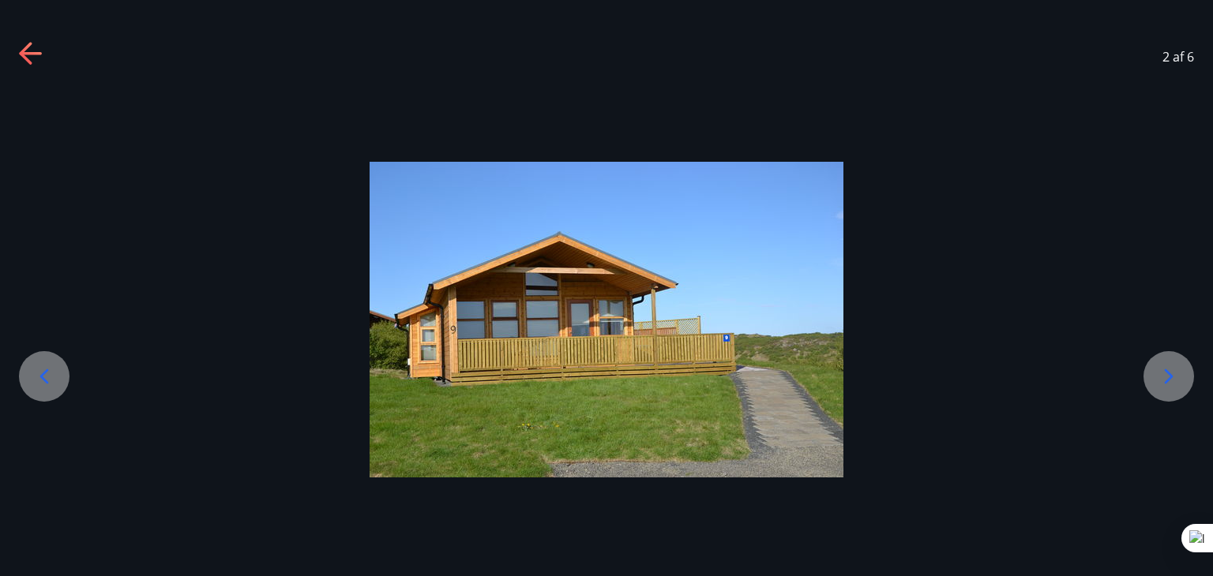
click at [1161, 377] on icon at bounding box center [1168, 376] width 25 height 25
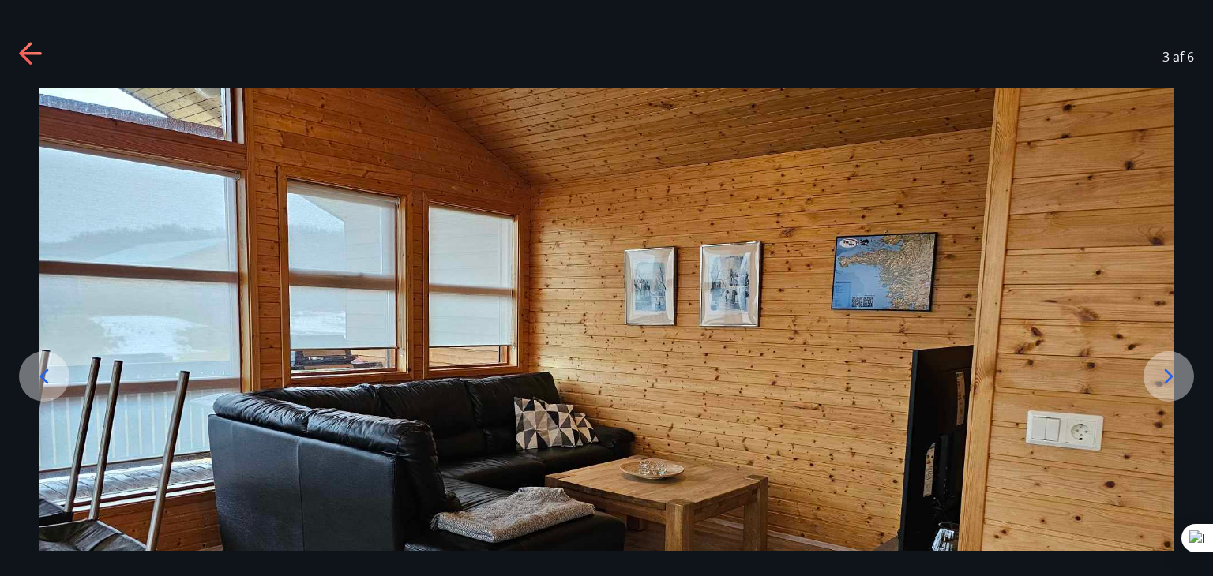
click at [1161, 377] on icon at bounding box center [1168, 376] width 25 height 25
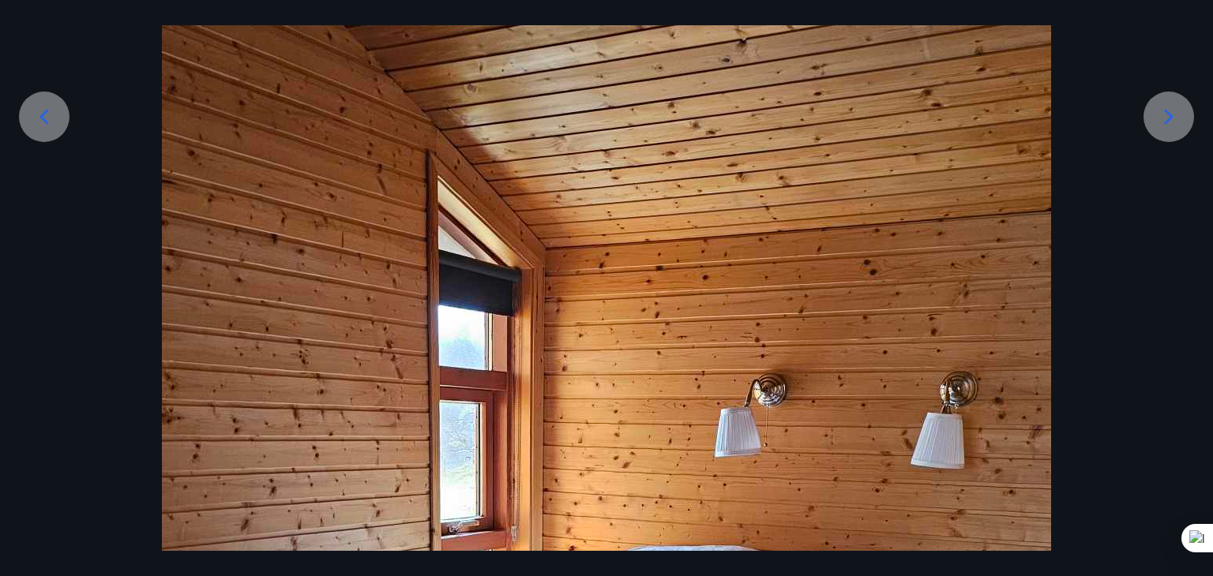
scroll to position [237, 0]
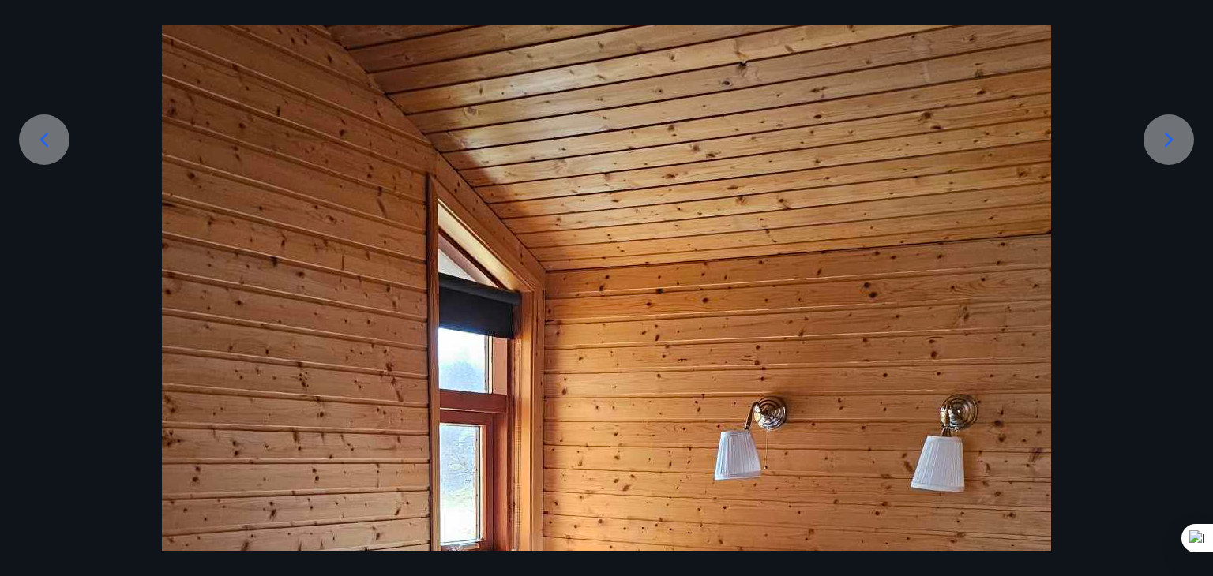
click at [1172, 140] on icon at bounding box center [1168, 139] width 25 height 25
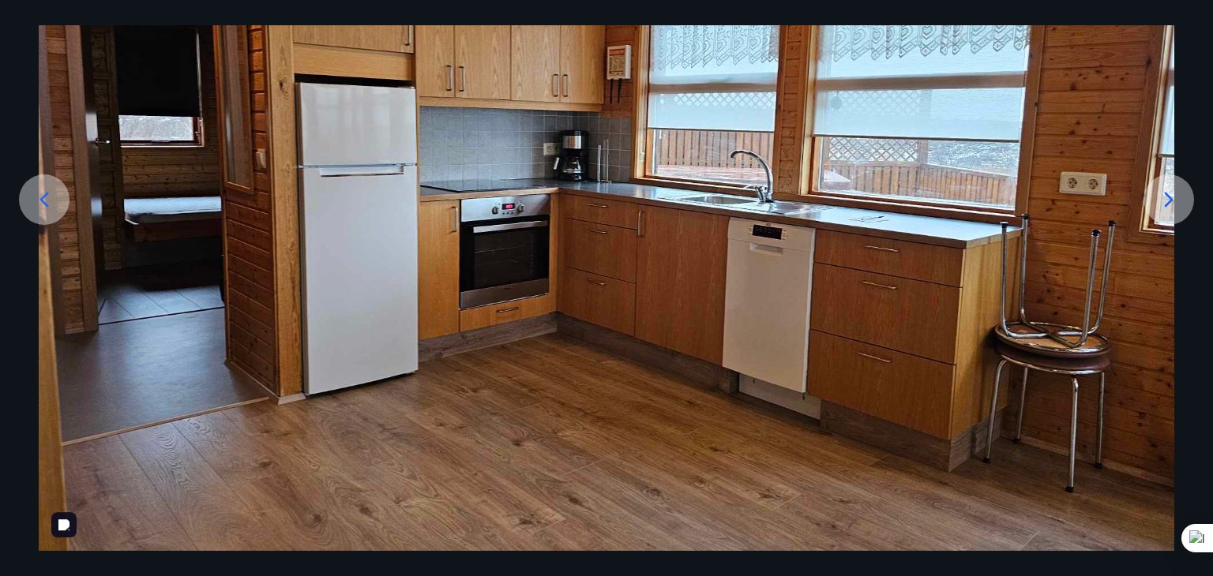
scroll to position [177, 0]
click at [1167, 205] on icon at bounding box center [1168, 199] width 25 height 25
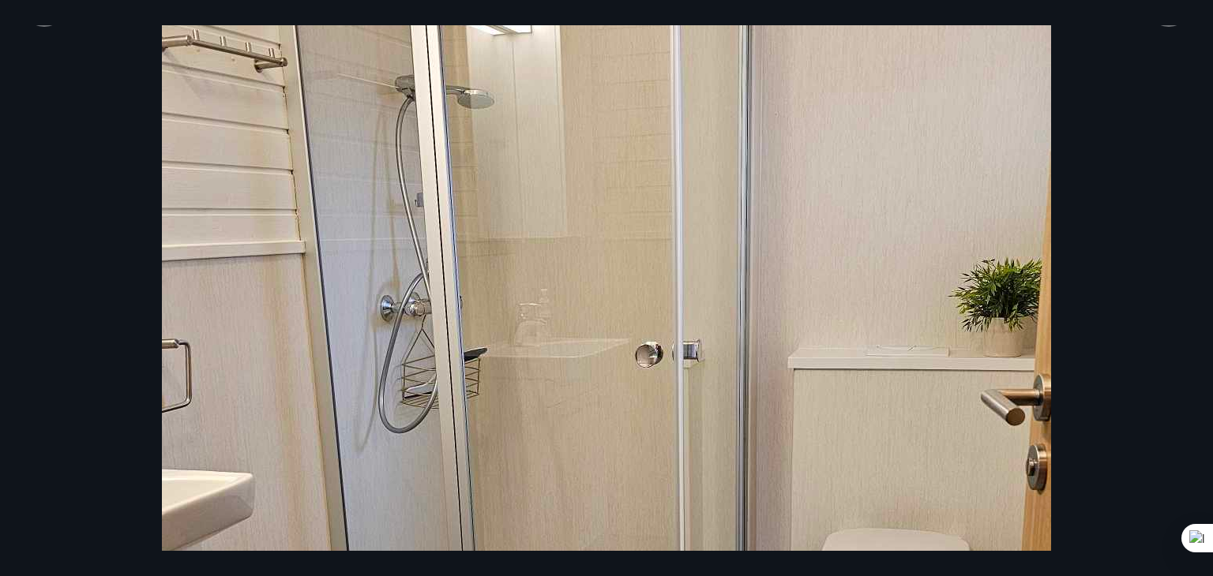
scroll to position [316, 0]
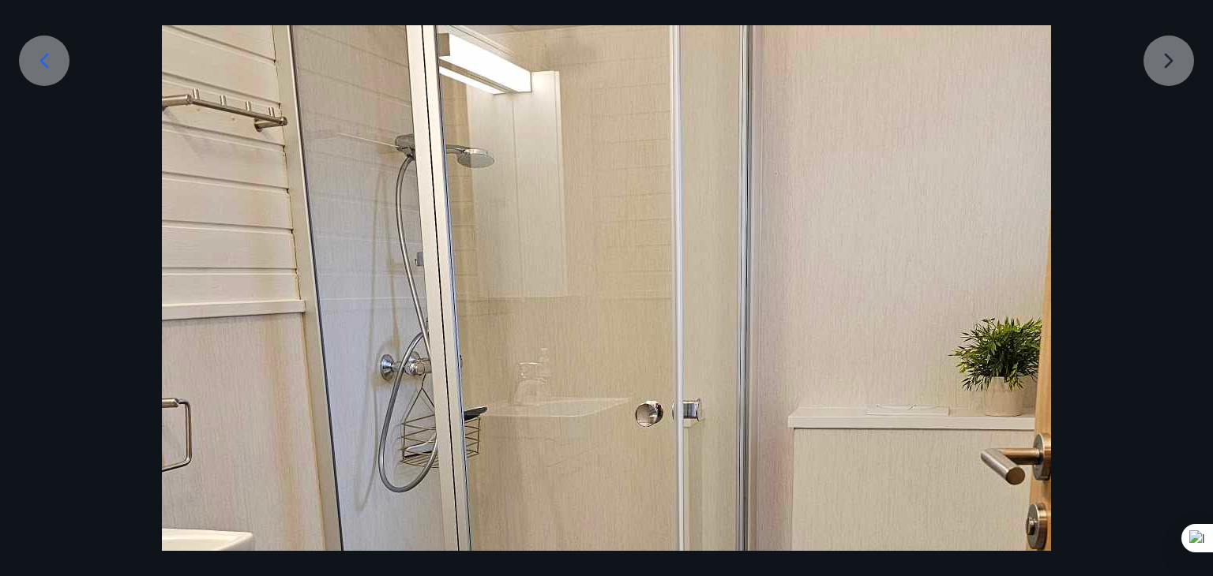
click at [1159, 55] on div at bounding box center [606, 562] width 1213 height 1579
click at [1172, 61] on div at bounding box center [606, 562] width 1213 height 1579
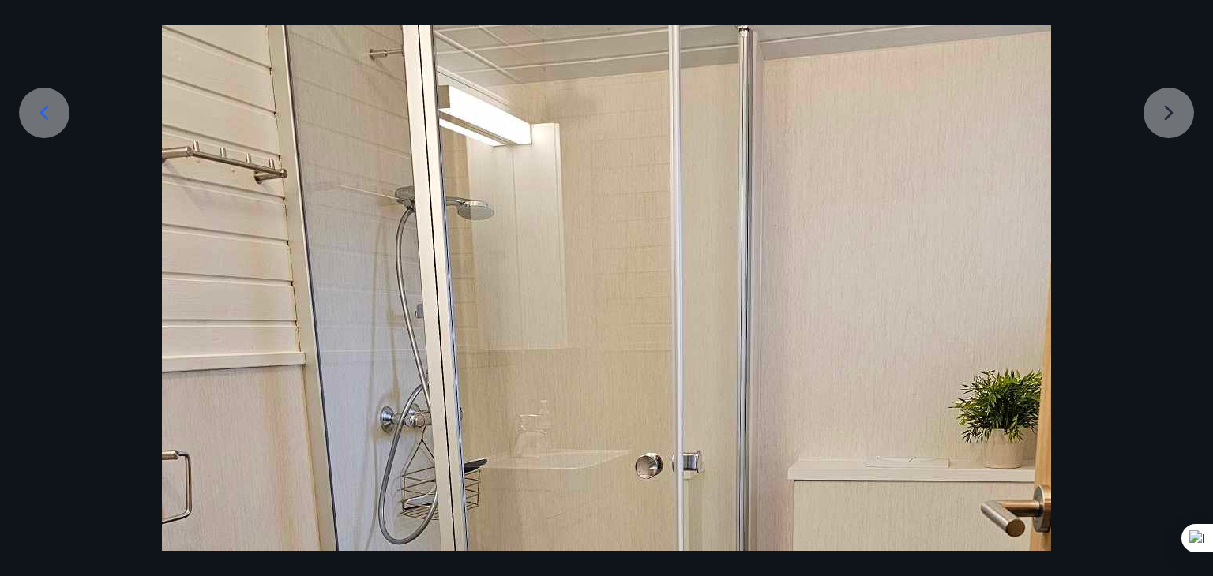
scroll to position [237, 0]
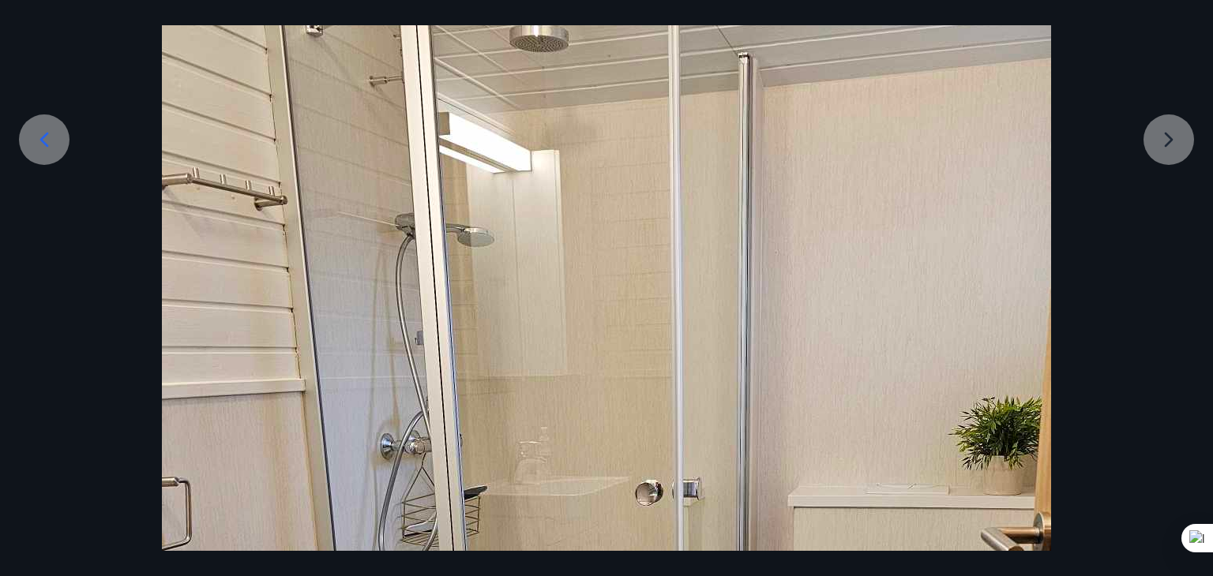
click at [47, 146] on icon at bounding box center [44, 140] width 9 height 15
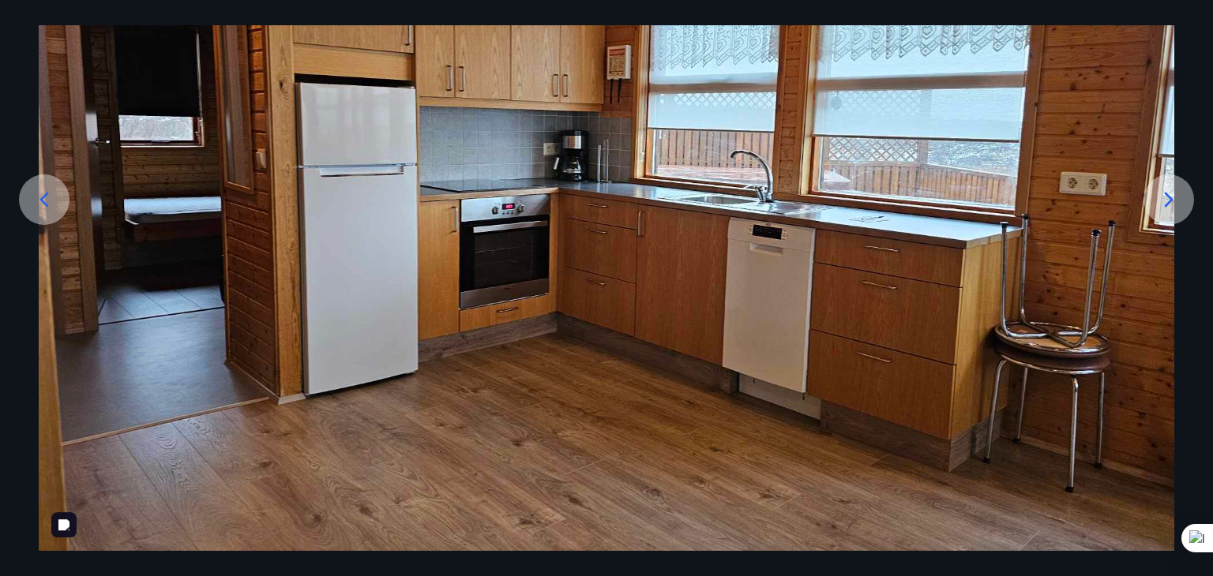
click at [47, 146] on img at bounding box center [606, 231] width 1135 height 639
click at [44, 209] on icon at bounding box center [44, 199] width 25 height 25
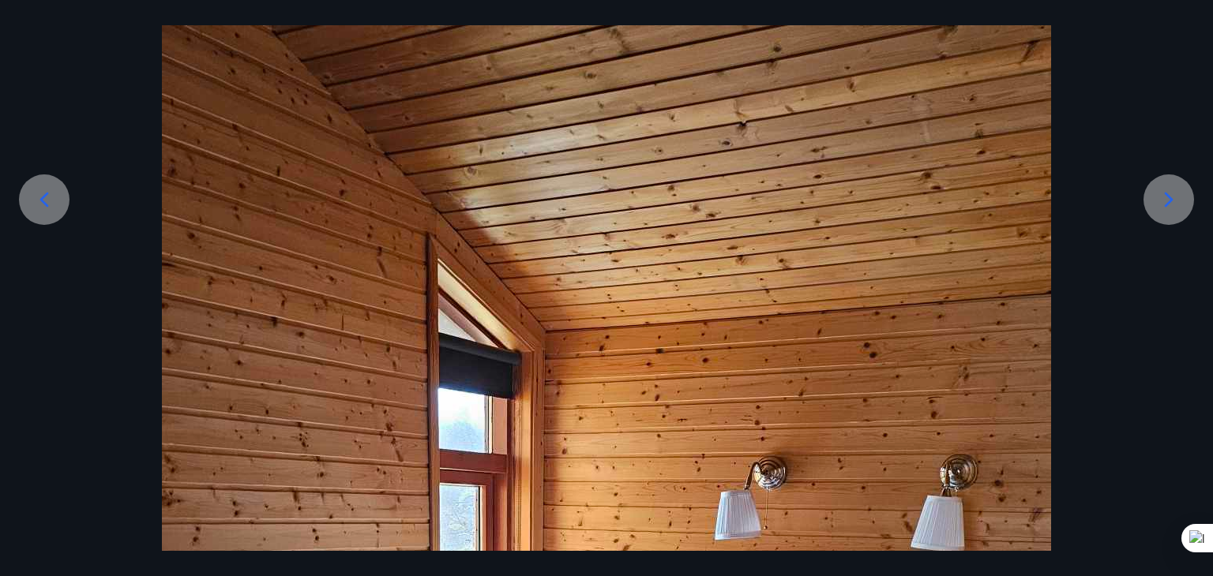
click at [44, 207] on icon at bounding box center [44, 199] width 25 height 25
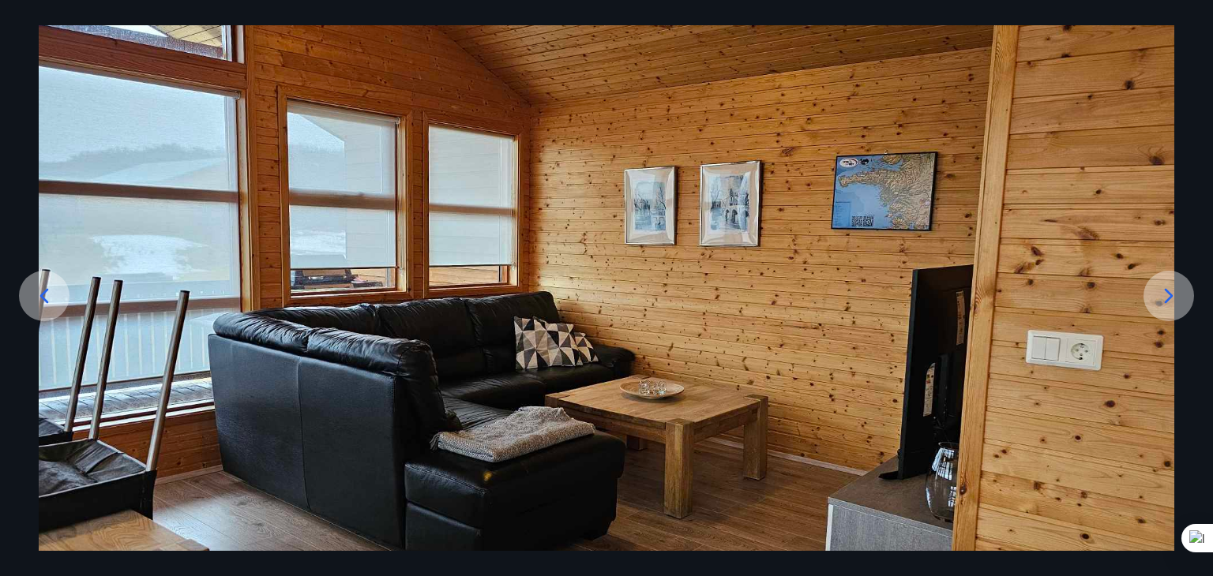
scroll to position [0, 0]
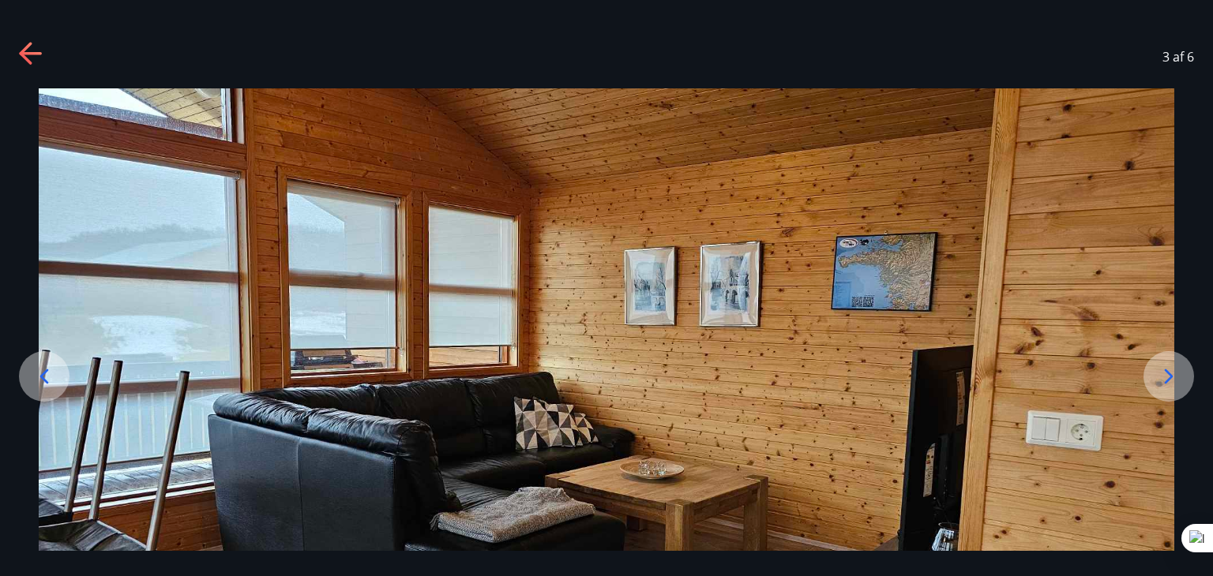
click at [18, 54] on div "3 af 6" at bounding box center [606, 56] width 1213 height 63
click at [25, 54] on icon at bounding box center [30, 53] width 22 height 3
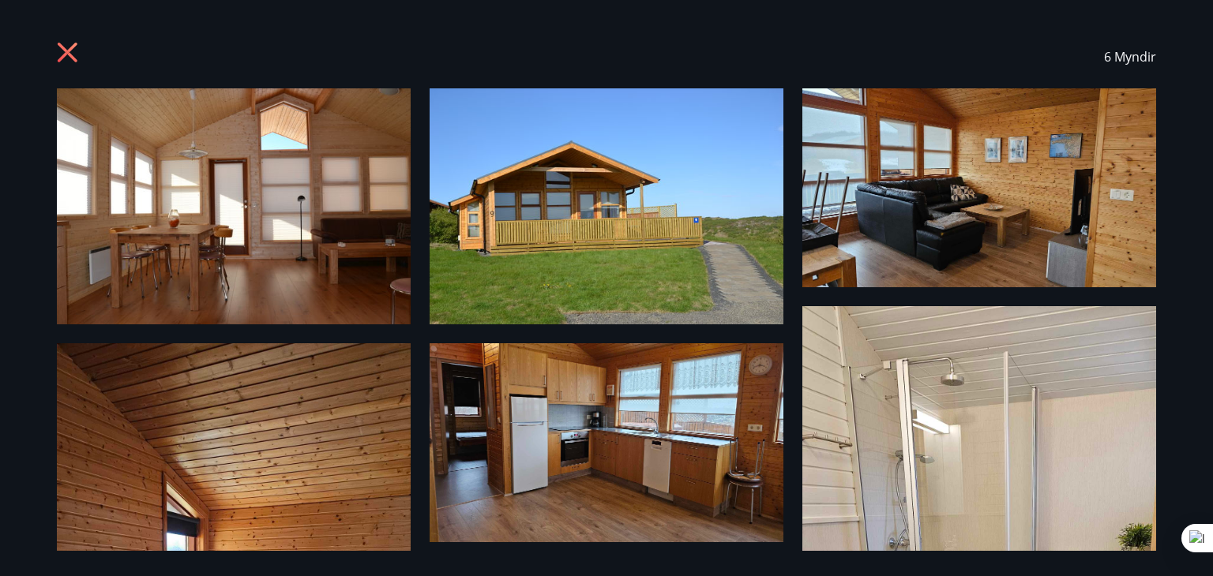
click at [64, 47] on icon at bounding box center [69, 54] width 25 height 25
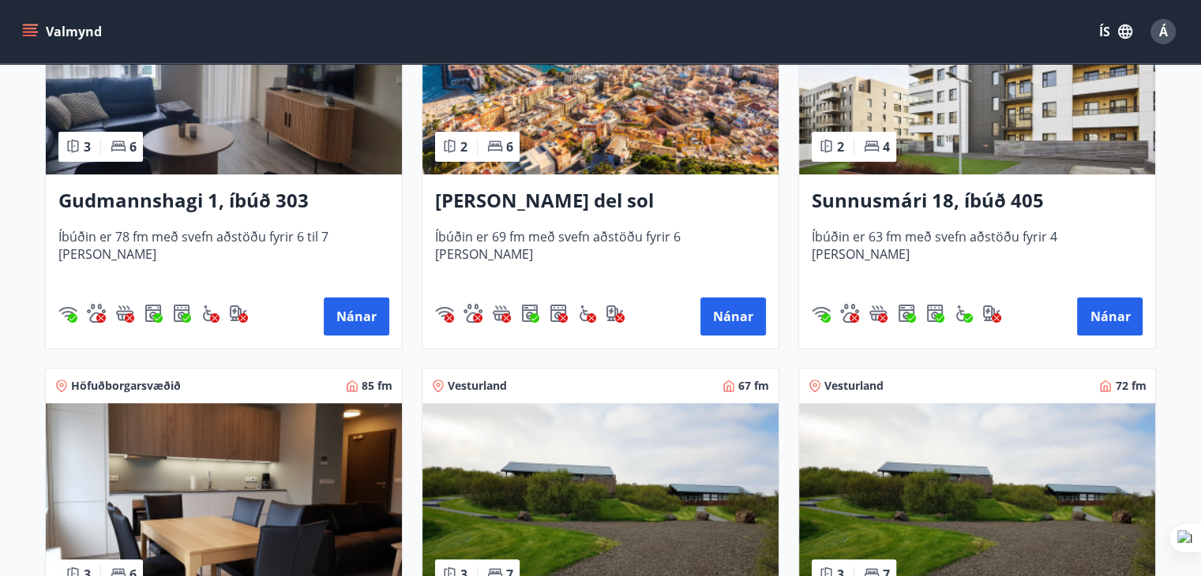
scroll to position [632, 0]
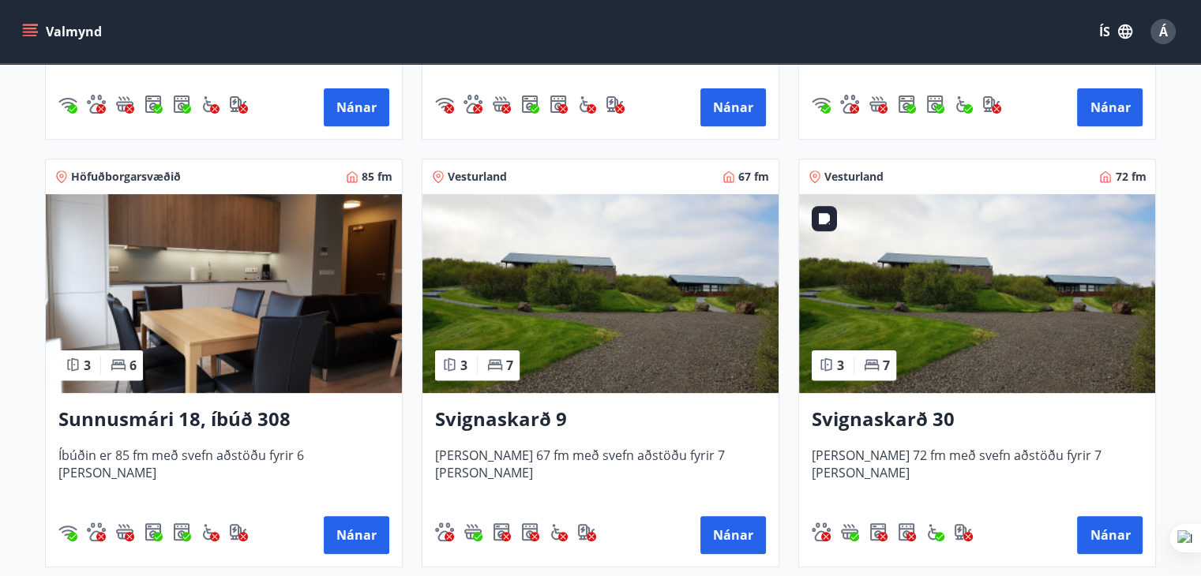
click at [1018, 298] on img at bounding box center [977, 293] width 356 height 199
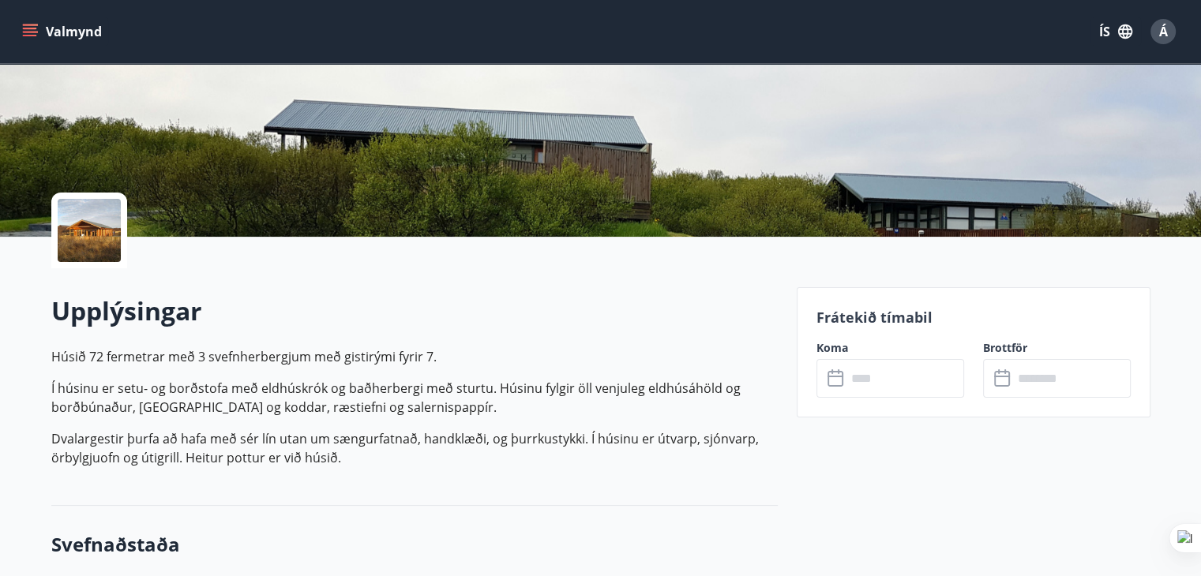
scroll to position [395, 0]
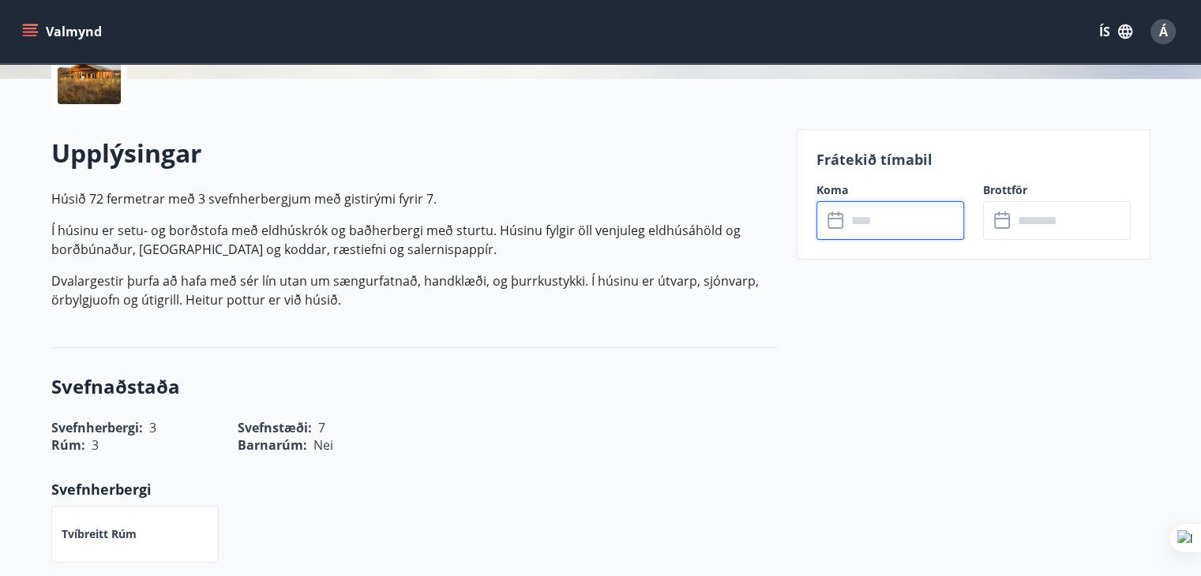
click at [891, 212] on input "text" at bounding box center [905, 220] width 118 height 39
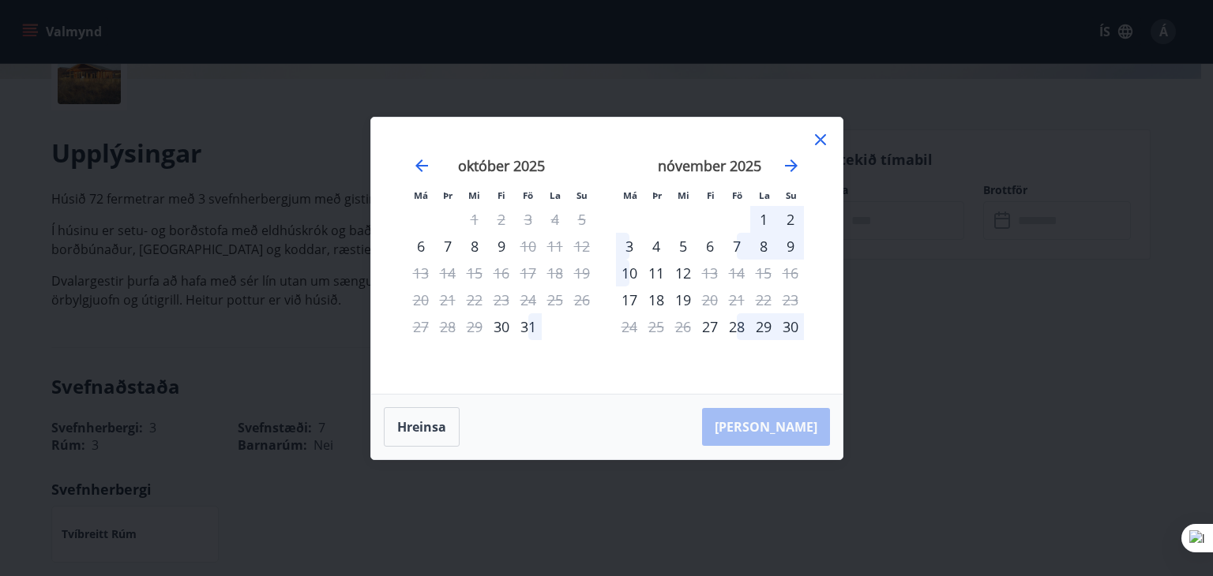
click at [821, 139] on icon at bounding box center [820, 139] width 11 height 11
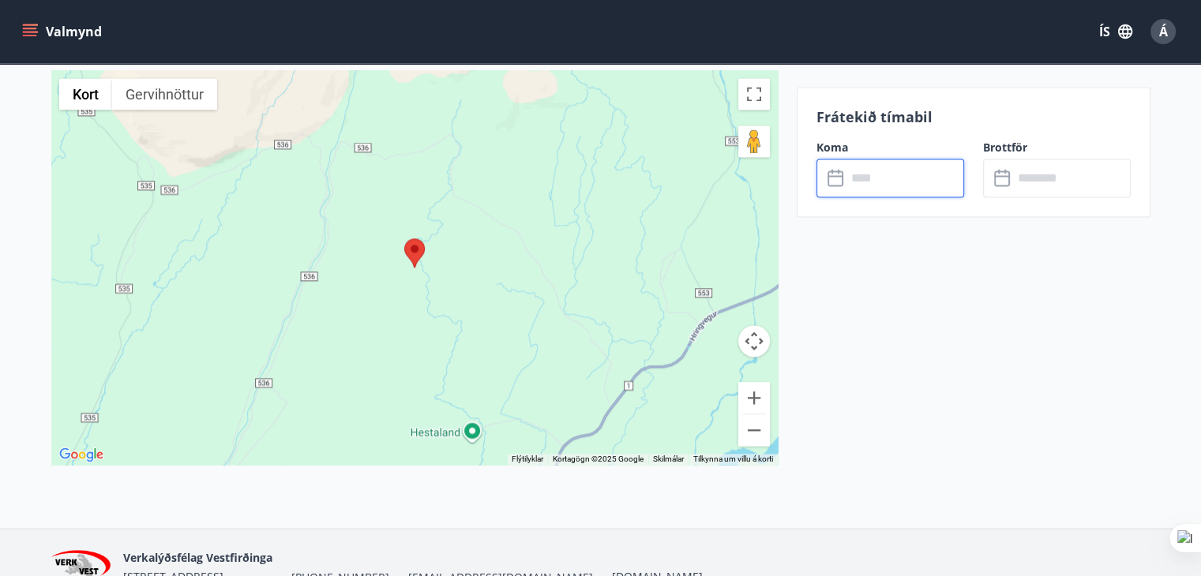
scroll to position [2211, 0]
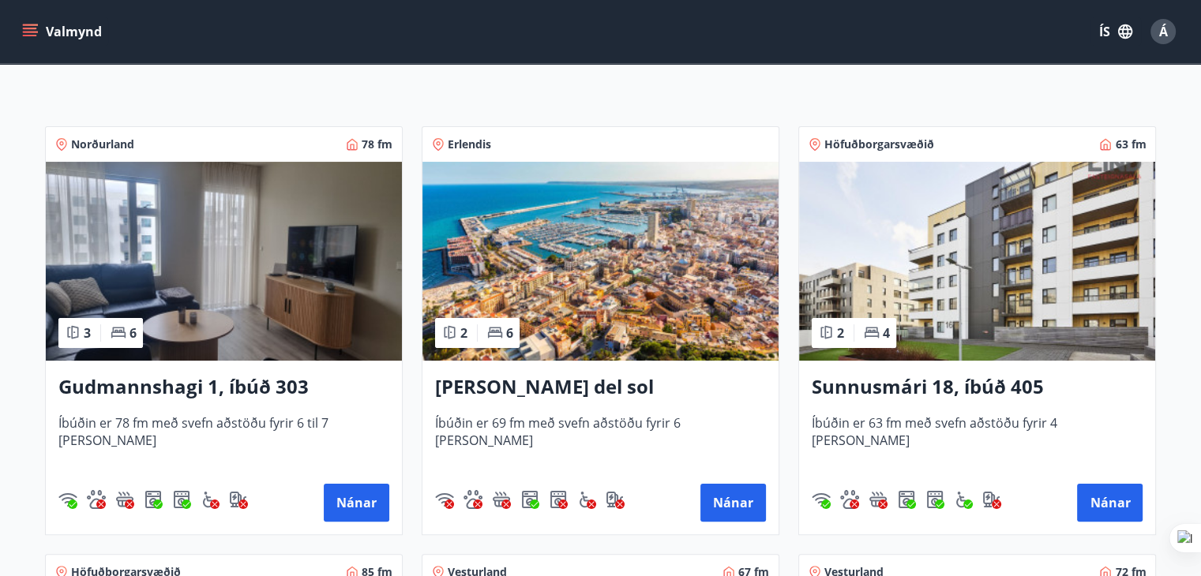
scroll to position [237, 0]
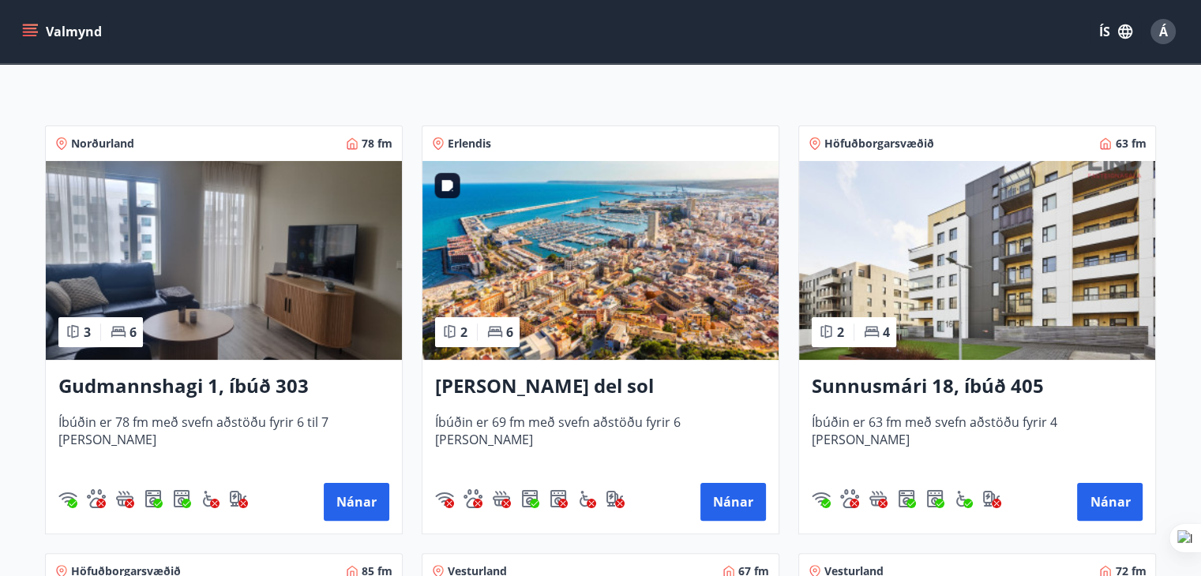
click at [579, 301] on img at bounding box center [600, 260] width 356 height 199
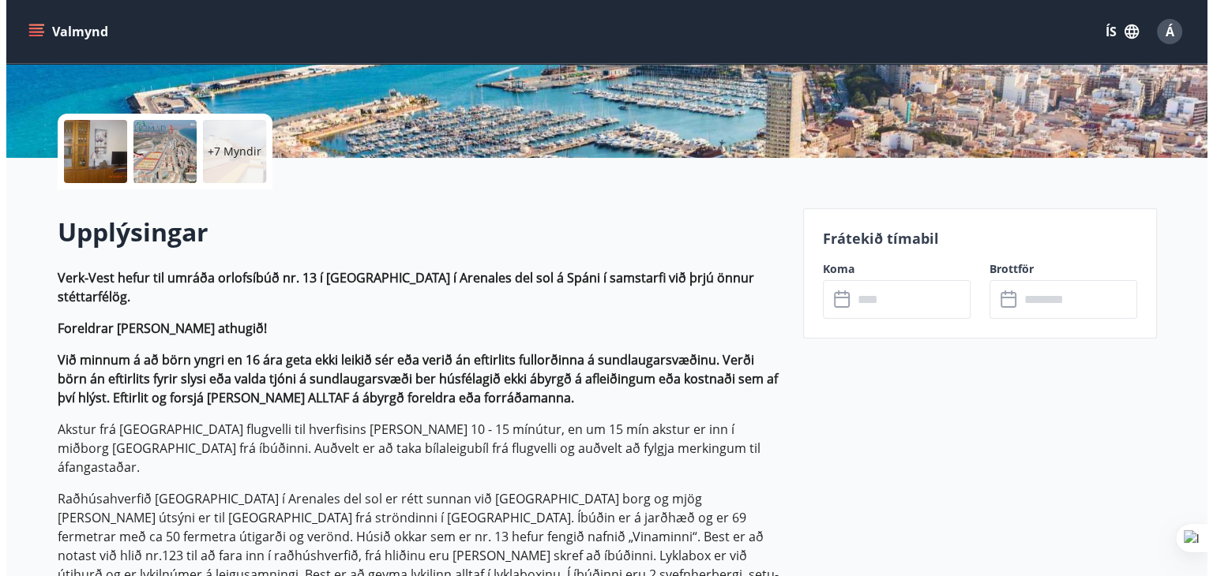
scroll to position [158, 0]
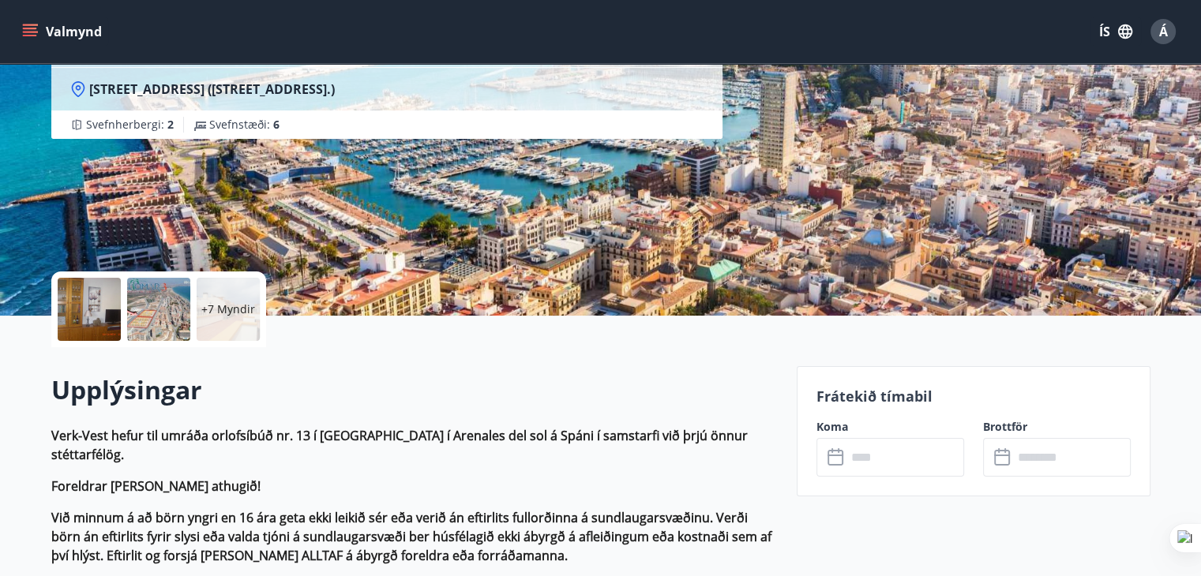
click at [76, 295] on div at bounding box center [89, 309] width 63 height 63
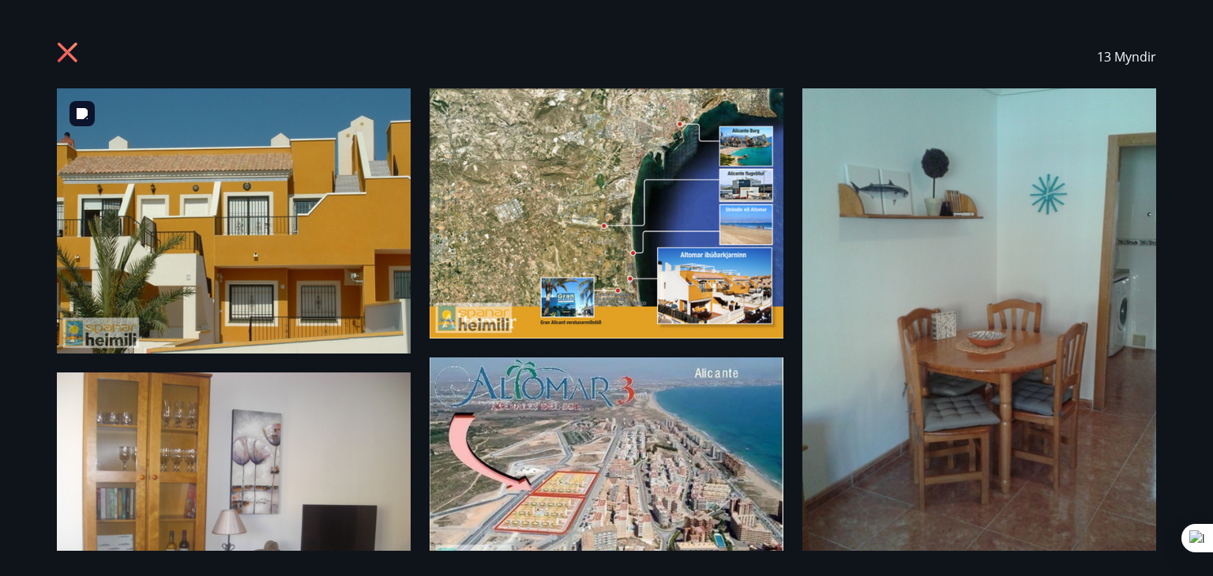
click at [207, 241] on img at bounding box center [234, 220] width 354 height 265
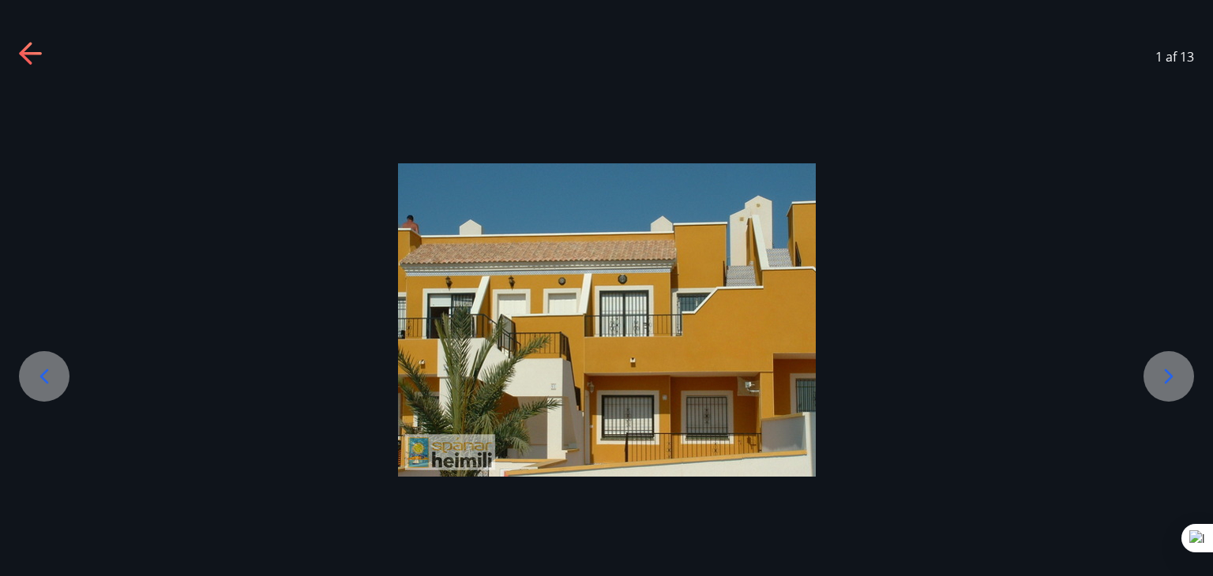
click at [1173, 380] on icon at bounding box center [1168, 376] width 25 height 25
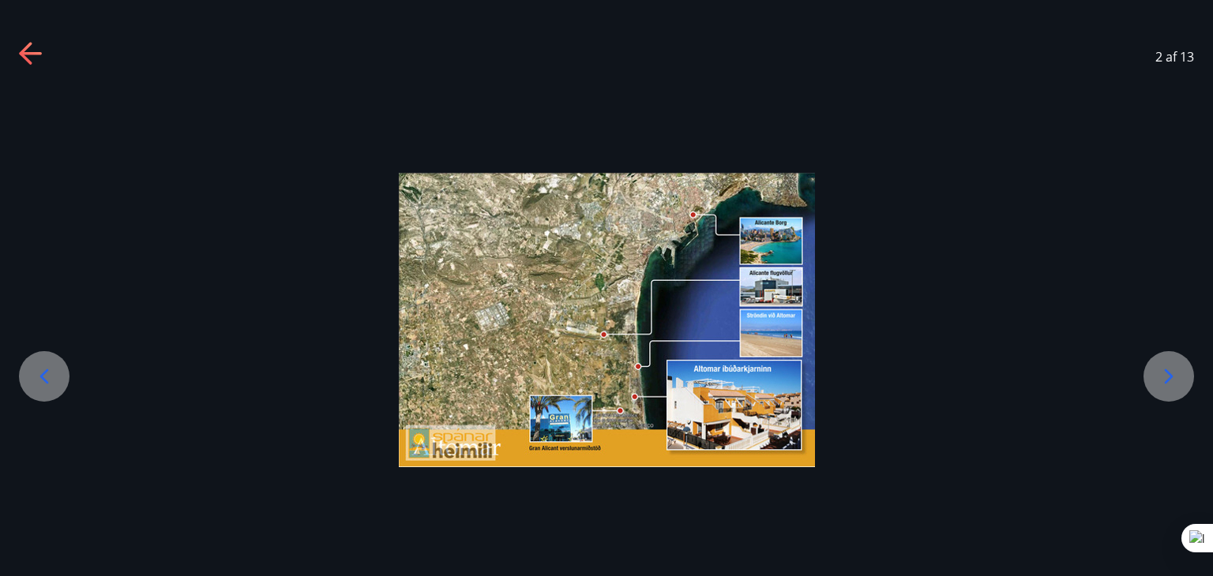
click at [1172, 380] on icon at bounding box center [1168, 376] width 25 height 25
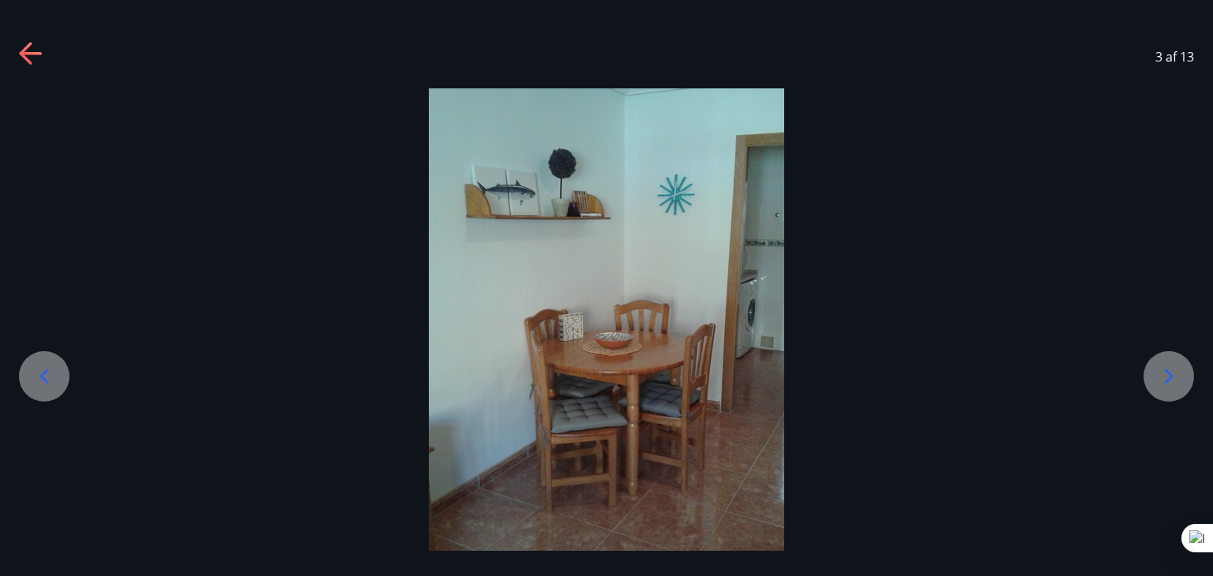
click at [1172, 380] on icon at bounding box center [1168, 376] width 25 height 25
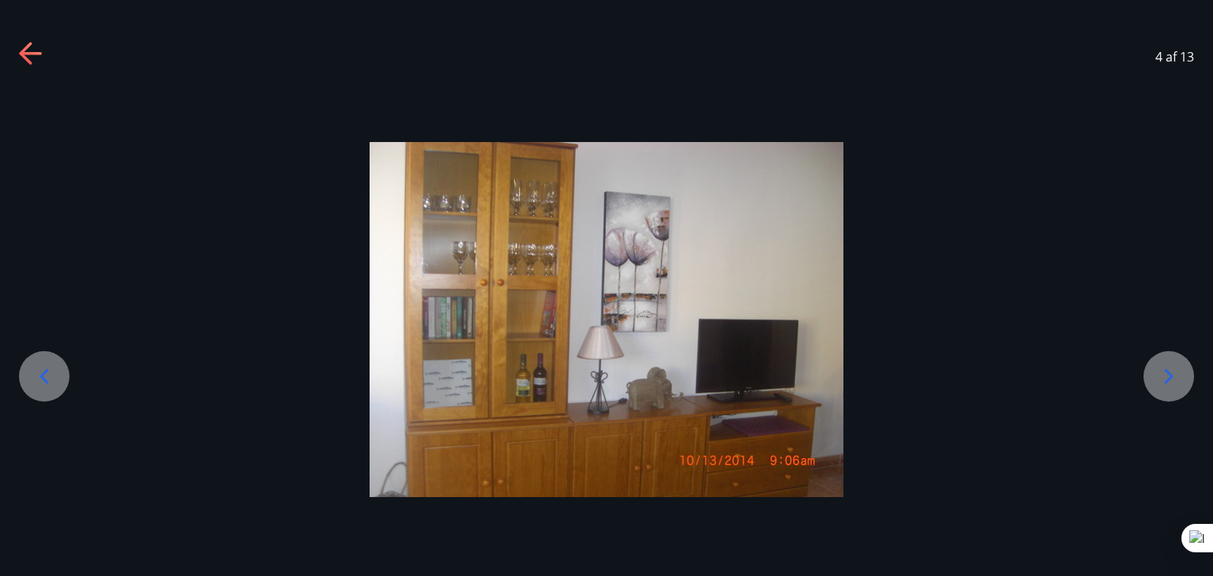
click at [1172, 380] on icon at bounding box center [1168, 376] width 25 height 25
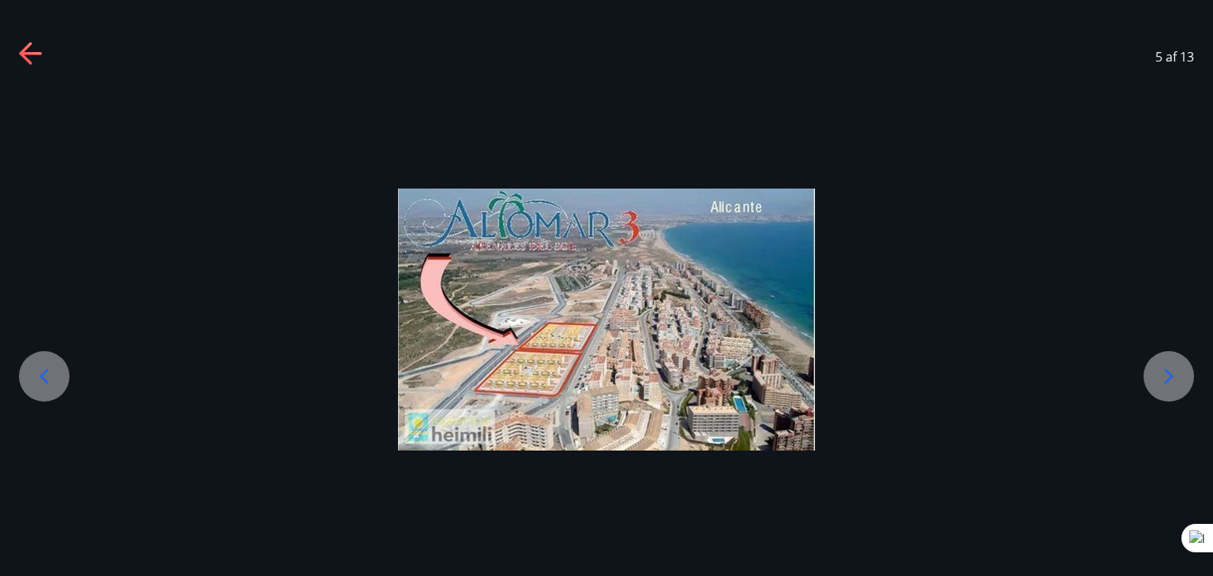
click at [1172, 380] on icon at bounding box center [1168, 376] width 25 height 25
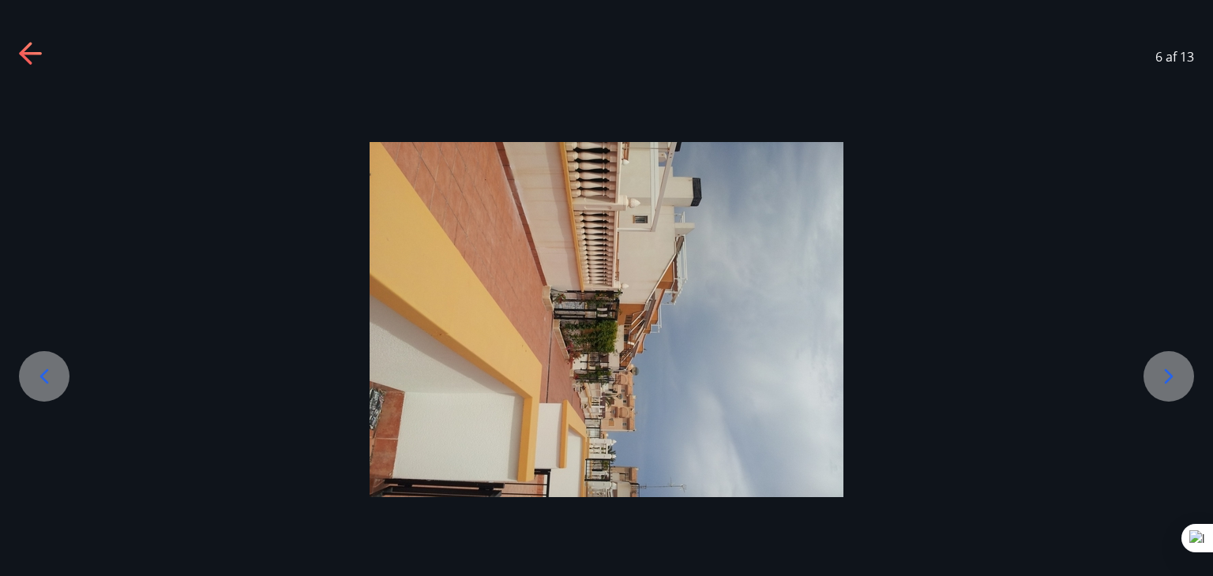
click at [1172, 380] on icon at bounding box center [1168, 376] width 25 height 25
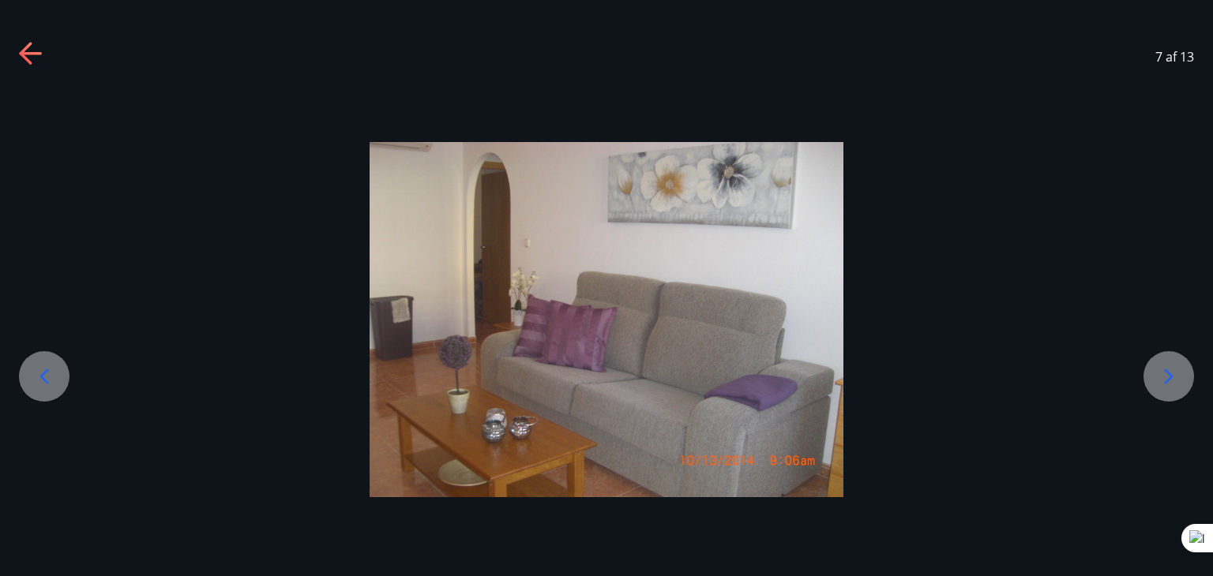
click at [1168, 379] on icon at bounding box center [1168, 376] width 9 height 15
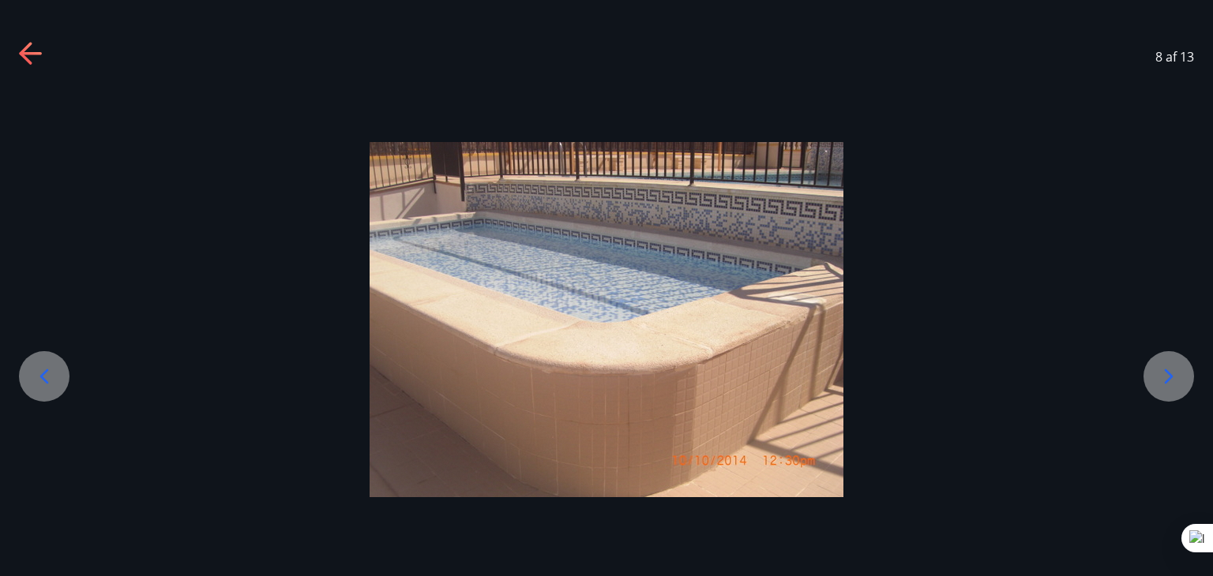
click at [1168, 379] on icon at bounding box center [1168, 376] width 9 height 15
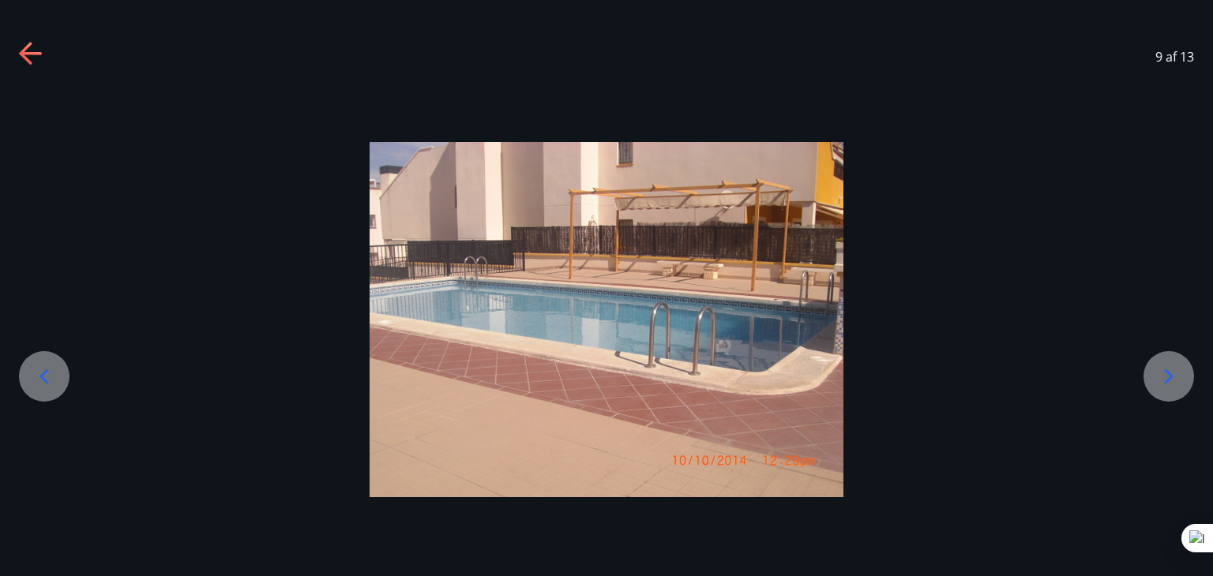
click at [1168, 379] on icon at bounding box center [1168, 376] width 9 height 15
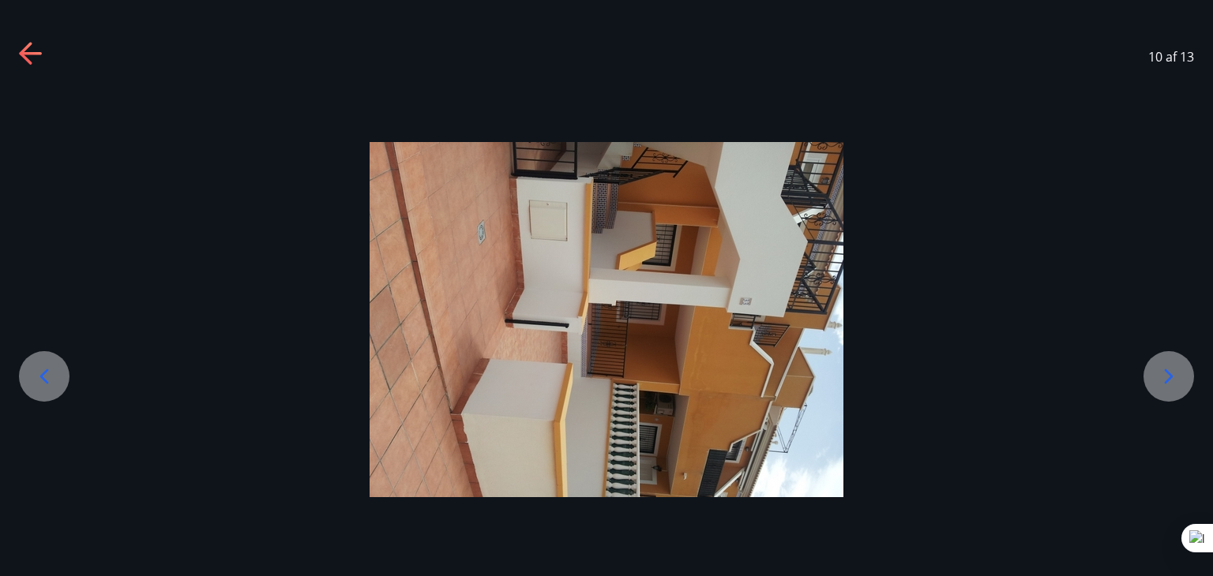
click at [1168, 379] on icon at bounding box center [1168, 376] width 9 height 15
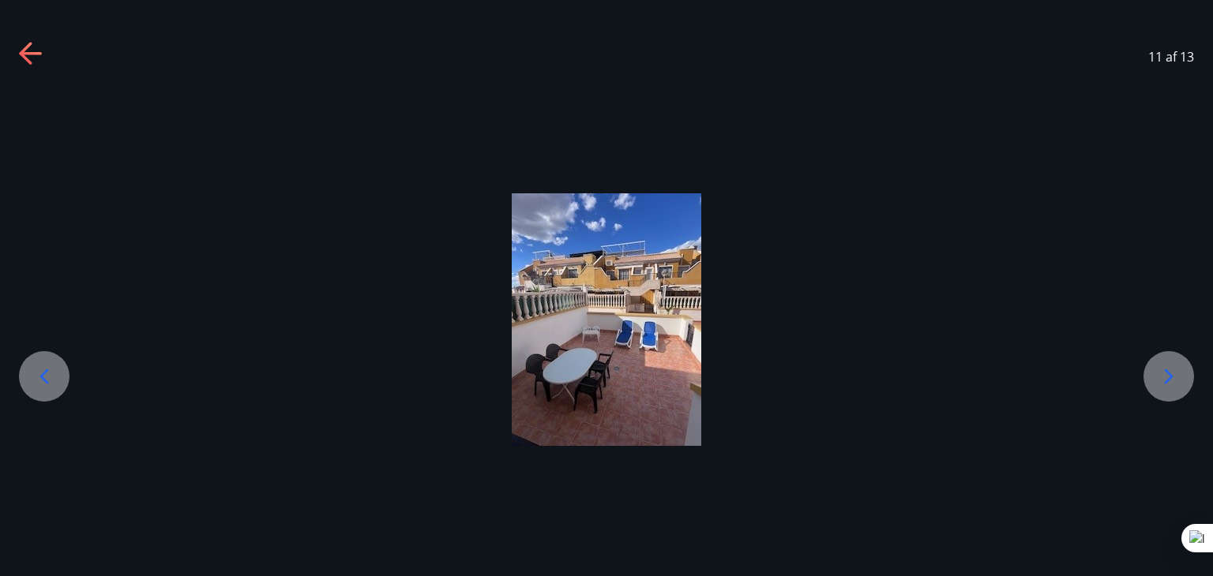
click at [1168, 379] on icon at bounding box center [1168, 376] width 9 height 15
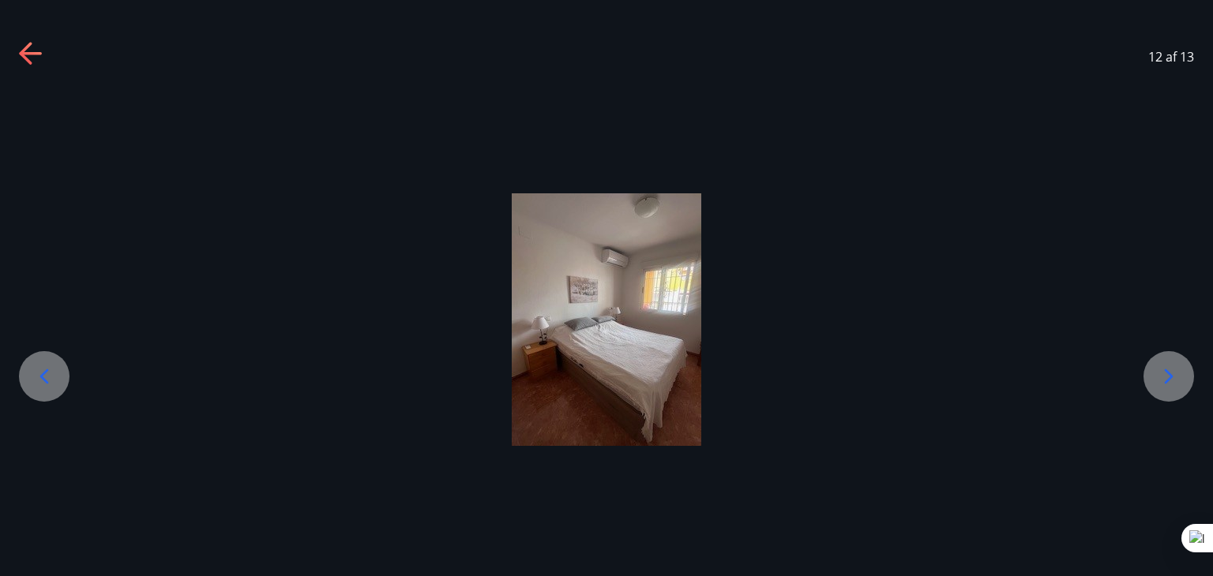
click at [1168, 379] on icon at bounding box center [1168, 376] width 9 height 15
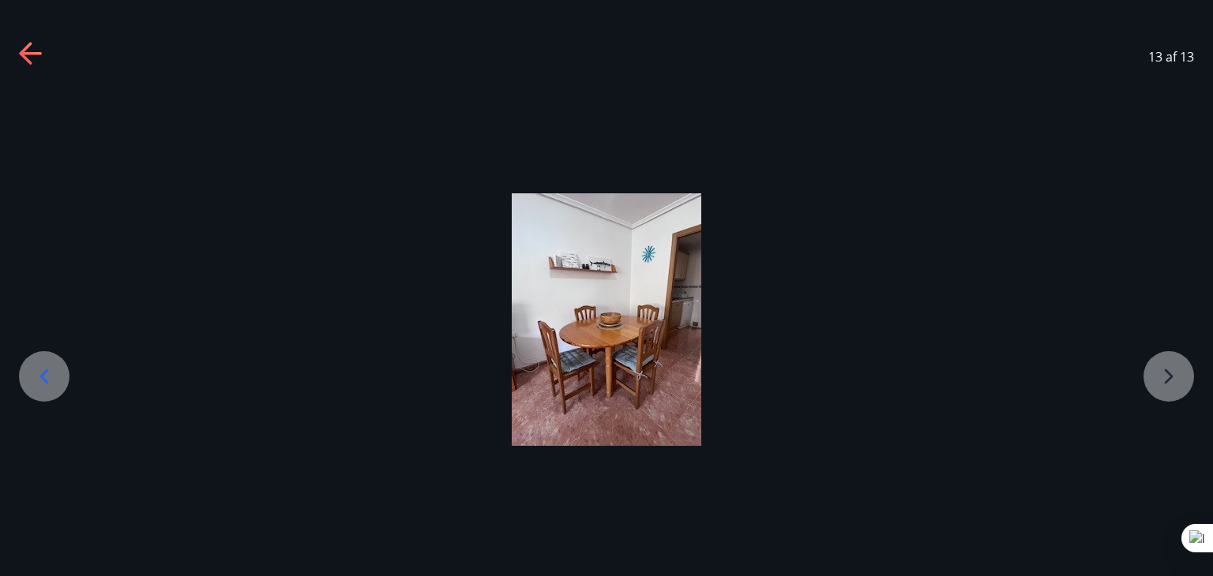
click at [1168, 379] on div at bounding box center [606, 319] width 1213 height 253
click at [26, 51] on icon at bounding box center [31, 54] width 25 height 25
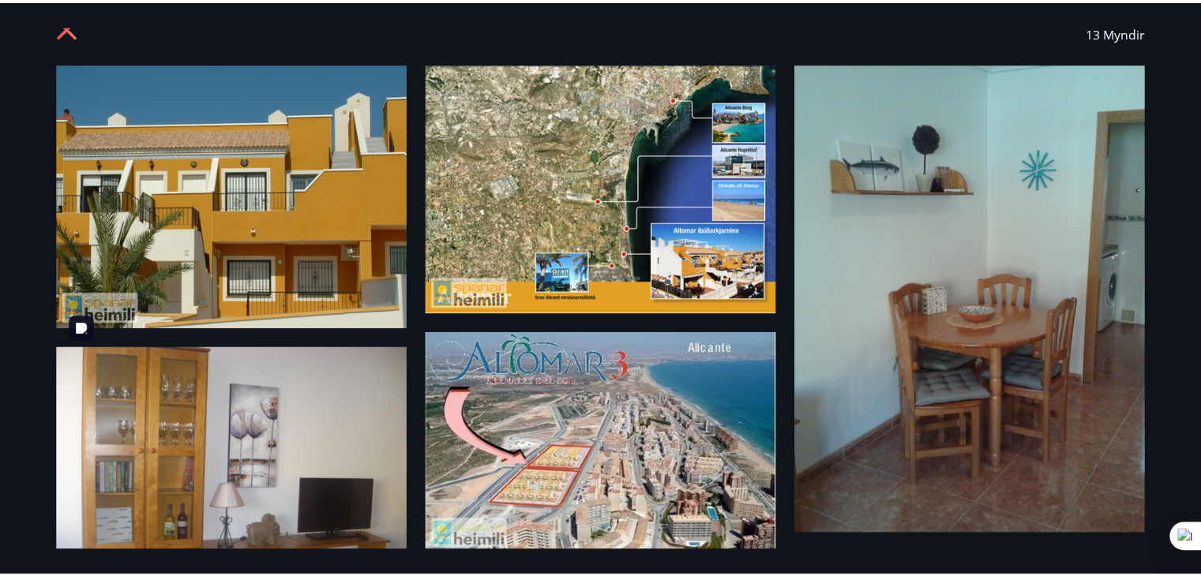
scroll to position [0, 0]
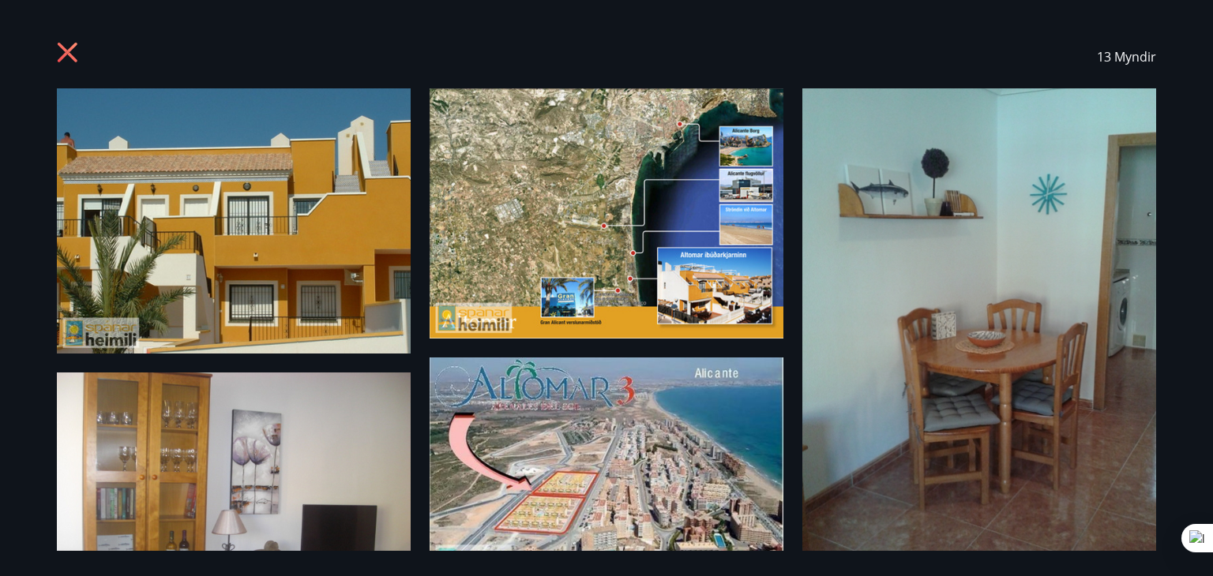
click at [62, 48] on icon at bounding box center [68, 53] width 20 height 20
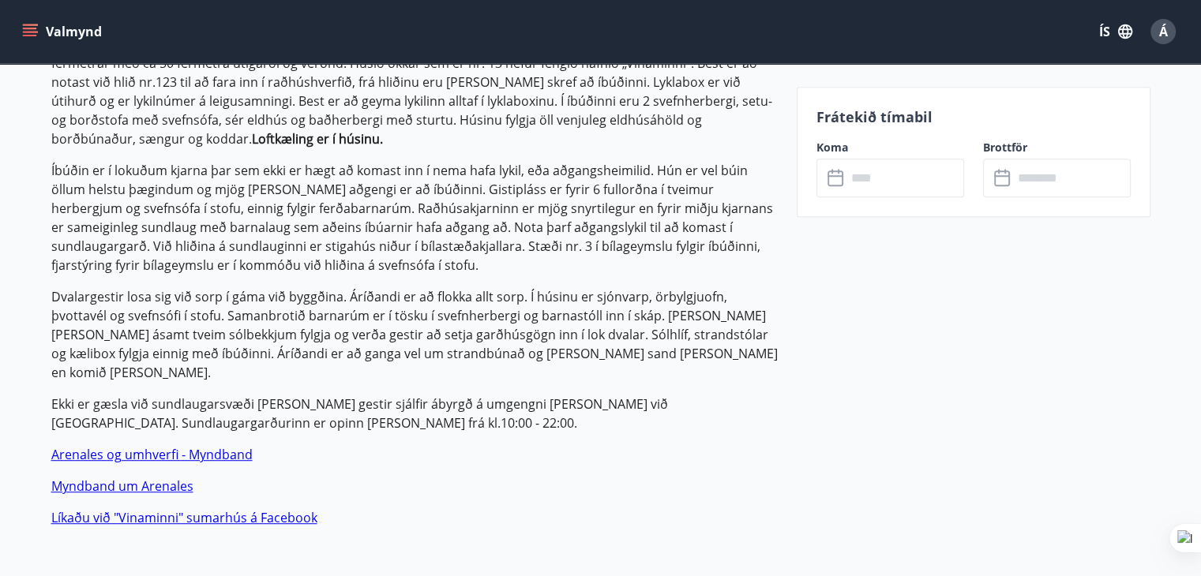
scroll to position [1026, 0]
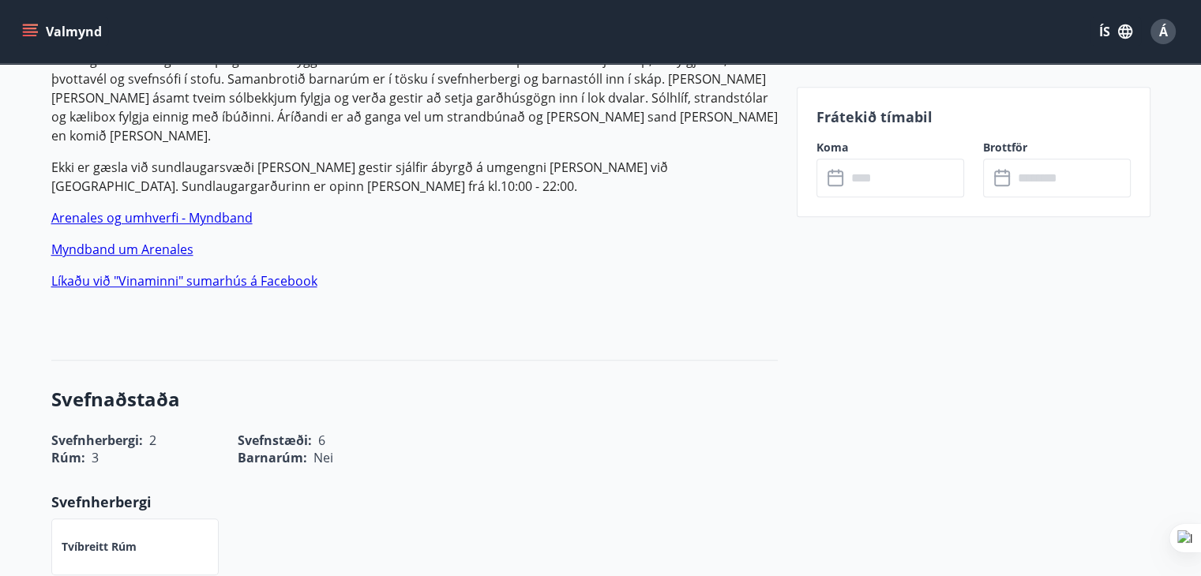
click at [157, 272] on link "Líkaðu við "Vinaminni" sumarhús á Facebook" at bounding box center [184, 280] width 266 height 17
